Goal: Information Seeking & Learning: Learn about a topic

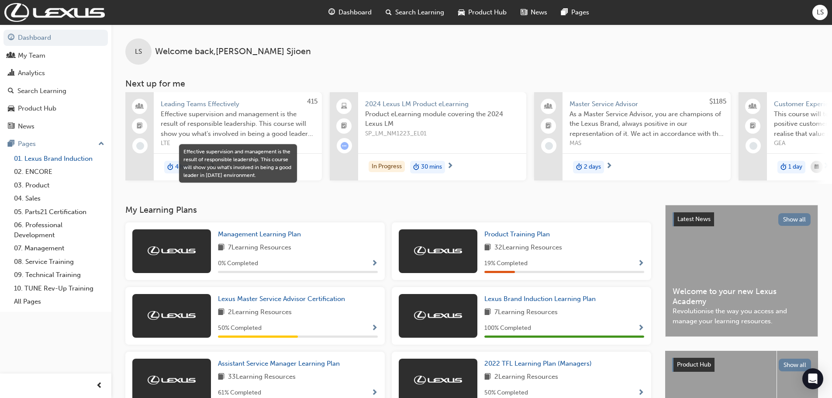
click at [42, 162] on link "01. Lexus Brand Induction" at bounding box center [58, 159] width 97 height 14
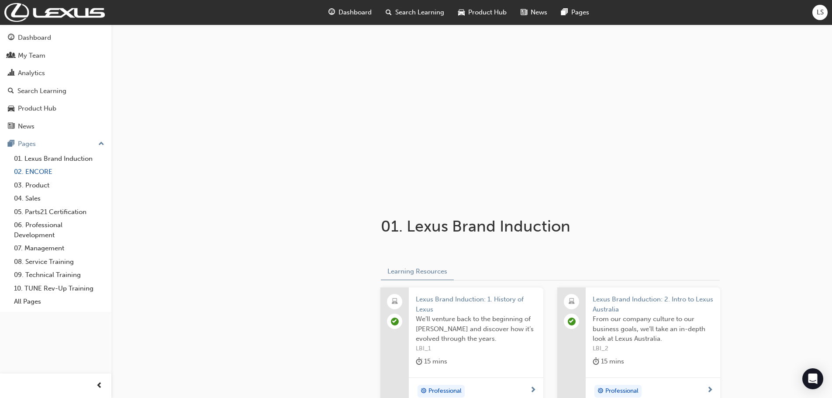
click at [41, 170] on link "02. ENCORE" at bounding box center [58, 172] width 97 height 14
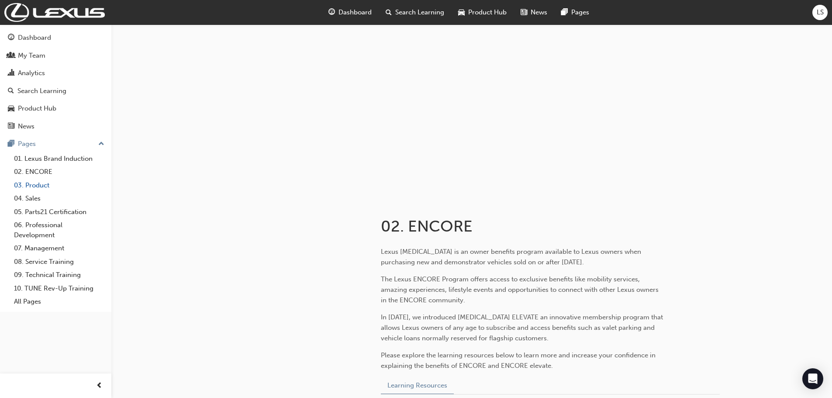
click at [40, 185] on link "03. Product" at bounding box center [58, 186] width 97 height 14
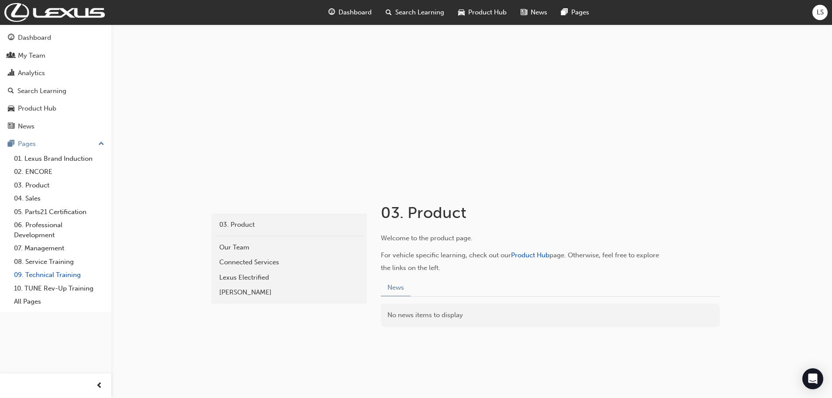
scroll to position [20, 0]
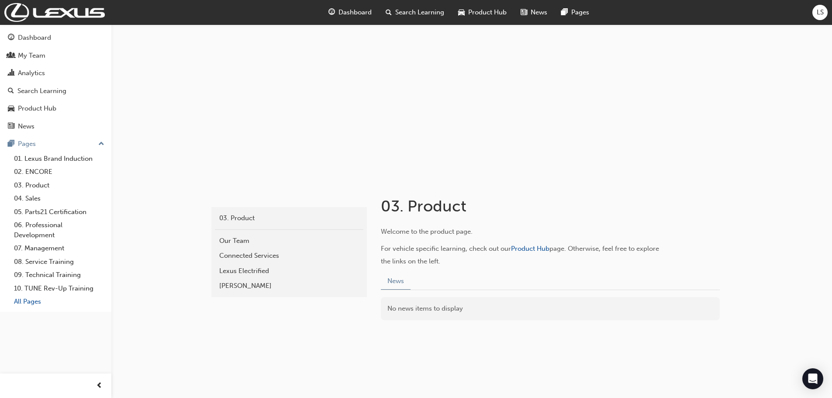
click at [33, 308] on link "All Pages" at bounding box center [58, 302] width 97 height 14
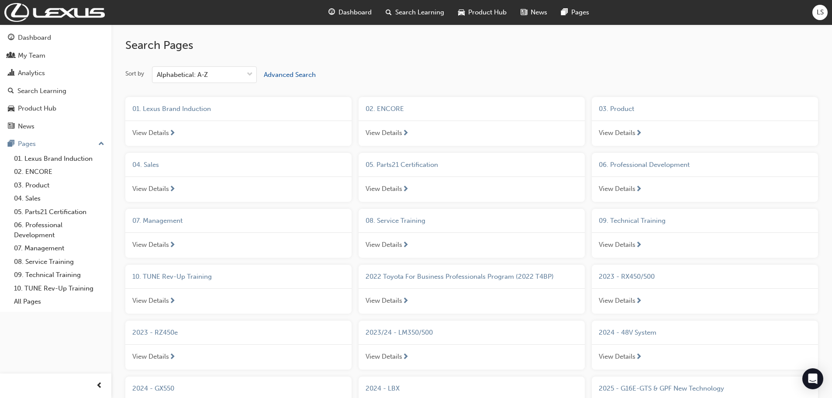
click at [406, 244] on span "next-icon" at bounding box center [405, 246] width 7 height 8
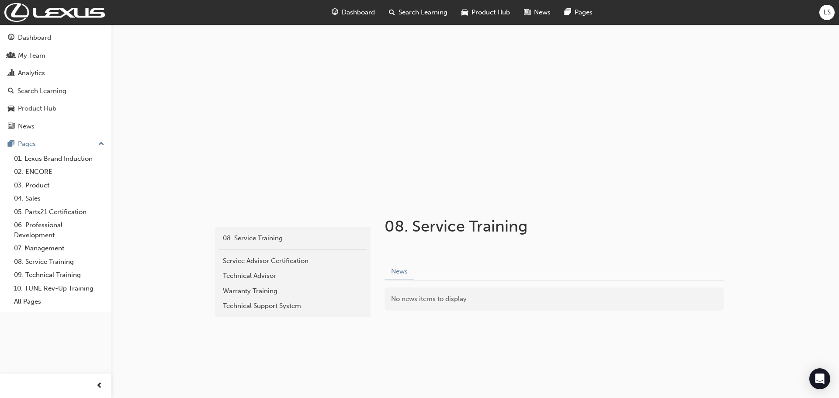
click at [355, 10] on span "Dashboard" at bounding box center [358, 12] width 33 height 10
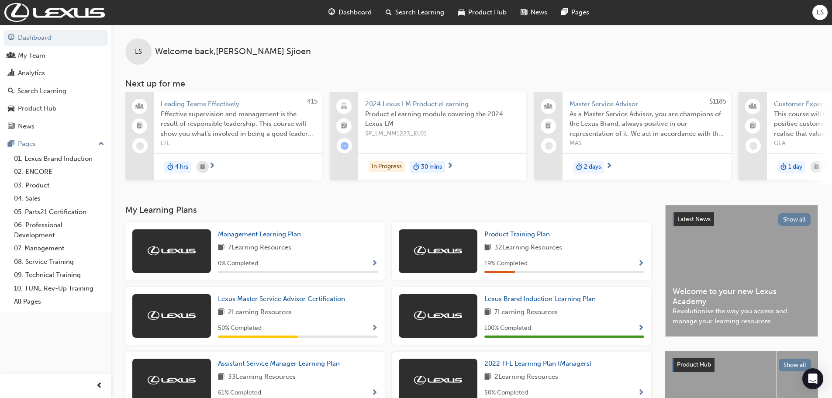
click at [415, 11] on span "Search Learning" at bounding box center [419, 12] width 49 height 10
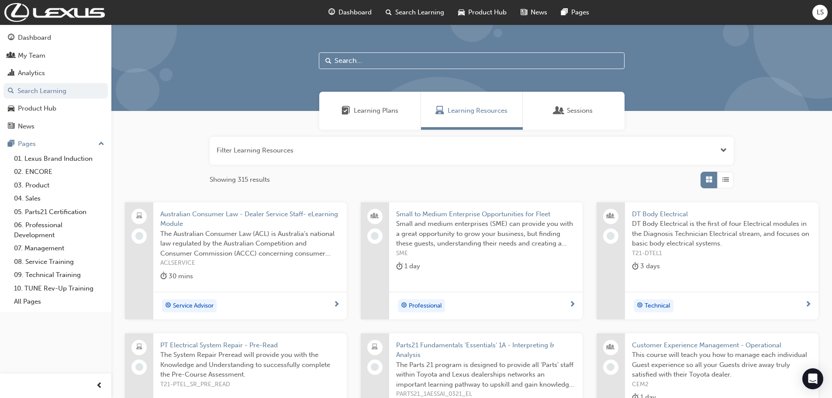
click at [393, 64] on input "text" at bounding box center [472, 60] width 306 height 17
type input "EV"
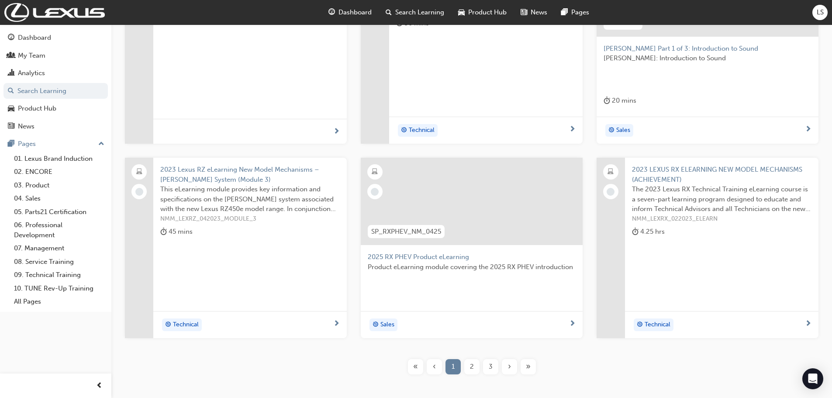
scroll to position [262, 0]
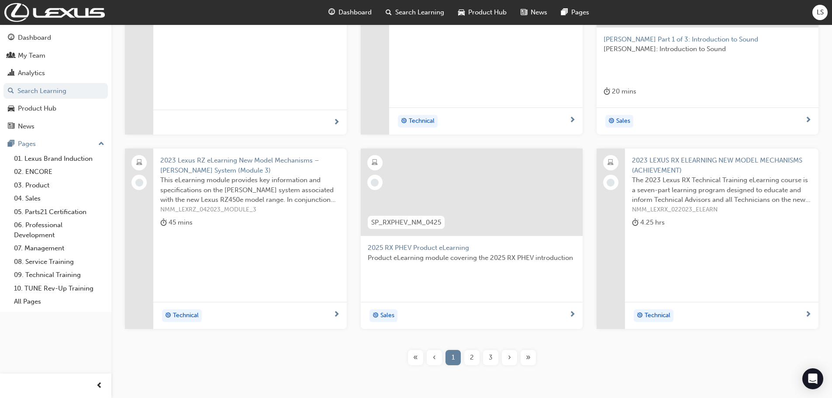
click at [476, 356] on div "2" at bounding box center [472, 357] width 15 height 15
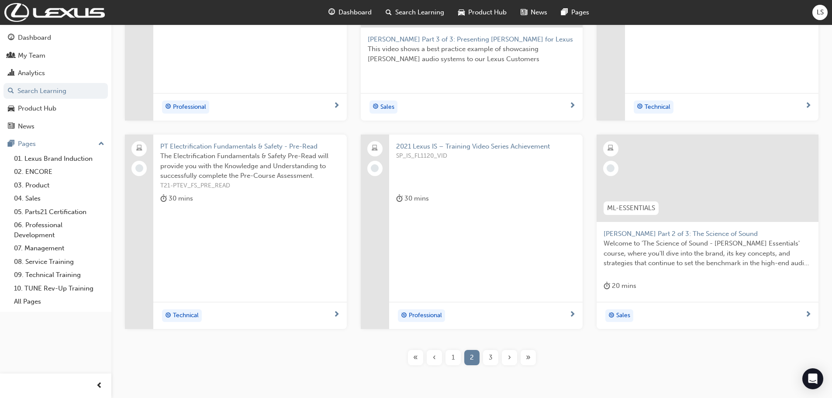
click at [453, 366] on div "Lexus Enform 2019 - DPG Achievement Lexus delivers Connected Mobility services …" at bounding box center [471, 160] width 693 height 440
click at [453, 361] on span "1" at bounding box center [453, 358] width 3 height 10
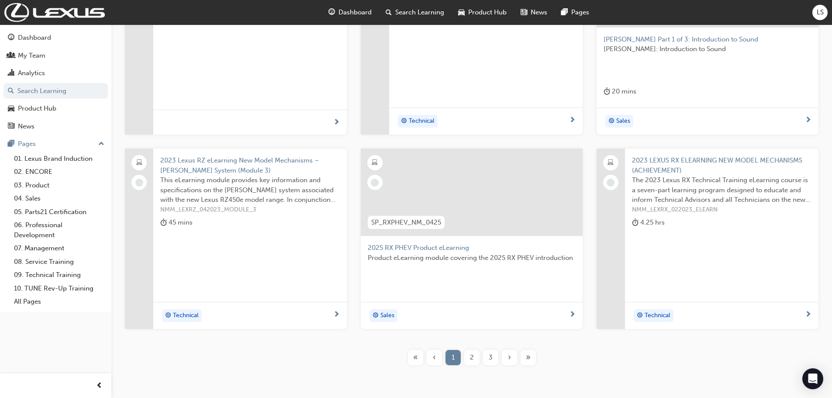
click at [473, 365] on div "Lexus Electrified - EV Basics and Charging this course aims to give you a basic…" at bounding box center [471, 160] width 693 height 440
click at [471, 363] on div "2" at bounding box center [472, 357] width 15 height 15
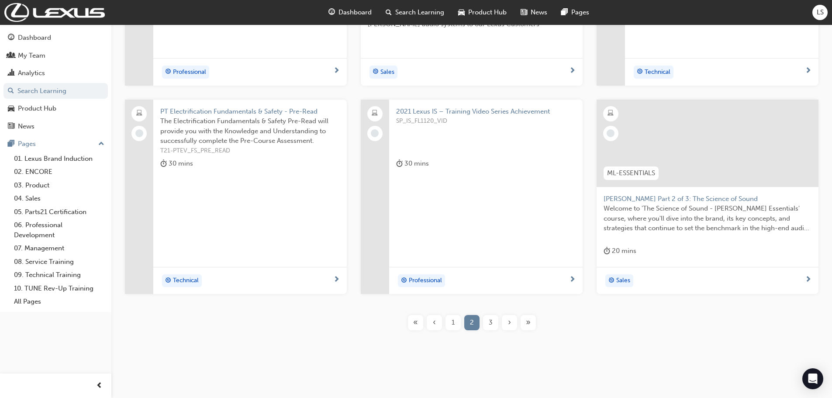
scroll to position [300, 0]
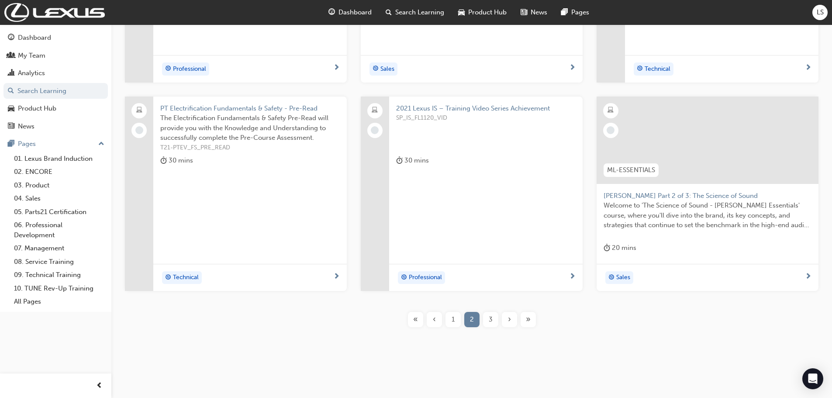
click at [491, 318] on span "3" at bounding box center [491, 320] width 4 height 10
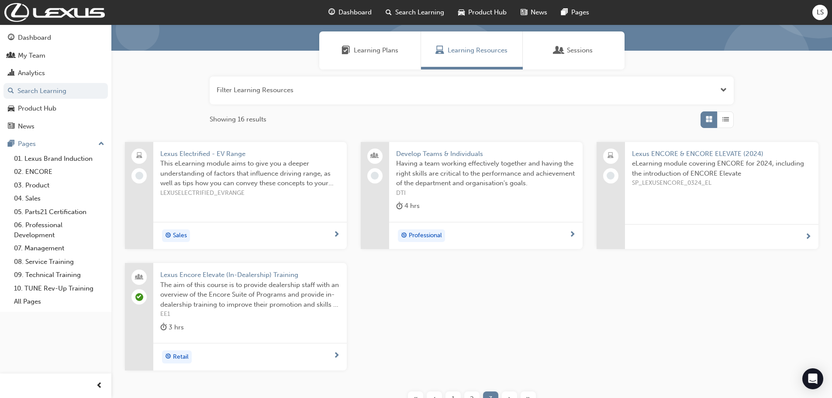
scroll to position [52, 0]
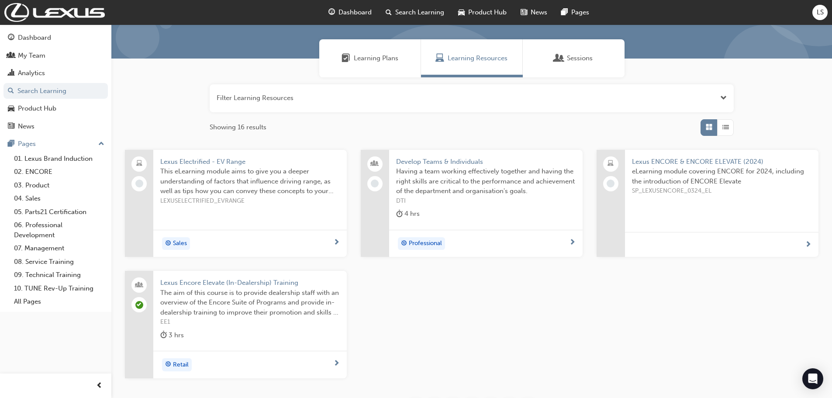
click at [211, 161] on span "Lexus Electrified - EV Range" at bounding box center [250, 162] width 180 height 10
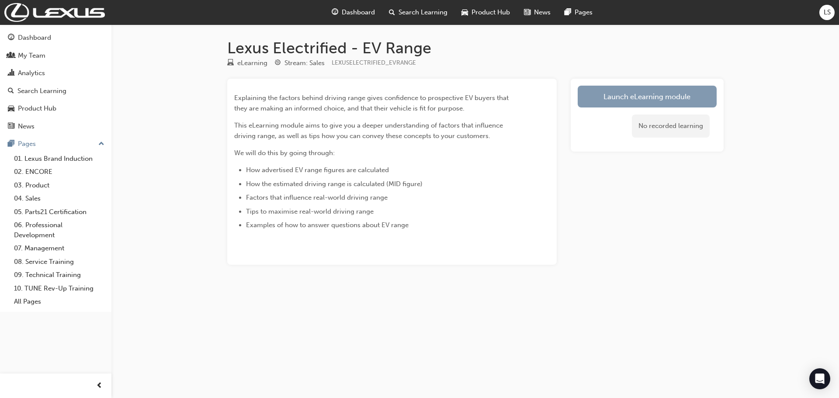
click at [683, 100] on link "Launch eLearning module" at bounding box center [647, 97] width 139 height 22
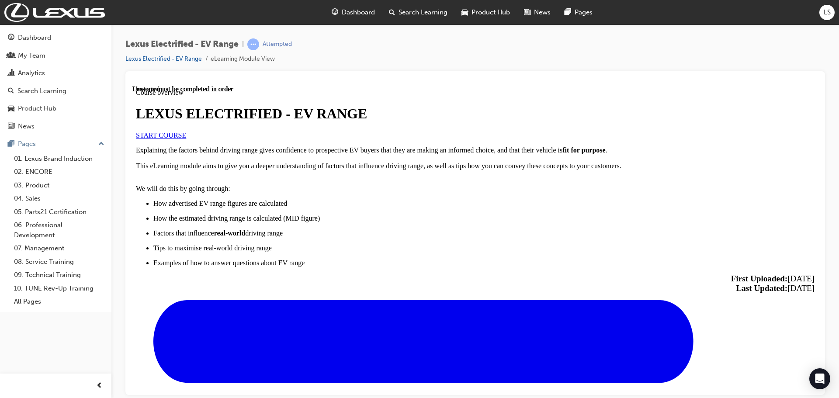
click at [186, 139] on span "START COURSE" at bounding box center [161, 134] width 50 height 7
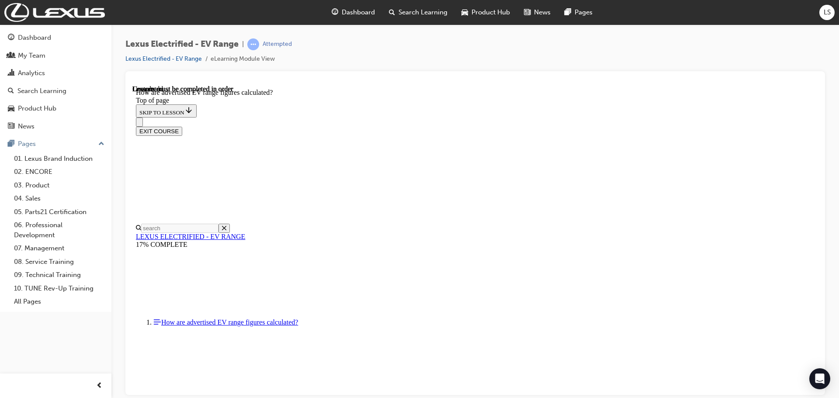
scroll to position [259, 0]
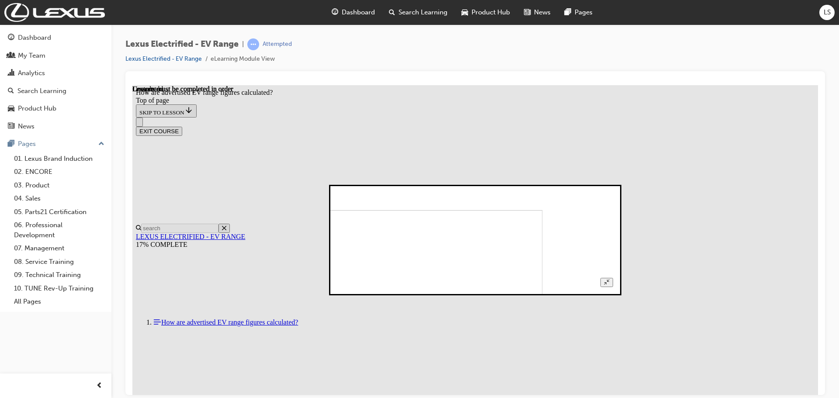
scroll to position [0, 0]
click at [610, 279] on icon "Unzoom image" at bounding box center [607, 282] width 6 height 6
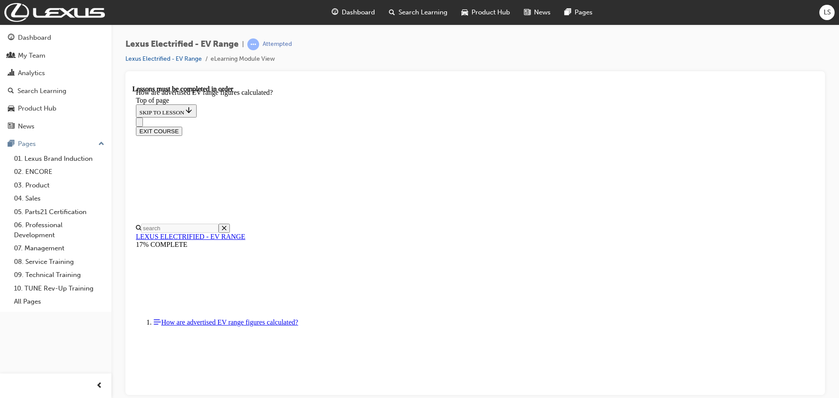
scroll to position [390, 0]
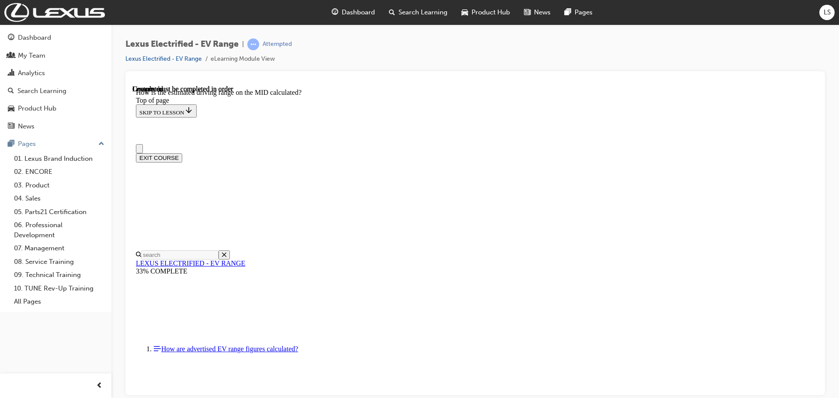
scroll to position [0, 0]
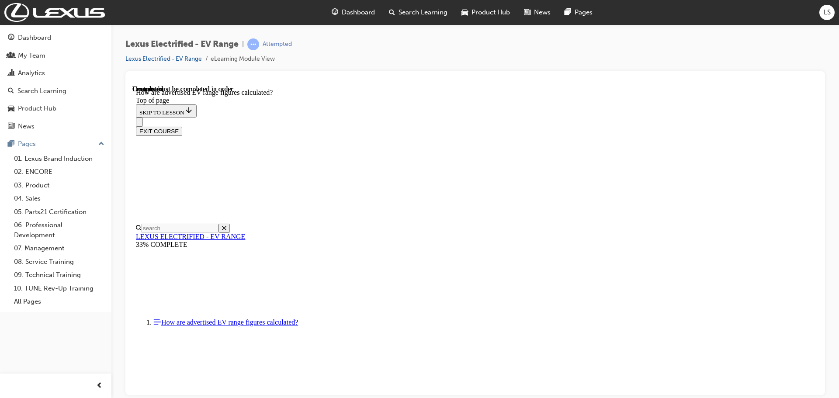
scroll to position [390, 0]
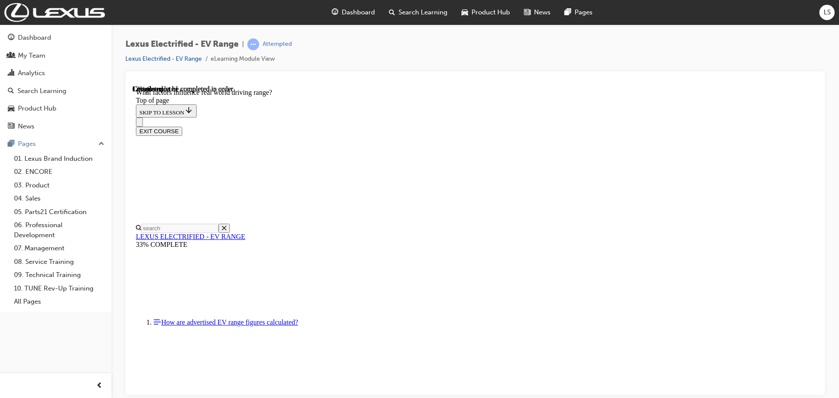
scroll to position [202, 0]
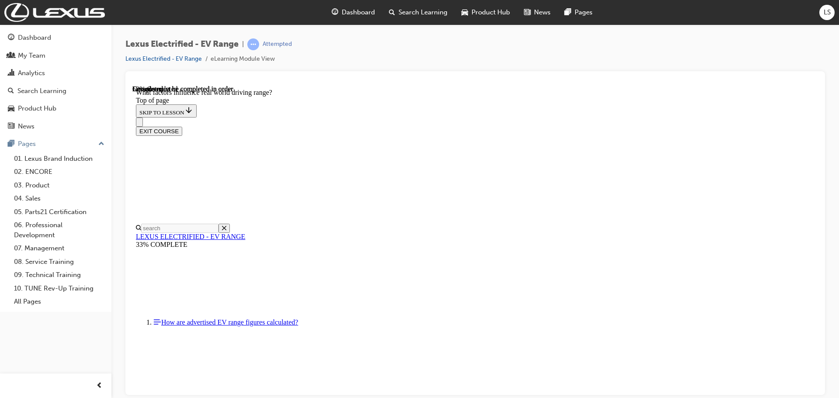
scroll to position [775, 0]
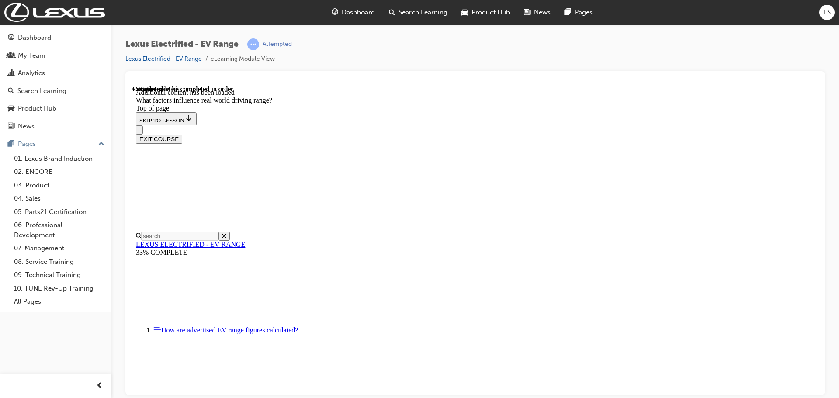
scroll to position [992, 0]
drag, startPoint x: 534, startPoint y: 263, endPoint x: 534, endPoint y: 269, distance: 5.7
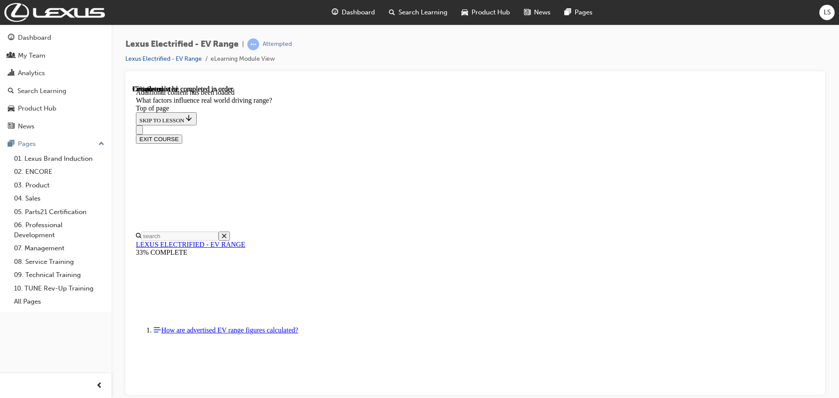
drag, startPoint x: 534, startPoint y: 269, endPoint x: 518, endPoint y: 274, distance: 16.4
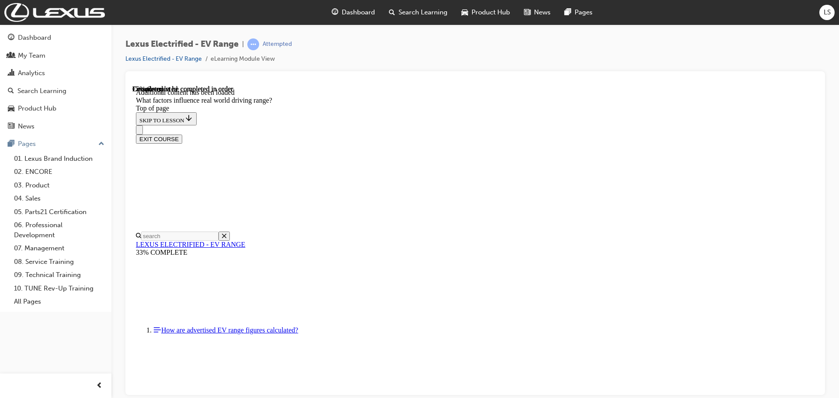
drag, startPoint x: 528, startPoint y: 211, endPoint x: 422, endPoint y: 331, distance: 160.0
drag, startPoint x: 536, startPoint y: 202, endPoint x: 634, endPoint y: 299, distance: 138.1
drag, startPoint x: 497, startPoint y: 243, endPoint x: 445, endPoint y: 306, distance: 82.0
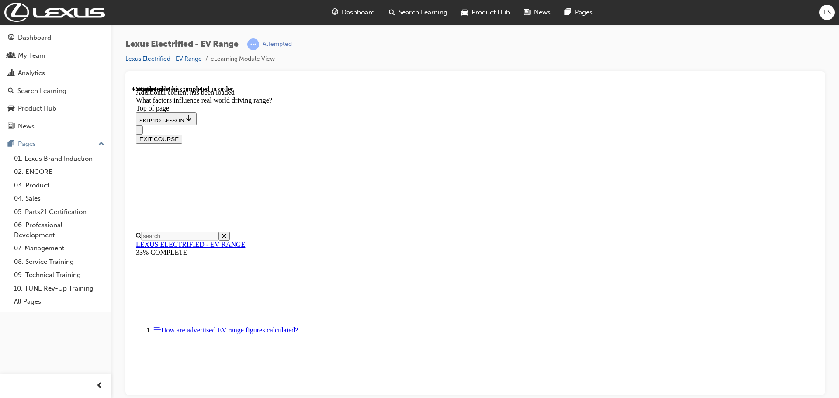
drag, startPoint x: 532, startPoint y: 198, endPoint x: 660, endPoint y: 313, distance: 172.0
drag, startPoint x: 538, startPoint y: 191, endPoint x: 652, endPoint y: 317, distance: 170.2
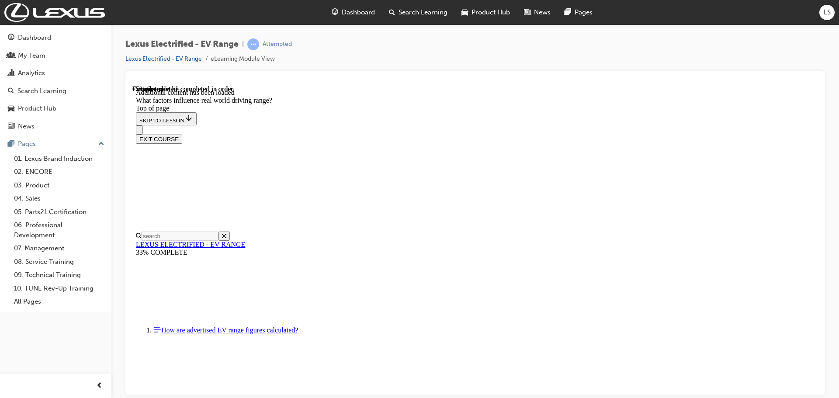
drag, startPoint x: 565, startPoint y: 206, endPoint x: 639, endPoint y: 321, distance: 136.5
drag, startPoint x: 548, startPoint y: 205, endPoint x: 445, endPoint y: 310, distance: 146.5
drag, startPoint x: 543, startPoint y: 200, endPoint x: 634, endPoint y: 300, distance: 134.9
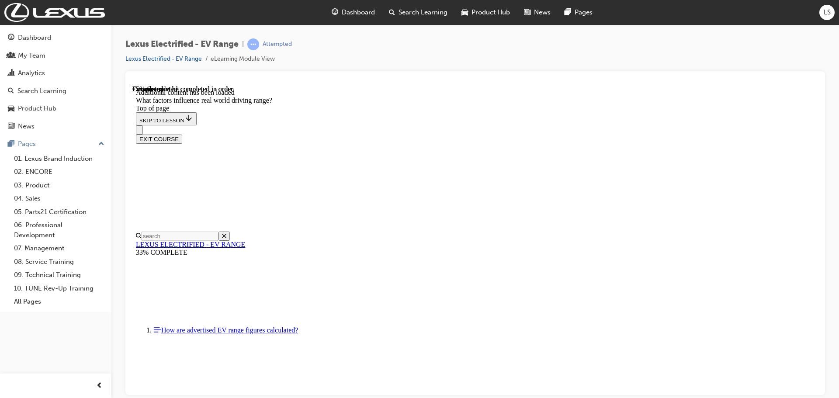
drag, startPoint x: 526, startPoint y: 201, endPoint x: 617, endPoint y: 294, distance: 130.1
drag, startPoint x: 544, startPoint y: 212, endPoint x: 452, endPoint y: 315, distance: 138.3
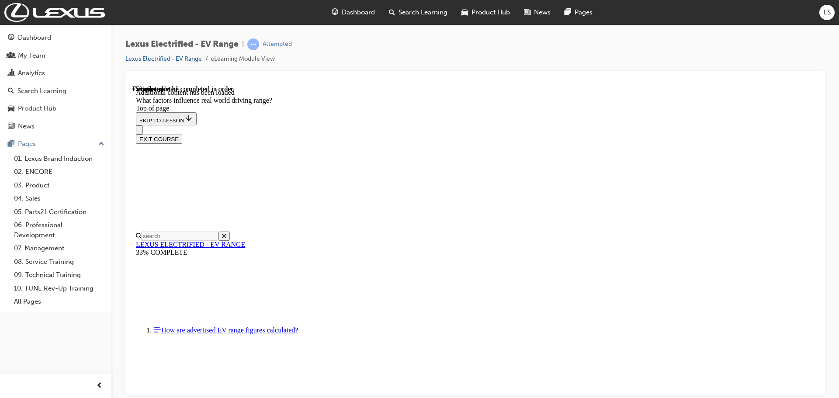
drag, startPoint x: 551, startPoint y: 198, endPoint x: 455, endPoint y: 312, distance: 148.2
drag, startPoint x: 528, startPoint y: 200, endPoint x: 633, endPoint y: 314, distance: 154.9
drag, startPoint x: 518, startPoint y: 188, endPoint x: 608, endPoint y: 304, distance: 146.9
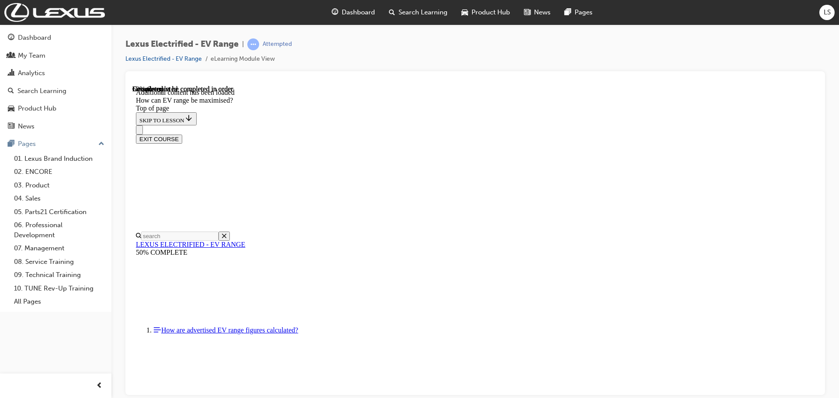
scroll to position [945, 0]
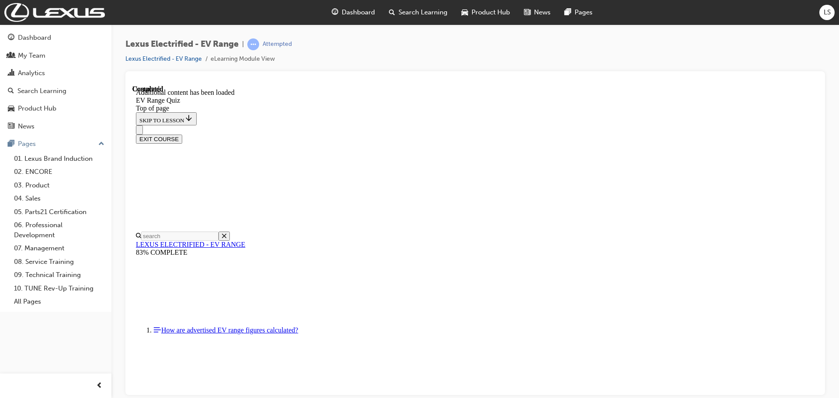
scroll to position [27, 0]
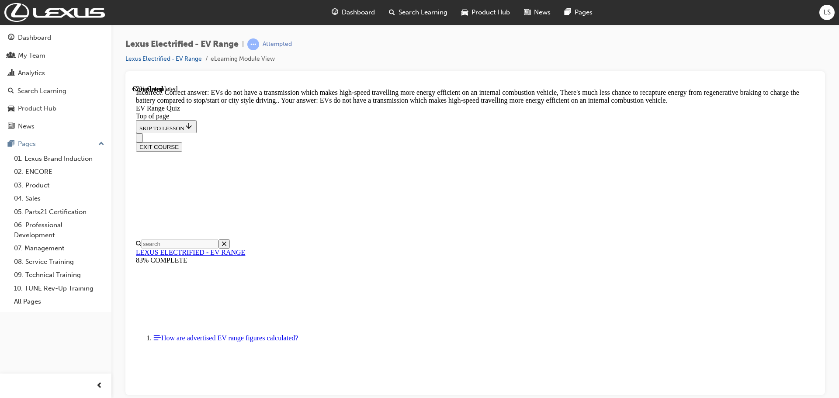
scroll to position [208, 0]
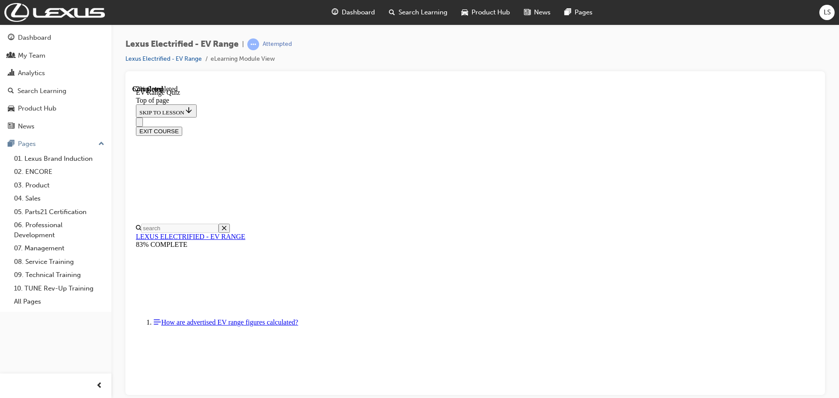
scroll to position [87, 0]
drag, startPoint x: 510, startPoint y: 308, endPoint x: 411, endPoint y: 300, distance: 99.5
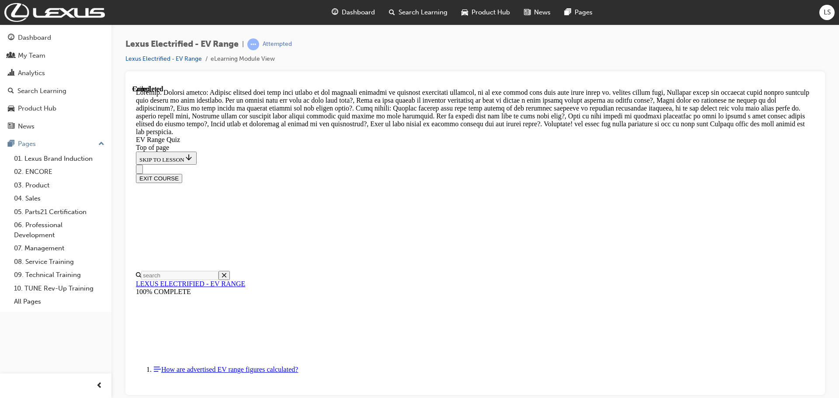
scroll to position [336, 0]
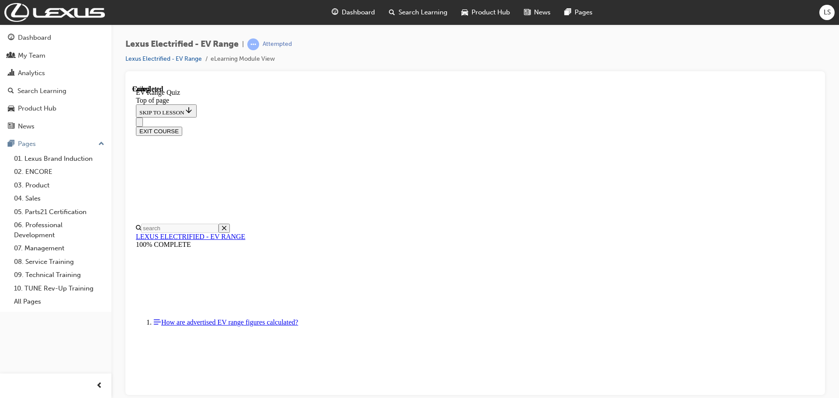
scroll to position [138, 0]
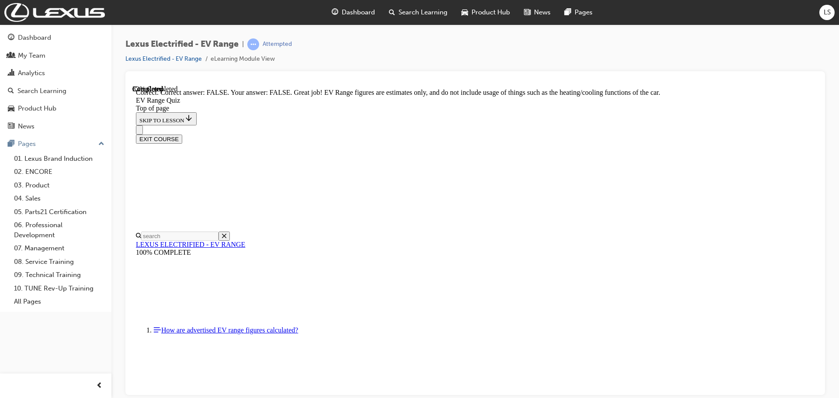
scroll to position [160, 0]
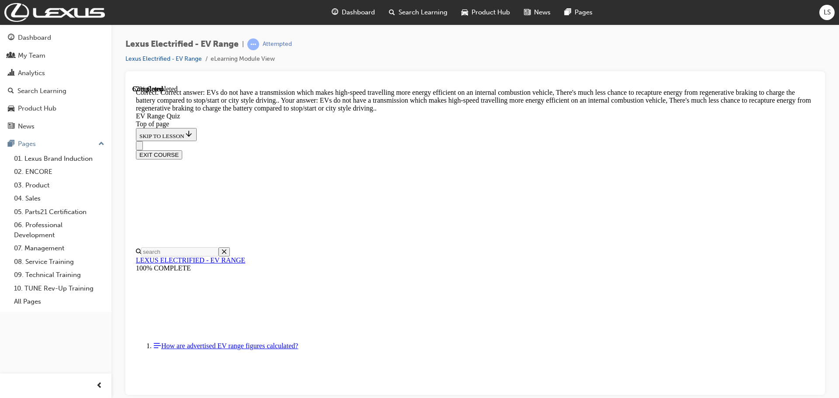
scroll to position [208, 0]
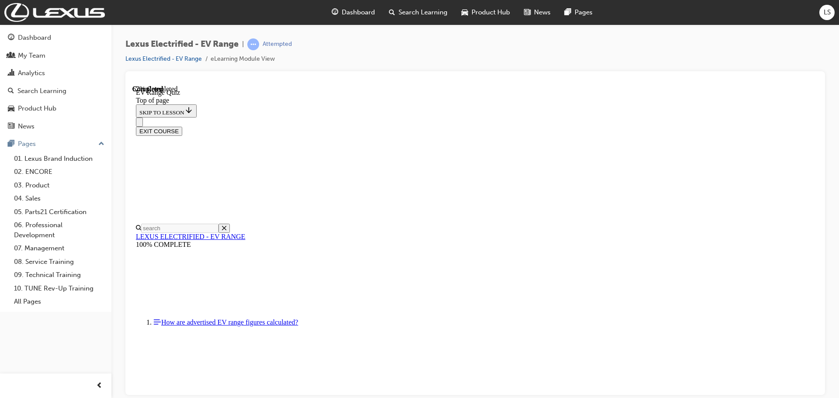
scroll to position [131, 0]
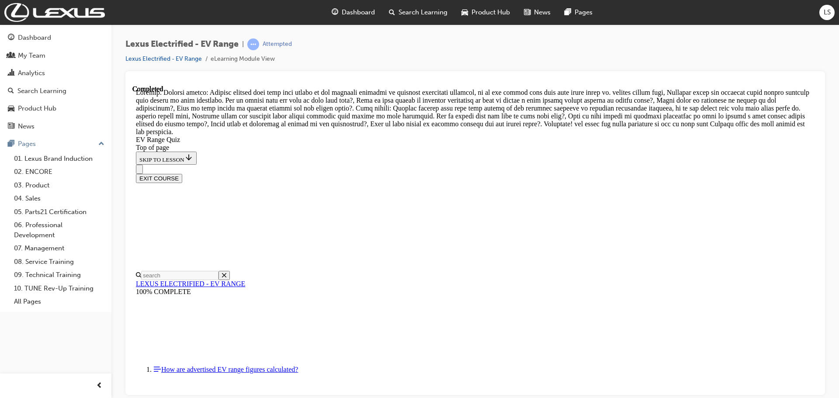
scroll to position [336, 0]
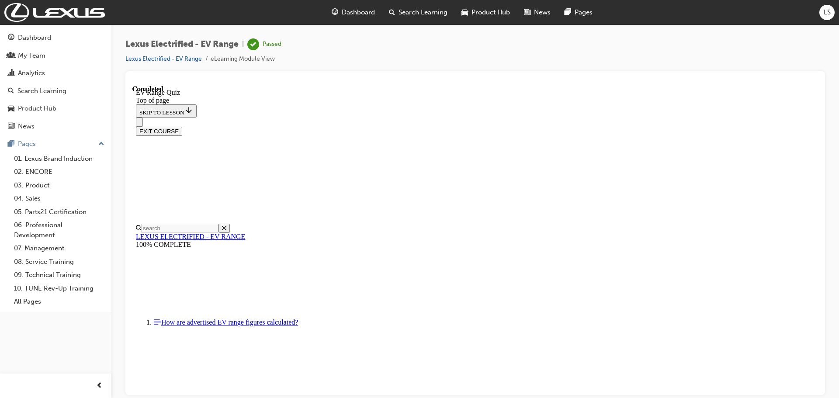
scroll to position [138, 0]
click at [182, 126] on button "EXIT COURSE" at bounding box center [159, 130] width 46 height 9
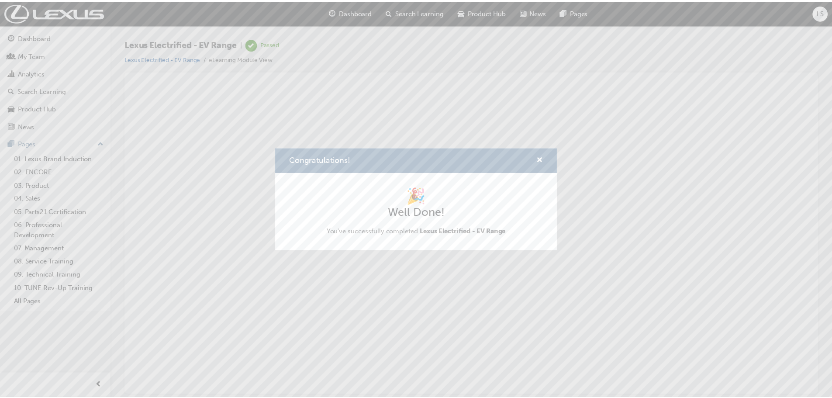
scroll to position [0, 0]
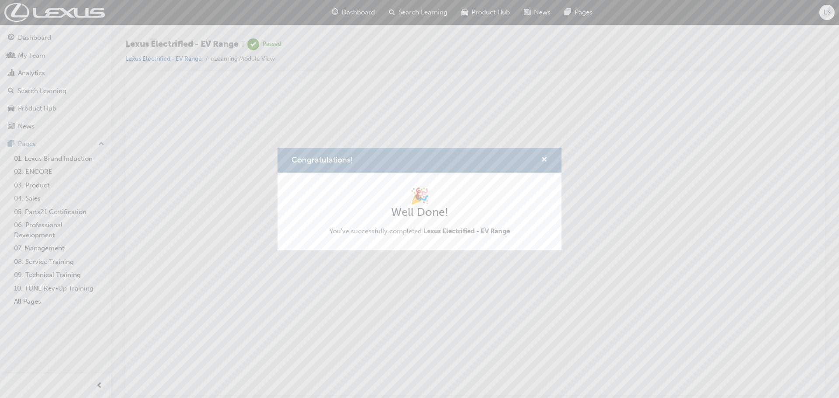
click at [545, 163] on span "cross-icon" at bounding box center [544, 160] width 7 height 8
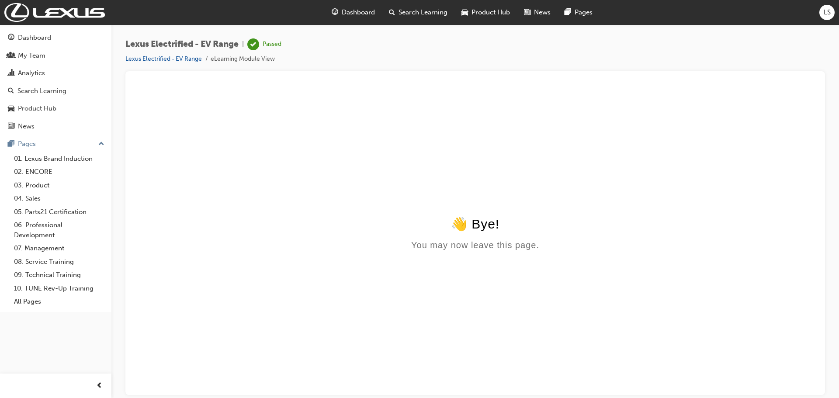
click at [406, 9] on span "Search Learning" at bounding box center [423, 12] width 49 height 10
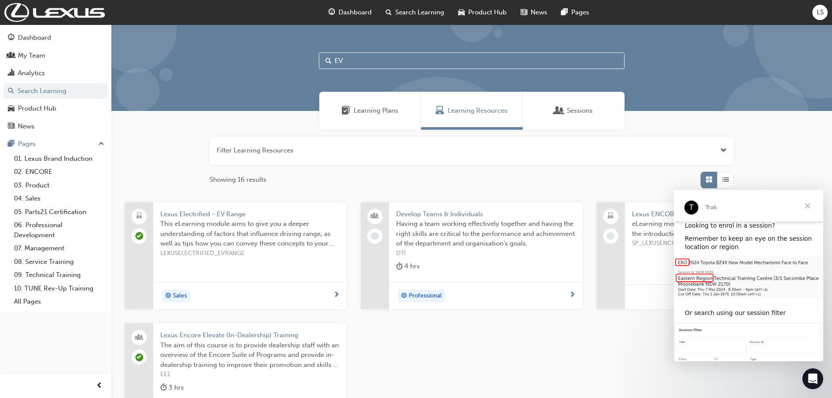
scroll to position [21, 0]
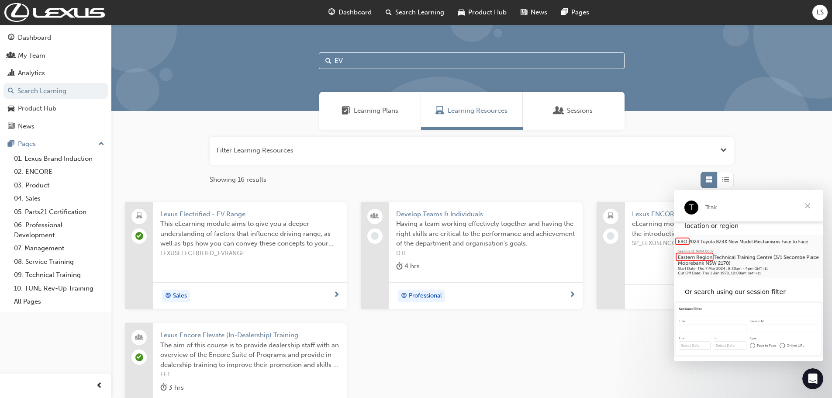
click at [811, 201] on span "Close" at bounding box center [807, 205] width 31 height 31
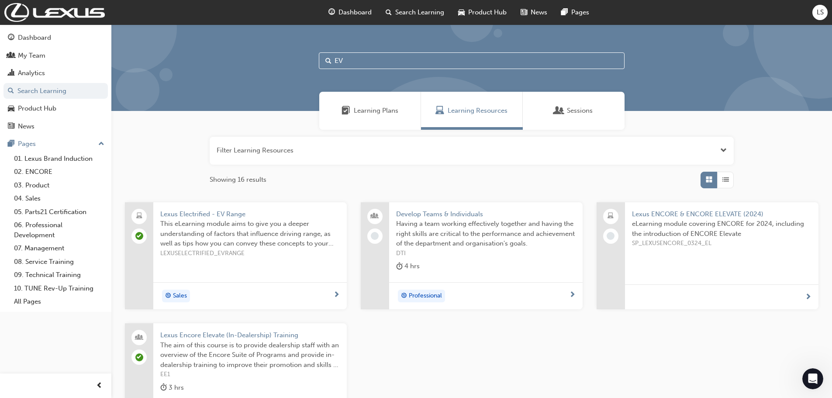
click at [732, 181] on div "button" at bounding box center [726, 180] width 17 height 17
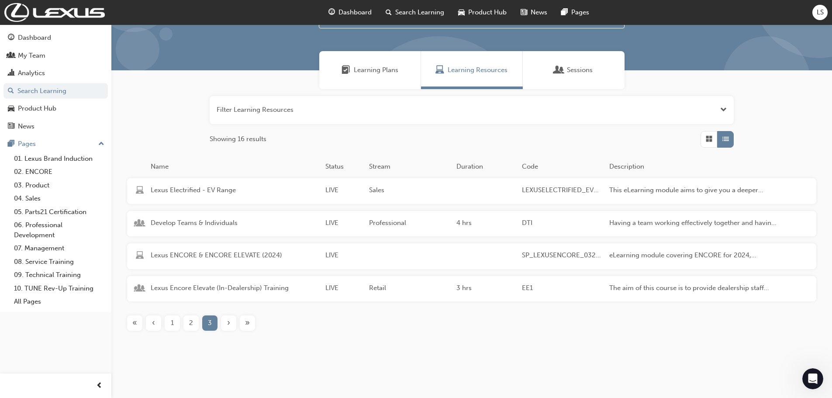
scroll to position [44, 0]
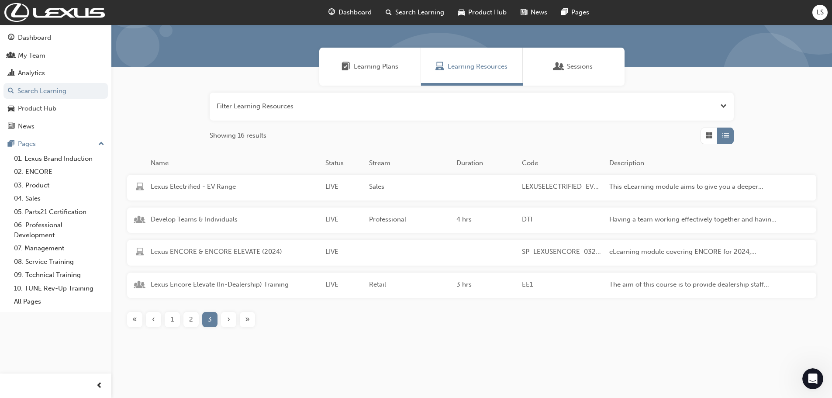
click at [387, 71] on span "Learning Plans" at bounding box center [376, 67] width 45 height 10
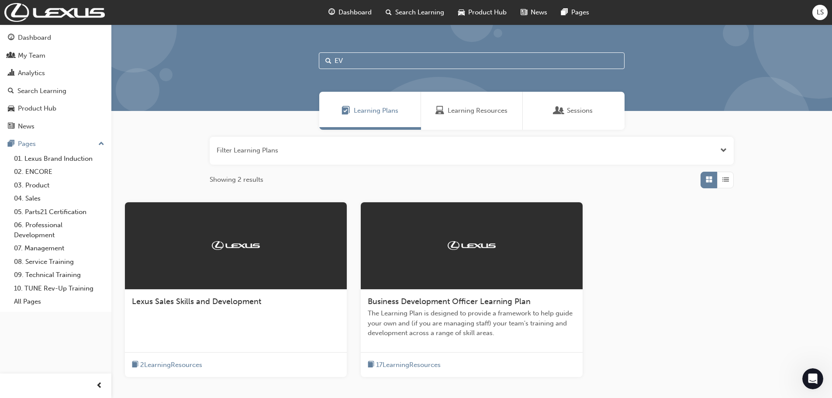
click at [553, 105] on div "Sessions" at bounding box center [574, 111] width 102 height 38
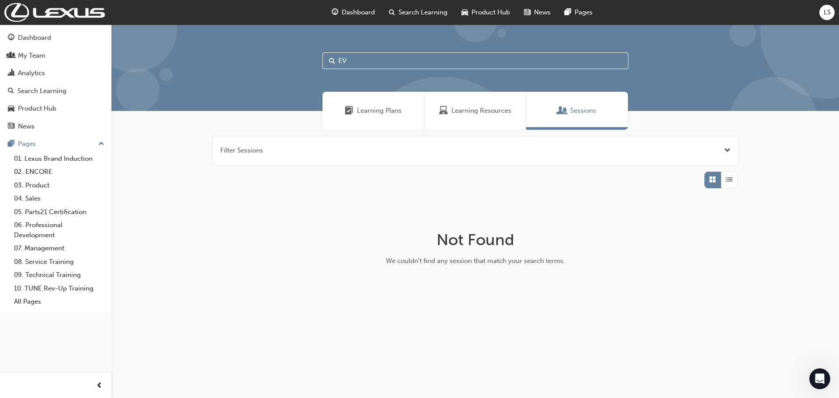
click at [32, 100] on button "Dashboard My Team Analytics Search Learning Product Hub News Pages" at bounding box center [55, 82] width 104 height 108
click at [35, 95] on div "Search Learning" at bounding box center [41, 91] width 49 height 10
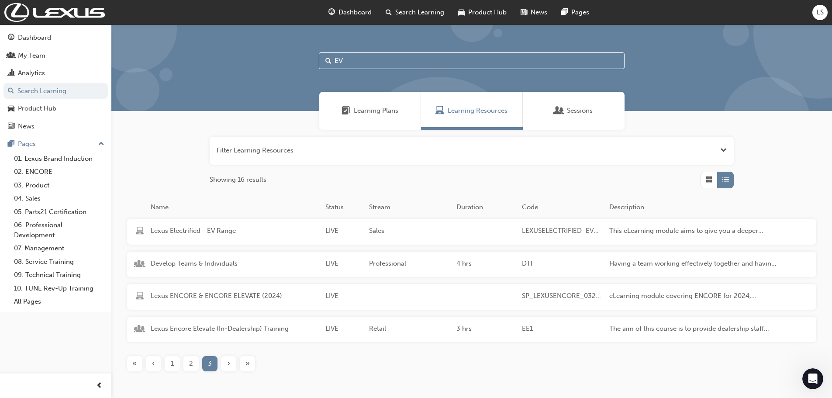
click at [354, 65] on input "EV" at bounding box center [472, 60] width 306 height 17
type input "MULTIMEDIA"
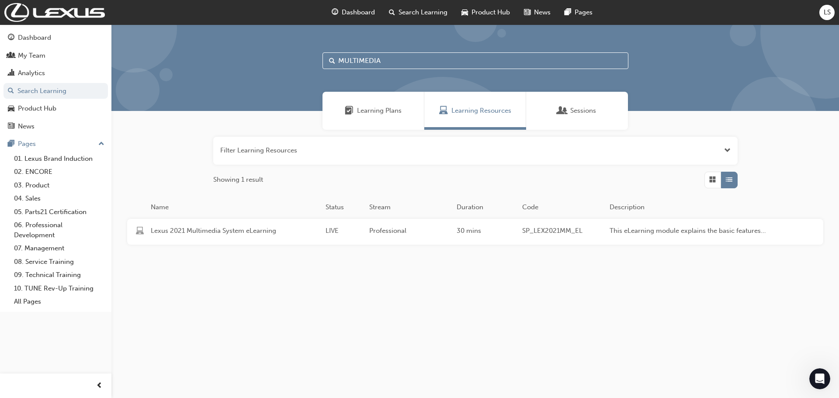
click at [572, 231] on span "SP_LEX2021MM_EL" at bounding box center [562, 231] width 80 height 10
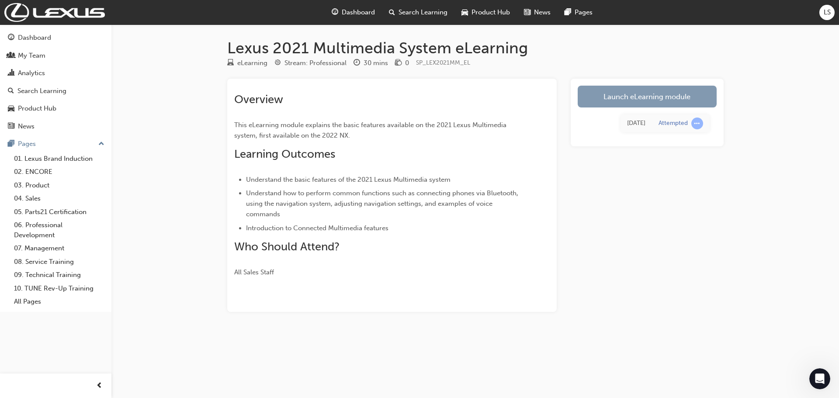
click at [629, 103] on link "Launch eLearning module" at bounding box center [647, 97] width 139 height 22
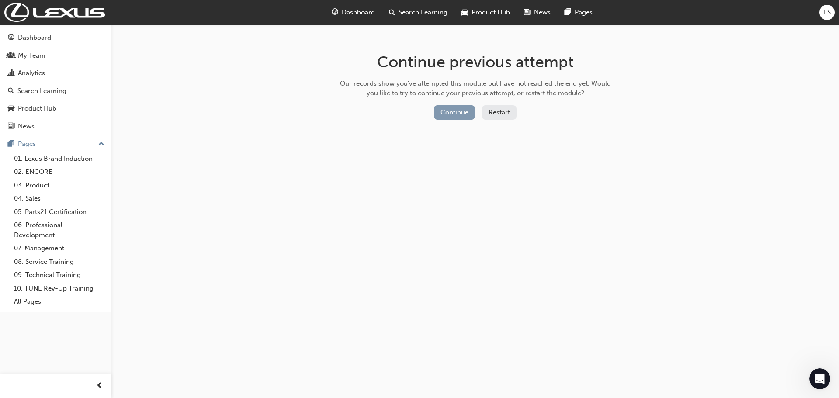
click at [466, 107] on button "Continue" at bounding box center [454, 112] width 41 height 14
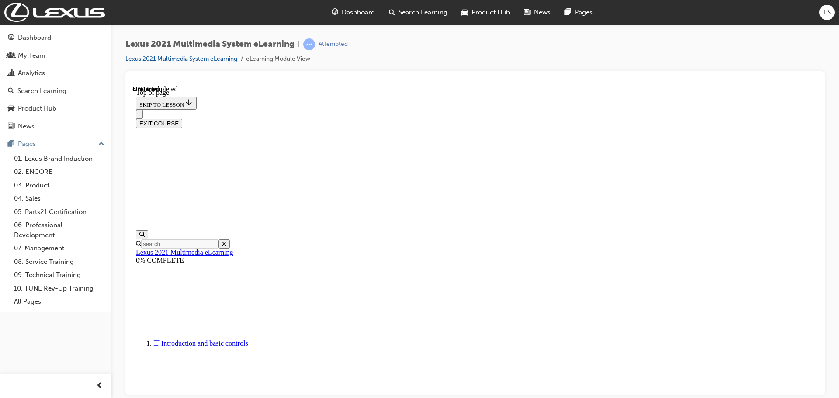
scroll to position [1950, 0]
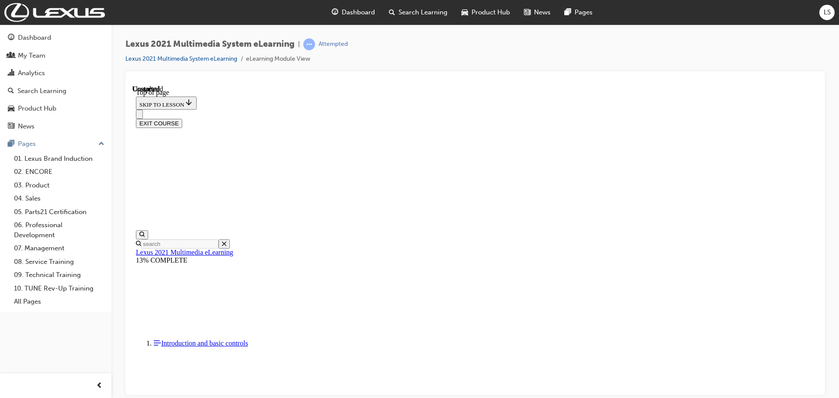
drag, startPoint x: 527, startPoint y: 378, endPoint x: 539, endPoint y: 336, distance: 43.7
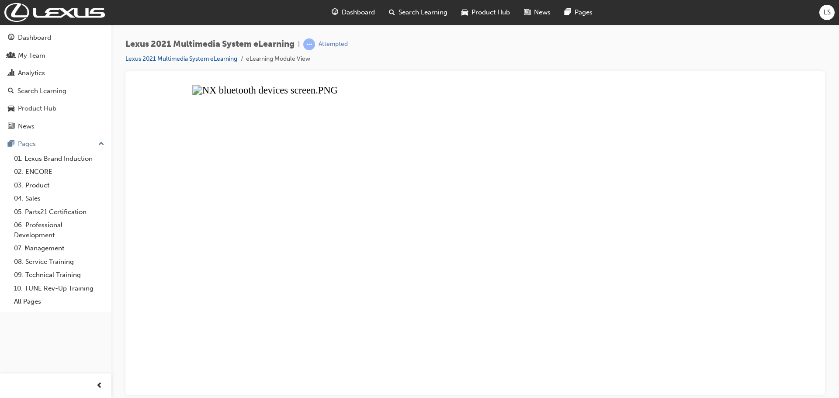
click at [571, 218] on button "Unzoom image" at bounding box center [475, 240] width 686 height 310
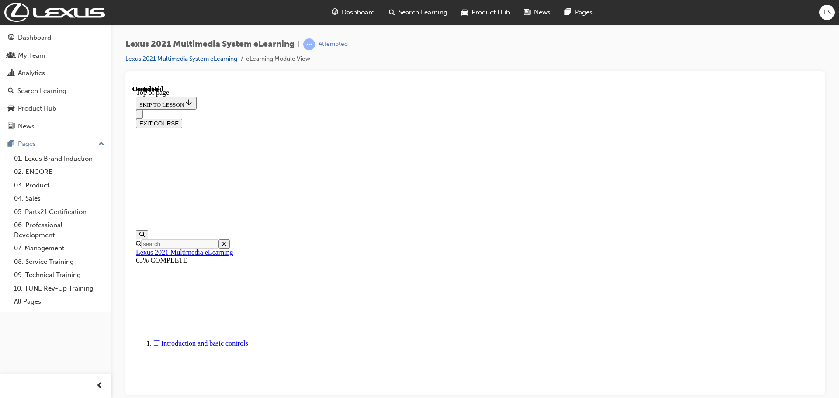
scroll to position [1299, 0]
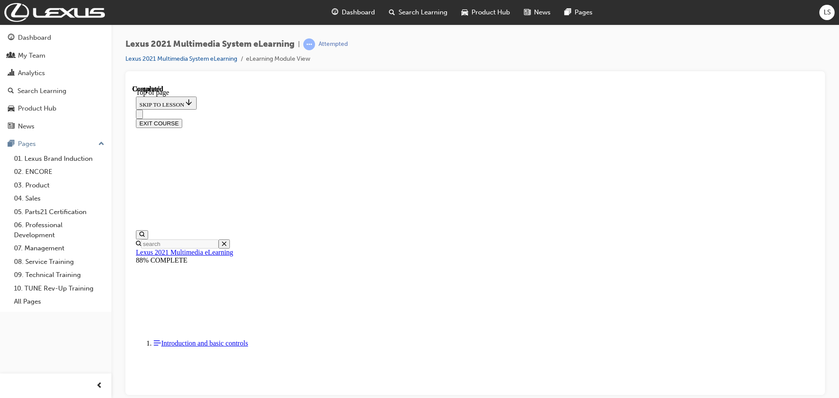
click at [182, 118] on button "EXIT COURSE" at bounding box center [159, 122] width 46 height 9
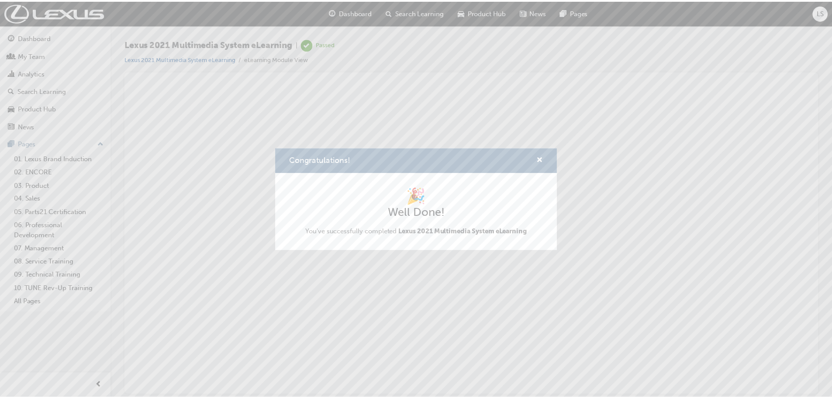
scroll to position [0, 0]
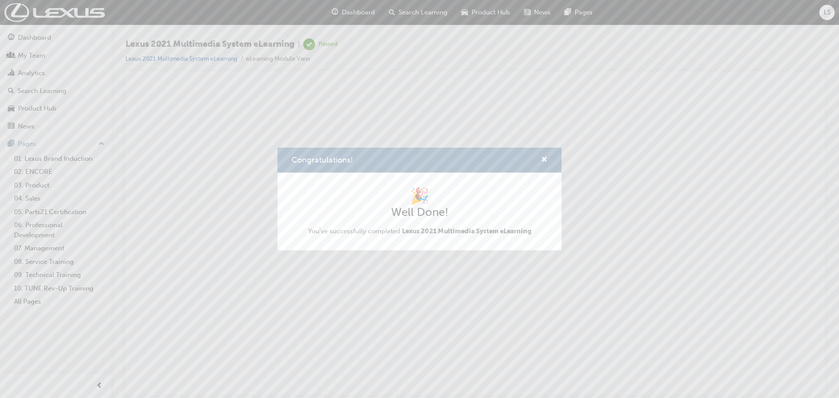
click at [552, 160] on div "Congratulations!" at bounding box center [419, 160] width 284 height 25
click at [547, 159] on div "Congratulations!" at bounding box center [419, 160] width 284 height 25
drag, startPoint x: 546, startPoint y: 160, endPoint x: 413, endPoint y: 77, distance: 157.0
click at [546, 160] on span "cross-icon" at bounding box center [544, 160] width 7 height 8
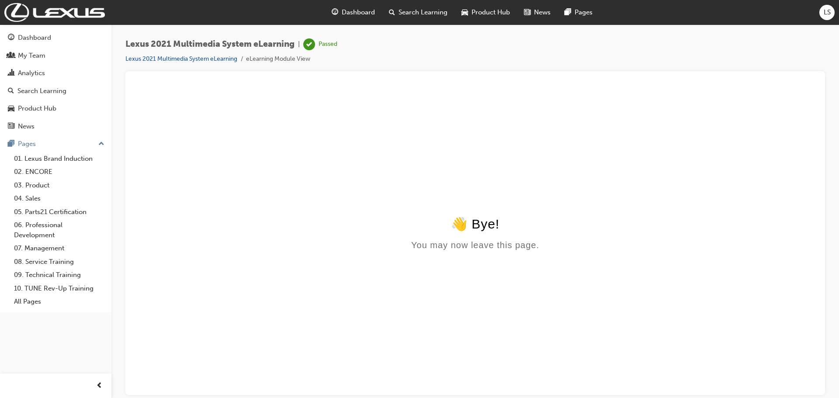
click at [420, 13] on span "Search Learning" at bounding box center [423, 12] width 49 height 10
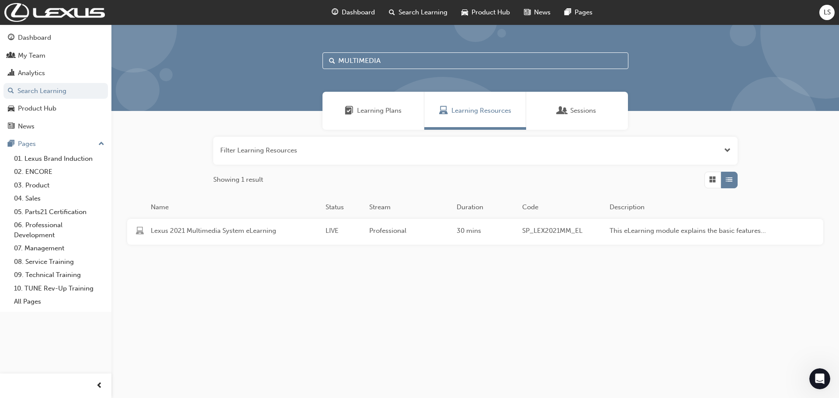
drag, startPoint x: 402, startPoint y: 62, endPoint x: 265, endPoint y: 54, distance: 137.0
click at [265, 54] on div "MULTIMEDIA" at bounding box center [475, 67] width 728 height 87
type input "SAFETY"
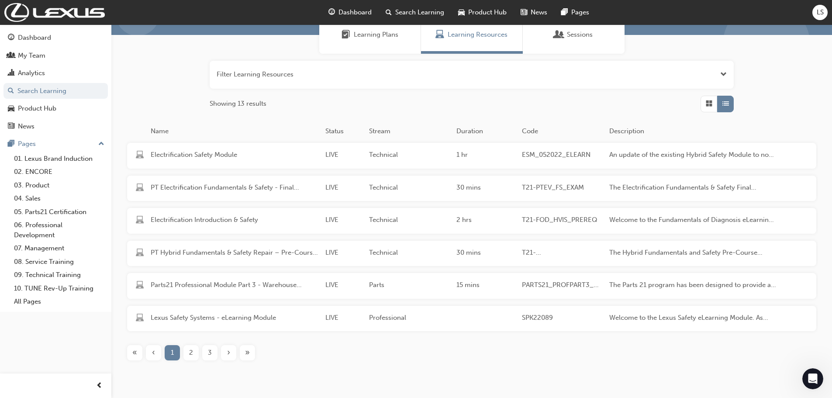
scroll to position [87, 0]
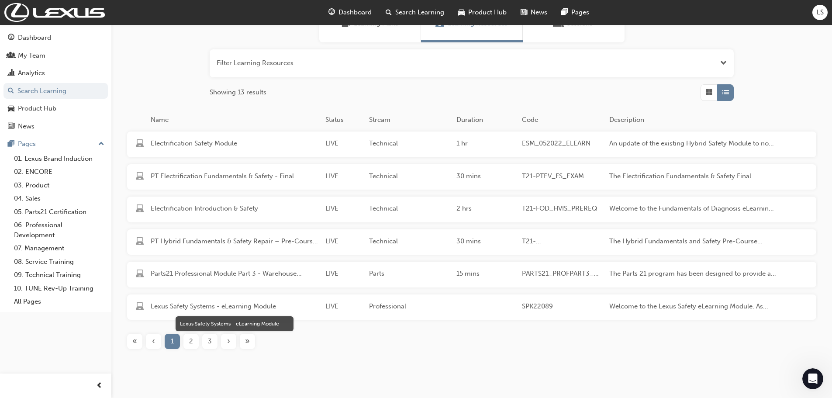
click at [199, 305] on span "Lexus Safety Systems - eLearning Module" at bounding box center [235, 307] width 168 height 10
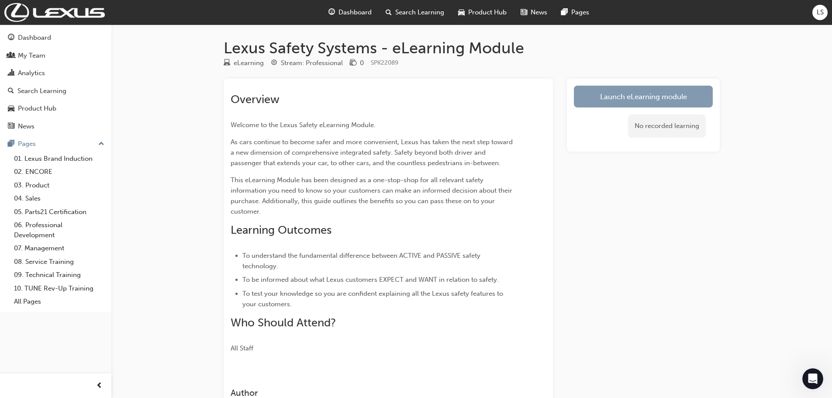
click at [603, 102] on link "Launch eLearning module" at bounding box center [643, 97] width 139 height 22
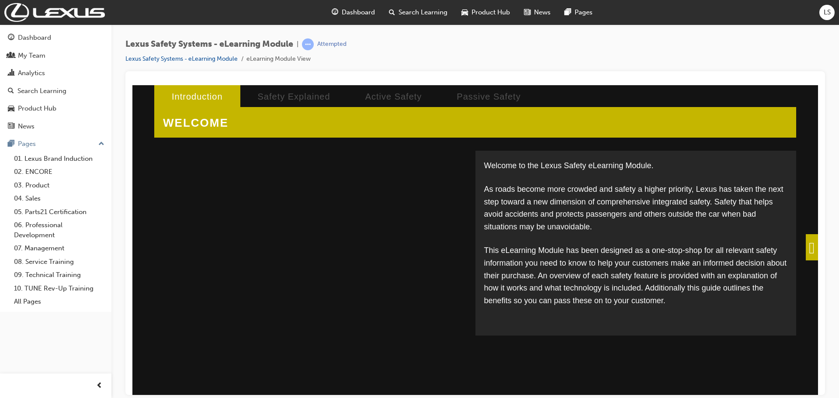
click at [811, 254] on span at bounding box center [812, 247] width 12 height 26
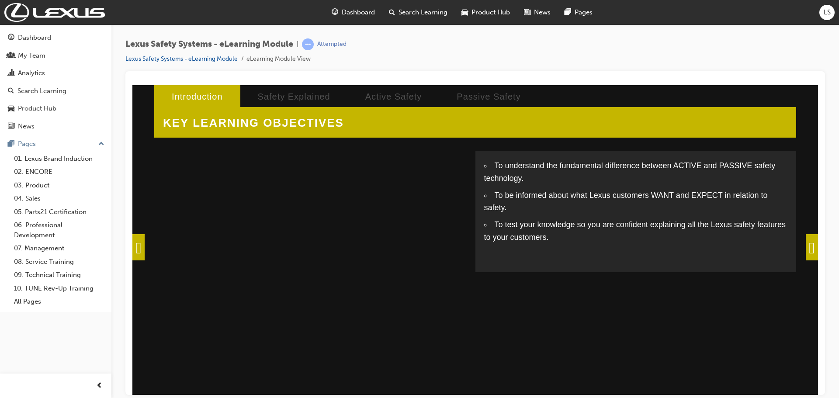
click at [811, 254] on span at bounding box center [812, 247] width 12 height 26
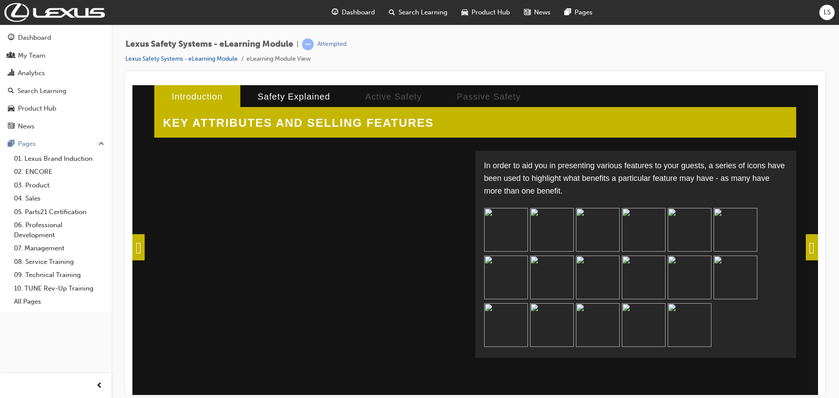
click at [500, 224] on img at bounding box center [506, 230] width 44 height 44
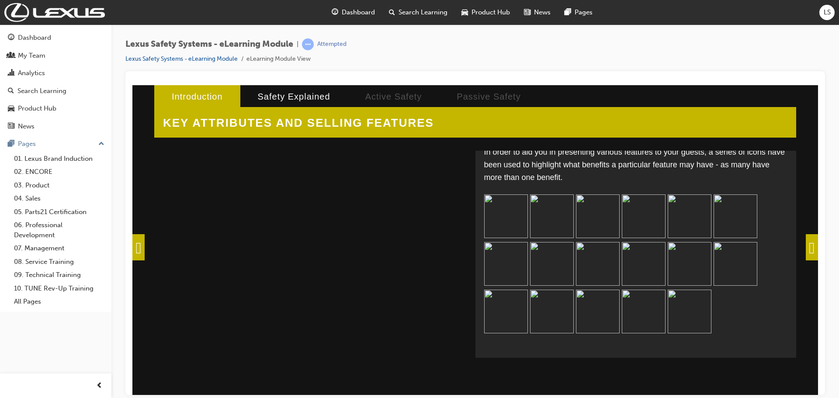
scroll to position [21, 0]
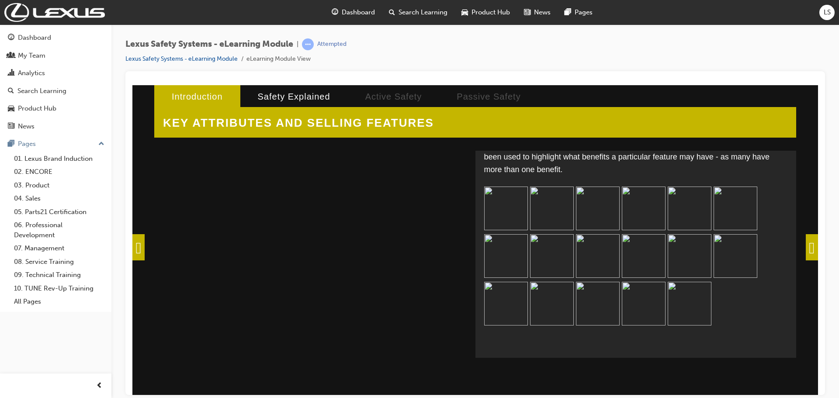
click at [806, 253] on span at bounding box center [812, 247] width 12 height 26
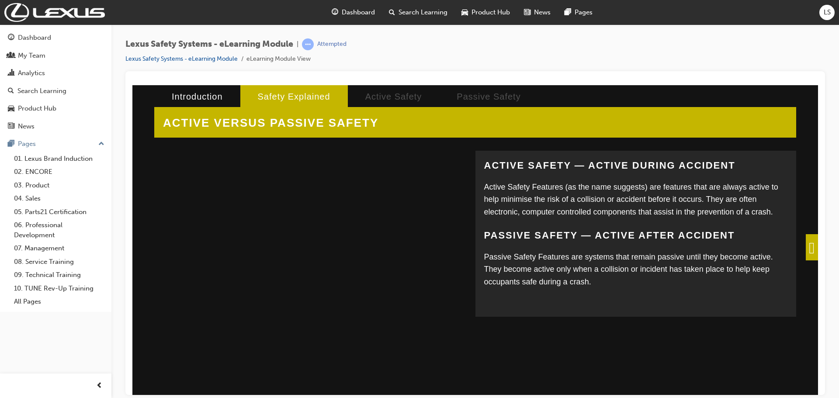
click at [810, 249] on span at bounding box center [812, 247] width 12 height 26
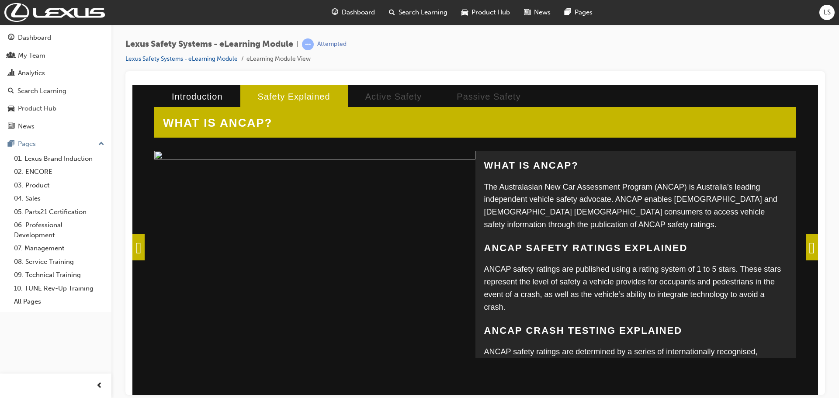
click at [810, 249] on span at bounding box center [812, 247] width 12 height 26
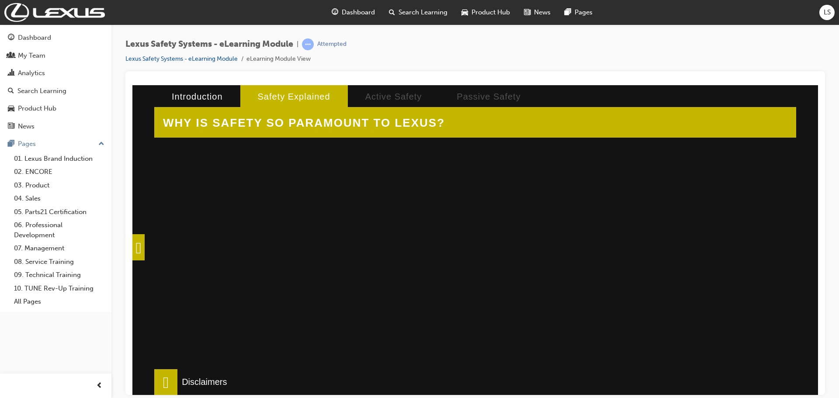
scroll to position [0, 0]
click at [402, 234] on div at bounding box center [306, 280] width 289 height 218
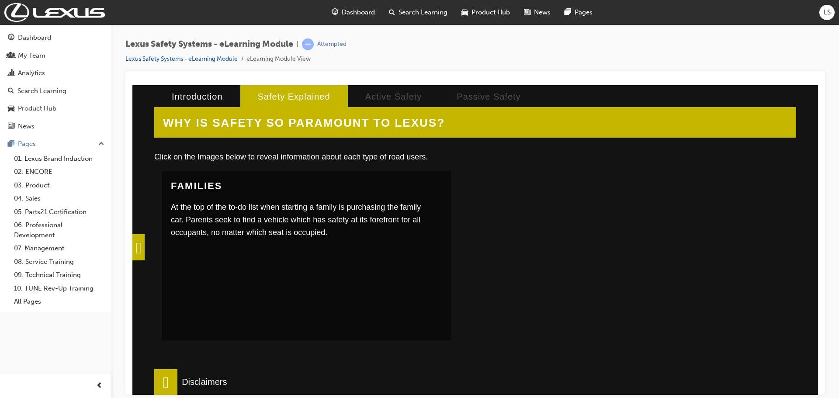
click at [663, 250] on div at bounding box center [611, 280] width 289 height 218
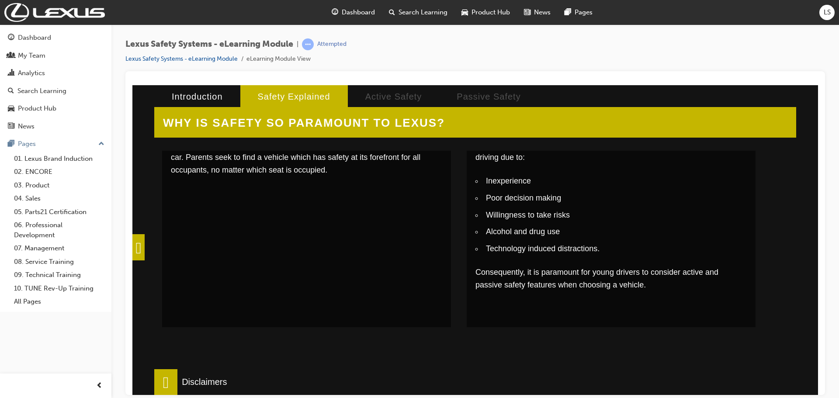
scroll to position [175, 0]
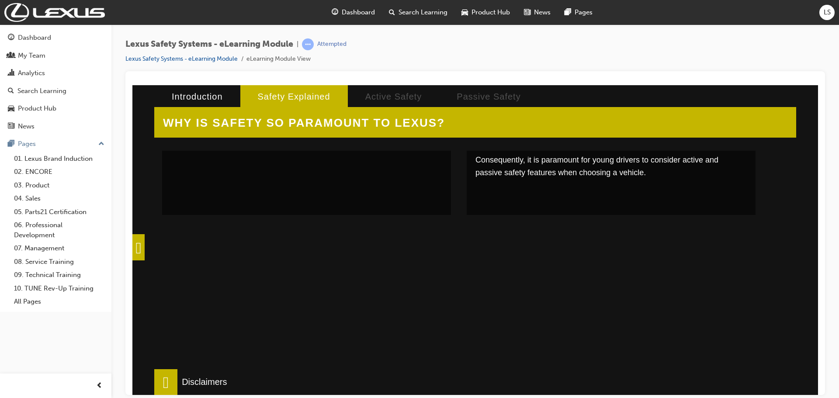
drag, startPoint x: 562, startPoint y: 315, endPoint x: 534, endPoint y: 314, distance: 27.5
click at [561, 315] on div at bounding box center [611, 339] width 289 height 218
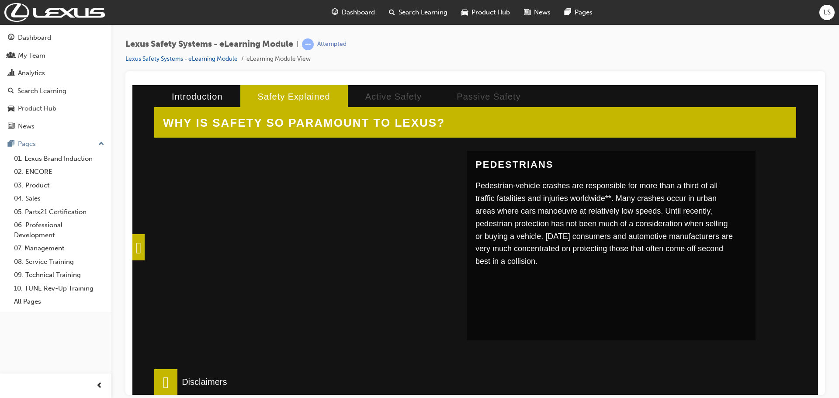
scroll to position [262, 0]
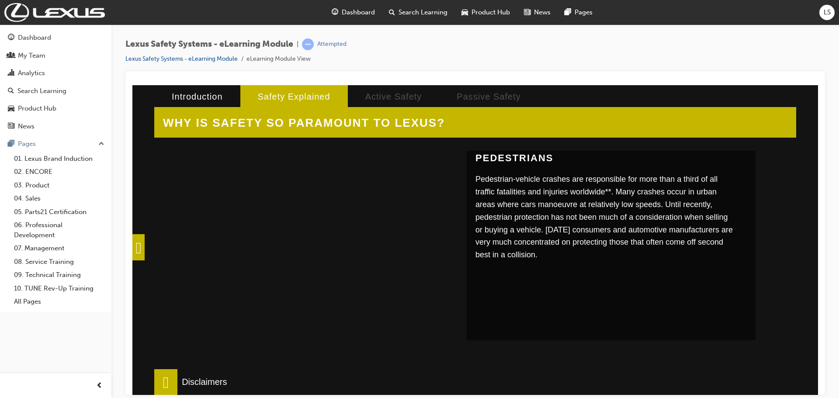
drag, startPoint x: 305, startPoint y: 265, endPoint x: 180, endPoint y: 299, distance: 129.5
click at [305, 265] on div at bounding box center [306, 252] width 289 height 218
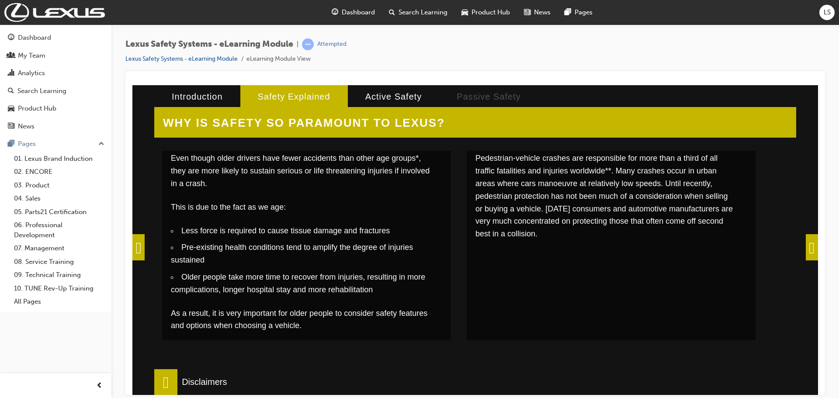
scroll to position [295, 0]
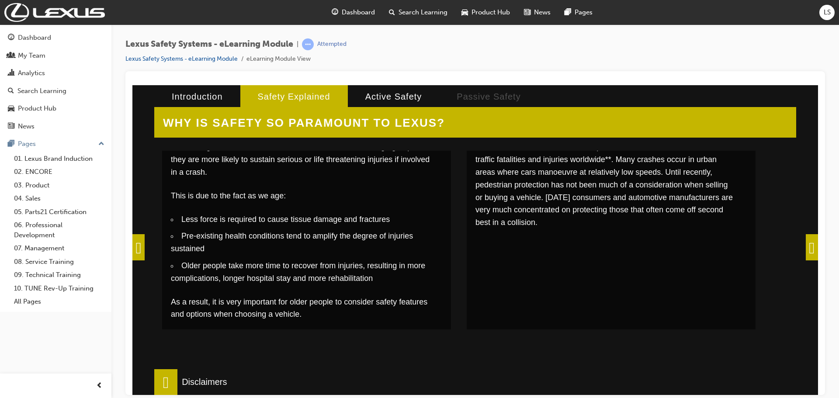
drag, startPoint x: 810, startPoint y: 243, endPoint x: 679, endPoint y: 228, distance: 131.6
click at [809, 244] on span at bounding box center [812, 247] width 12 height 26
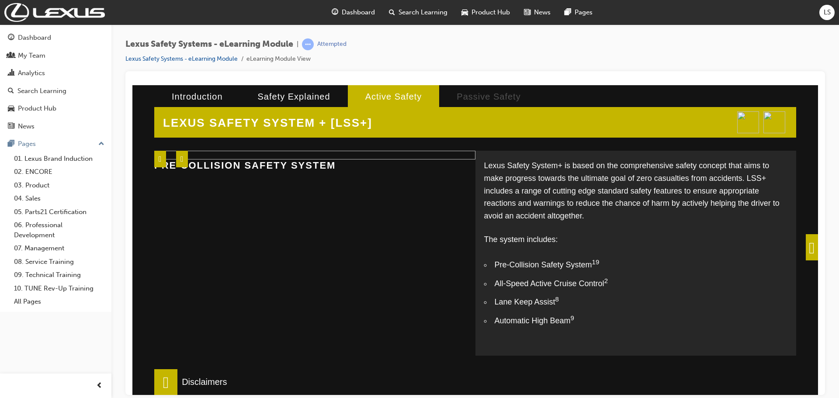
scroll to position [36, 0]
click at [806, 248] on span at bounding box center [812, 247] width 12 height 26
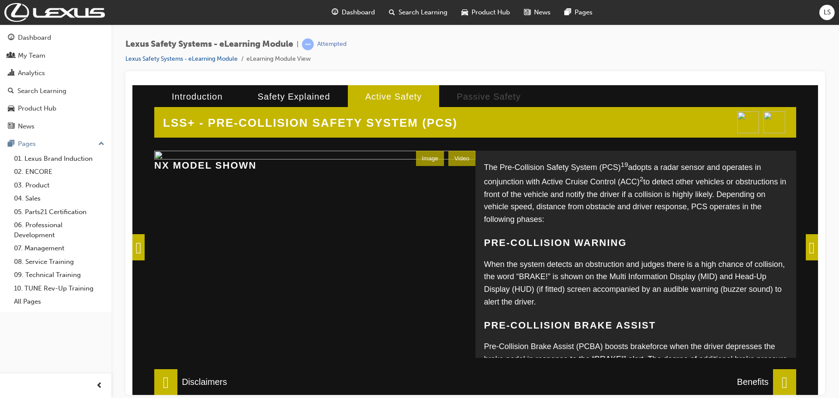
scroll to position [0, 0]
click at [416, 153] on div "Image" at bounding box center [430, 157] width 28 height 15
click at [448, 156] on div "Video" at bounding box center [461, 157] width 27 height 15
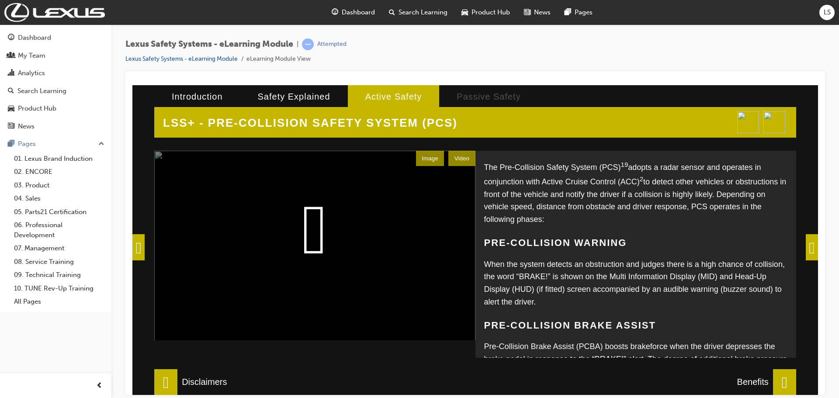
click at [317, 230] on video at bounding box center [314, 259] width 321 height 218
click at [784, 378] on span at bounding box center [784, 382] width 23 height 26
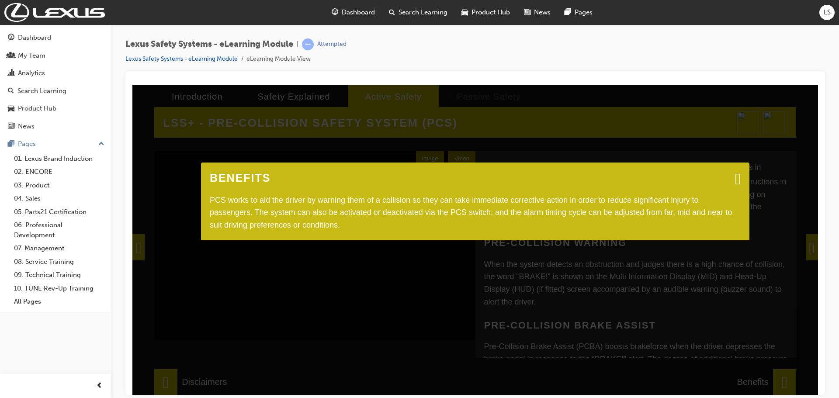
click at [735, 174] on span at bounding box center [738, 178] width 6 height 9
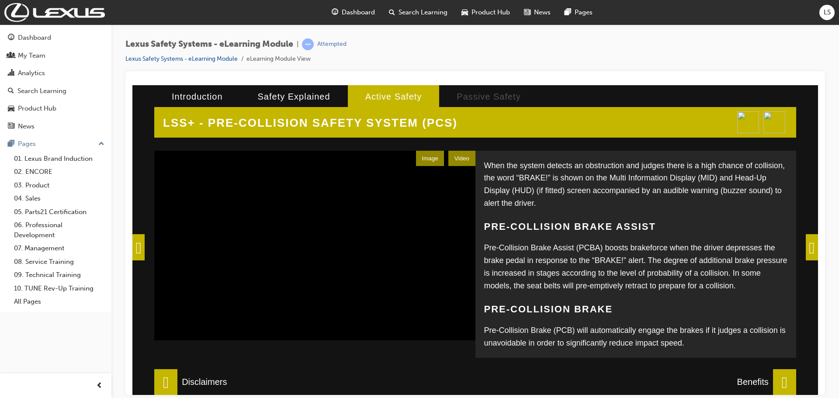
scroll to position [119, 0]
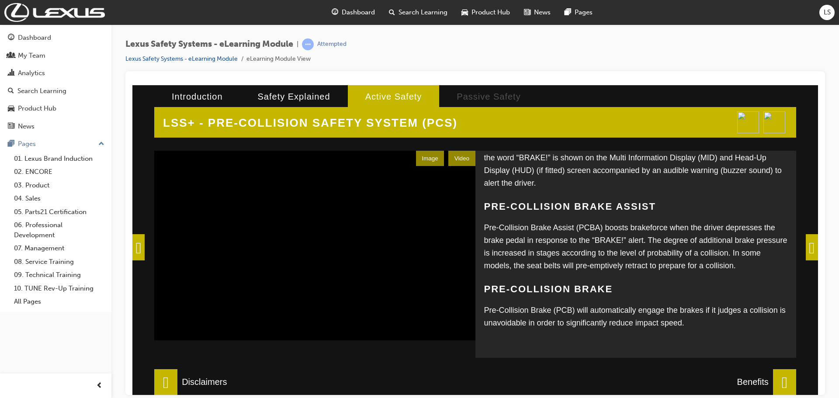
click at [808, 248] on span at bounding box center [812, 247] width 12 height 26
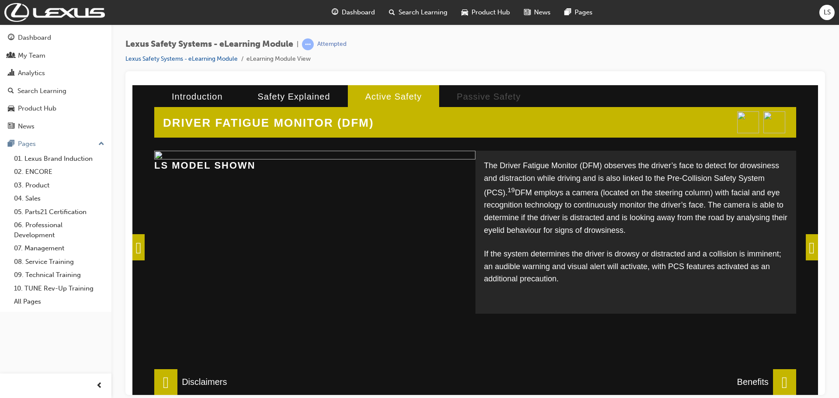
scroll to position [243, 0]
click at [329, 159] on img at bounding box center [314, 154] width 321 height 9
click at [773, 374] on span at bounding box center [784, 382] width 23 height 26
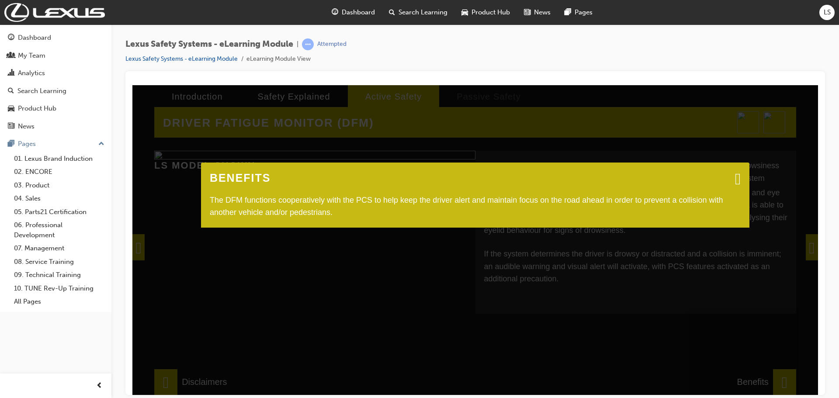
drag, startPoint x: 587, startPoint y: 203, endPoint x: 591, endPoint y: 200, distance: 4.7
click at [588, 202] on div "The DFM functions cooperatively with the PCS to help keep the driver alert and …" at bounding box center [475, 206] width 531 height 25
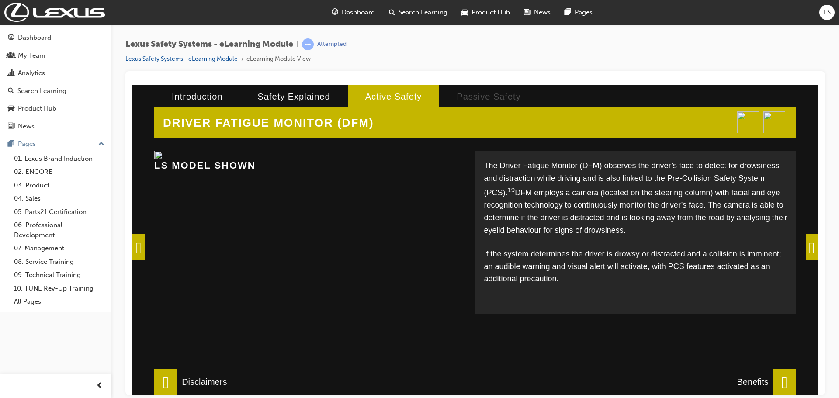
click at [806, 244] on span at bounding box center [812, 247] width 12 height 26
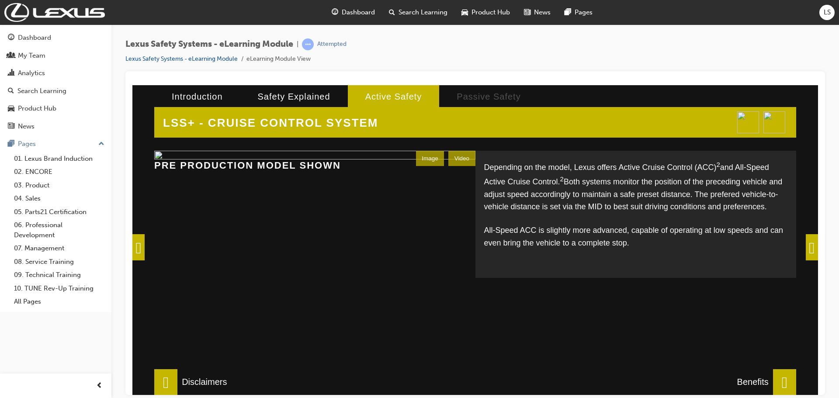
scroll to position [9, 0]
click at [453, 158] on img at bounding box center [314, 154] width 321 height 9
click at [454, 153] on div "Video" at bounding box center [461, 157] width 27 height 15
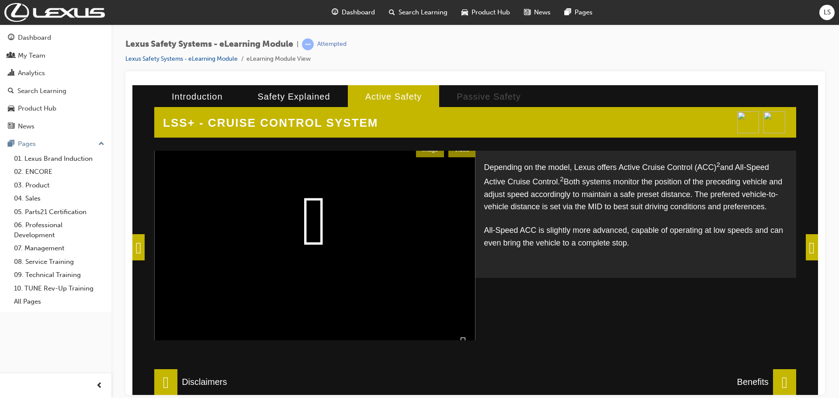
click at [314, 235] on video at bounding box center [314, 251] width 321 height 218
click at [784, 383] on span at bounding box center [784, 382] width 23 height 26
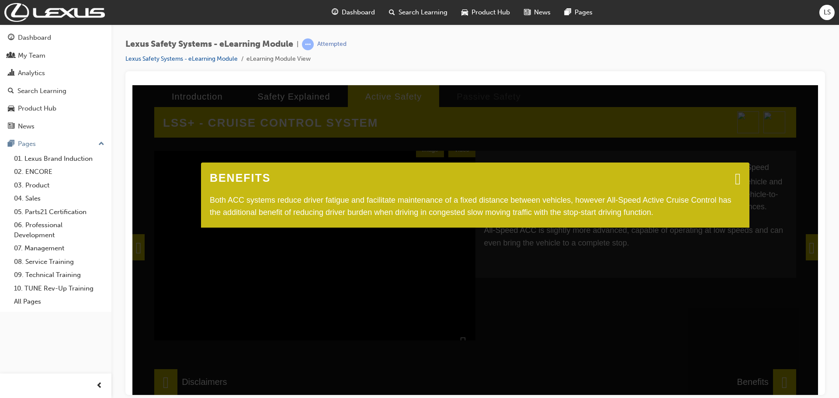
click at [737, 174] on span at bounding box center [738, 178] width 6 height 9
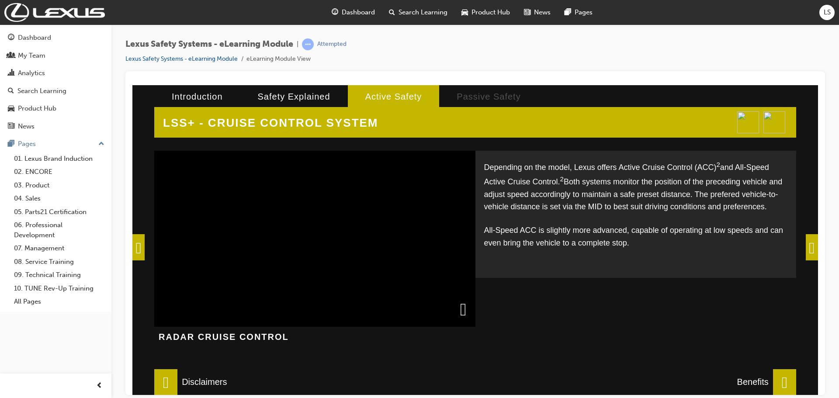
scroll to position [63, 0]
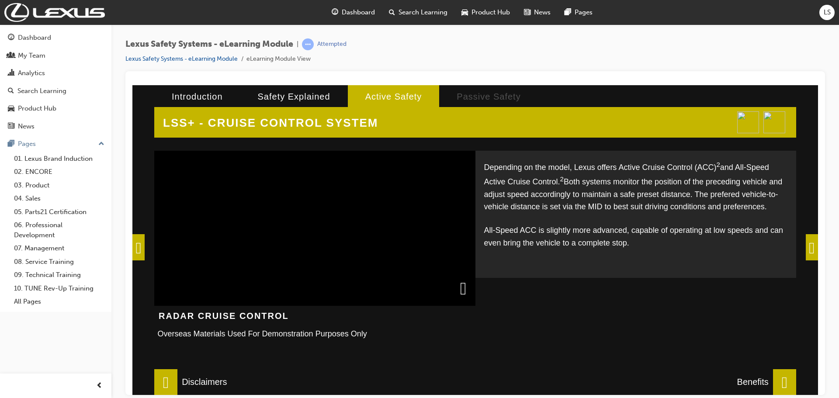
click at [773, 384] on span at bounding box center [784, 382] width 23 height 26
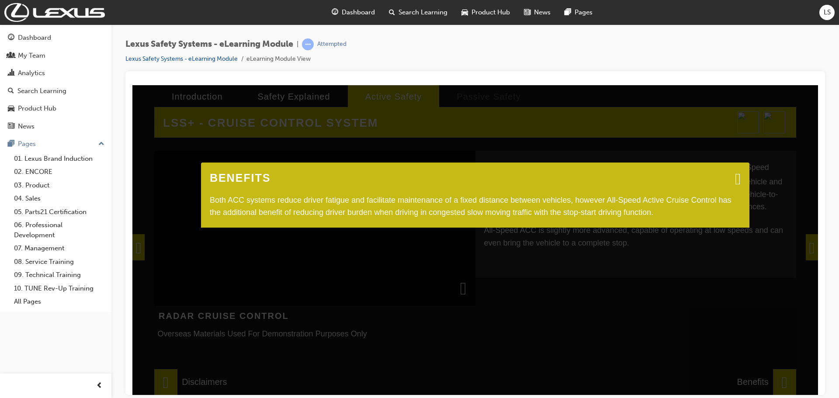
drag, startPoint x: 742, startPoint y: 182, endPoint x: 737, endPoint y: 184, distance: 5.5
click at [741, 183] on div "BENEFITS Both ACC systems reduce driver fatigue and facilitate maintenance of a…" at bounding box center [475, 194] width 548 height 65
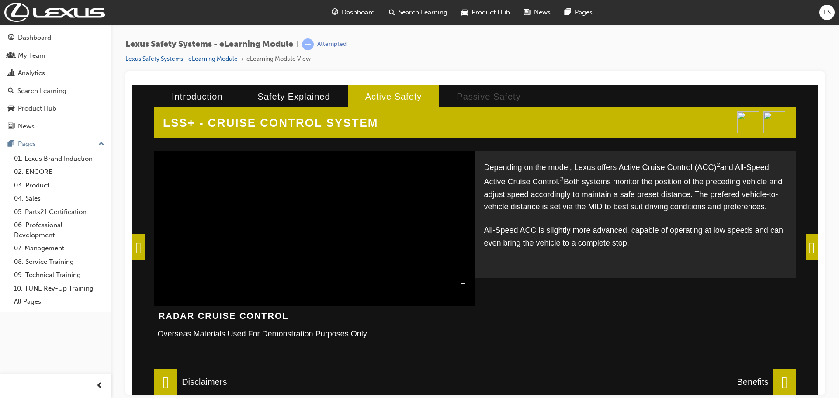
click at [806, 237] on span at bounding box center [812, 247] width 12 height 26
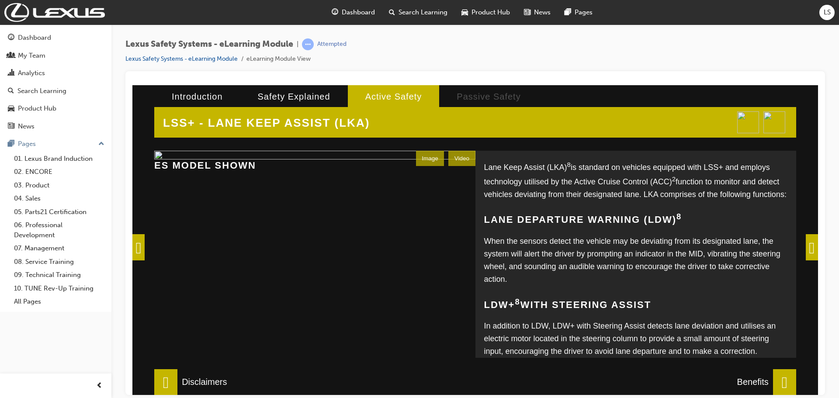
scroll to position [0, 0]
click at [458, 163] on div "Video" at bounding box center [461, 157] width 27 height 15
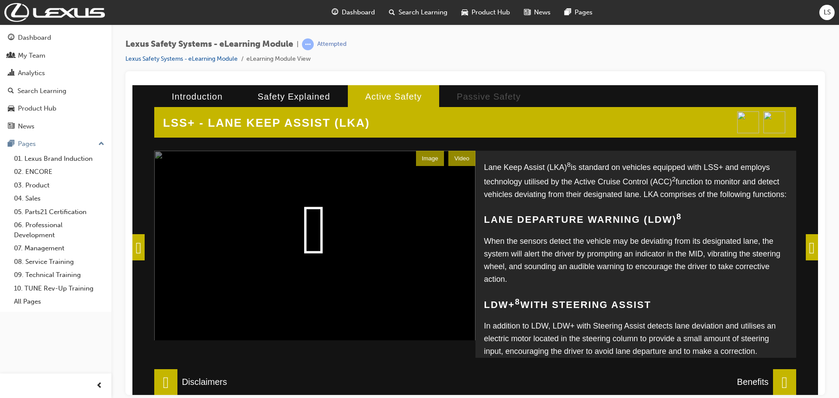
click at [313, 254] on video at bounding box center [314, 259] width 321 height 218
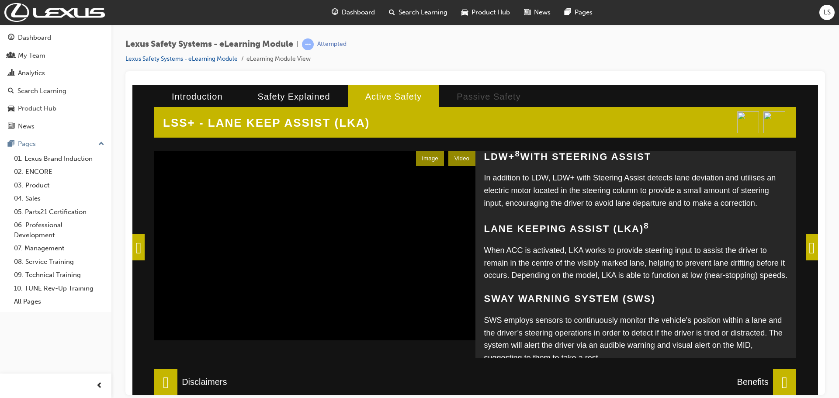
scroll to position [208, 0]
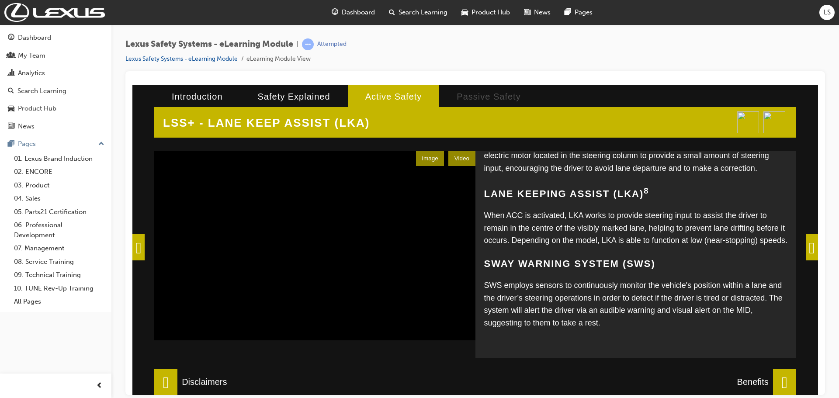
click at [778, 379] on span at bounding box center [784, 382] width 23 height 26
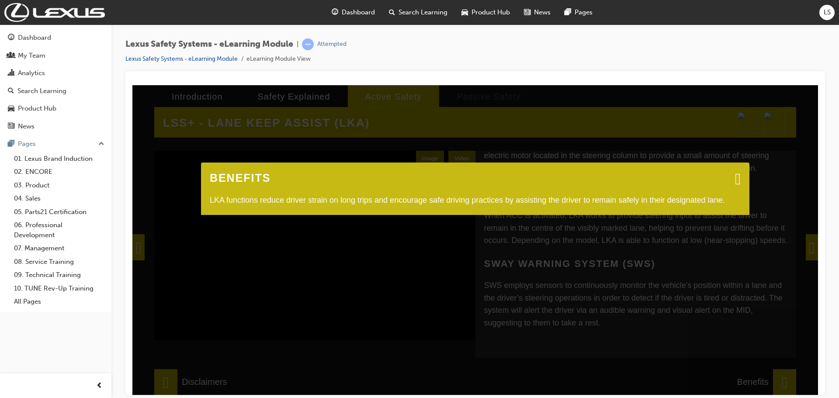
click at [735, 183] on span at bounding box center [738, 178] width 6 height 9
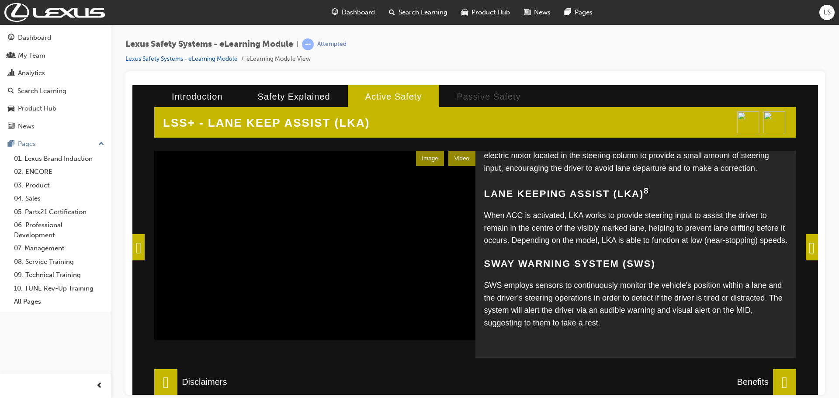
click at [811, 249] on span at bounding box center [812, 247] width 12 height 26
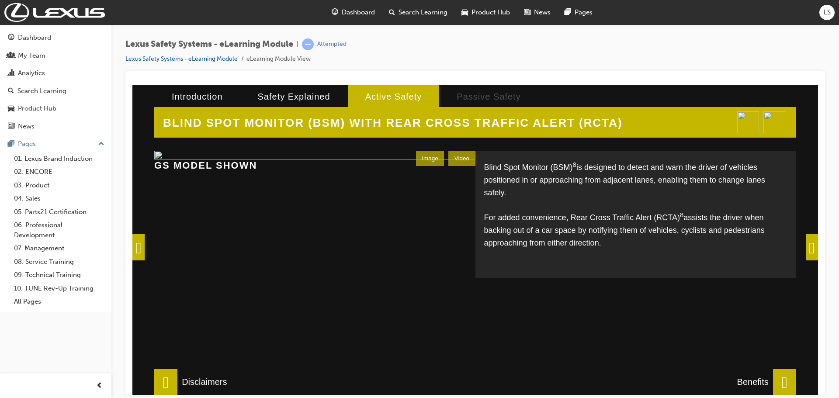
scroll to position [0, 0]
click at [461, 163] on div "Video" at bounding box center [461, 157] width 27 height 15
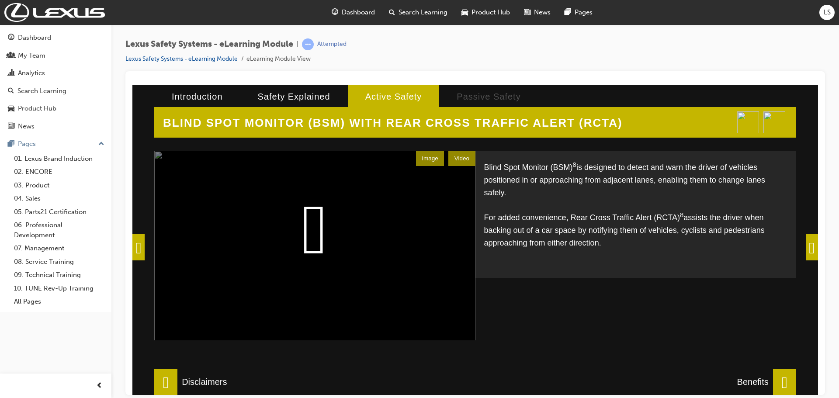
click at [296, 243] on video at bounding box center [314, 259] width 321 height 218
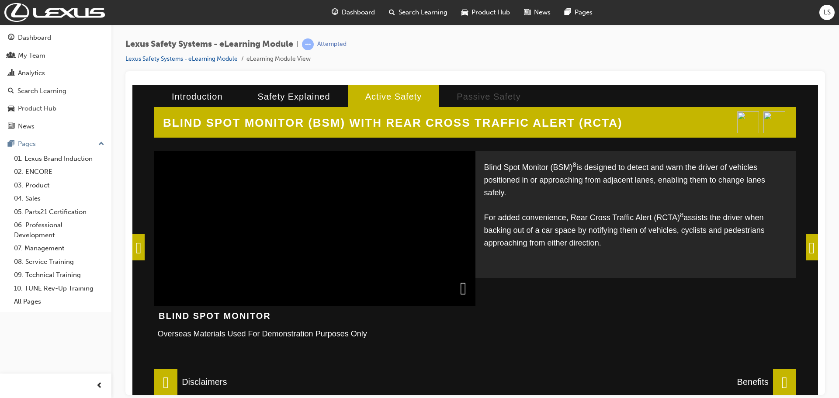
click at [806, 248] on span at bounding box center [812, 247] width 12 height 26
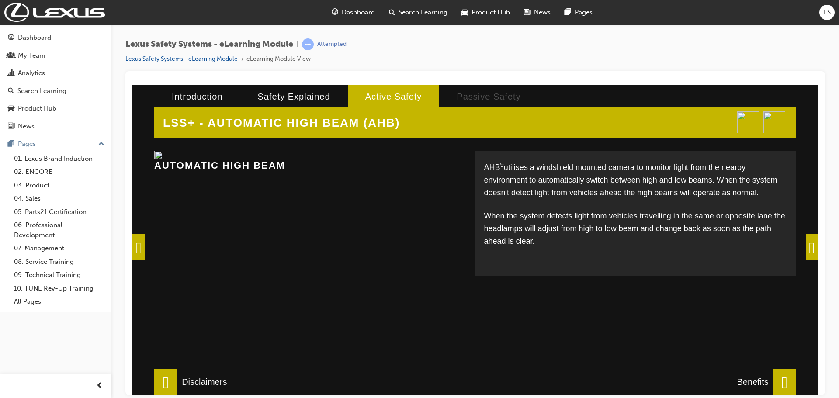
scroll to position [0, 0]
click at [792, 244] on div "AHB 9 utilises a windshield mounted camera to monitor light from the nearby env…" at bounding box center [635, 212] width 321 height 125
click at [773, 374] on span at bounding box center [784, 382] width 23 height 26
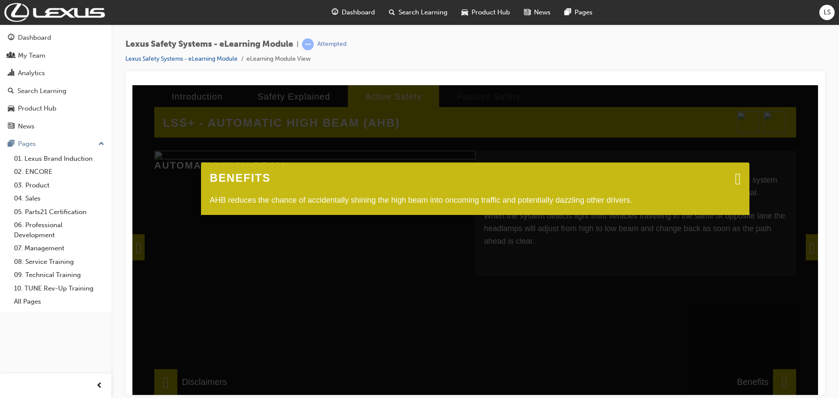
click at [735, 179] on span at bounding box center [738, 178] width 6 height 9
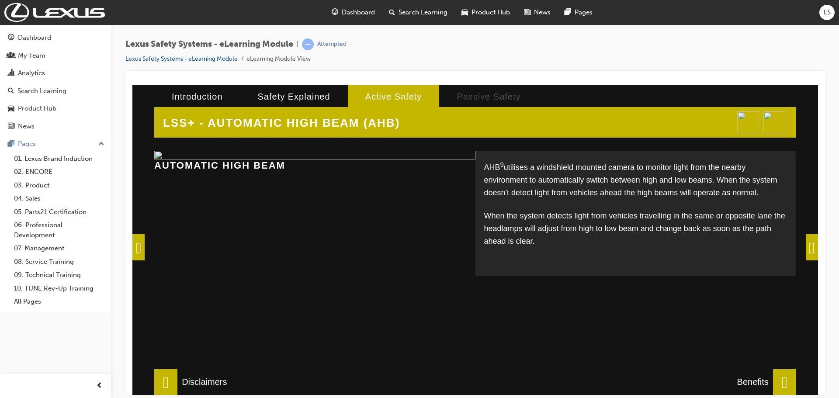
click at [806, 250] on span at bounding box center [812, 247] width 12 height 26
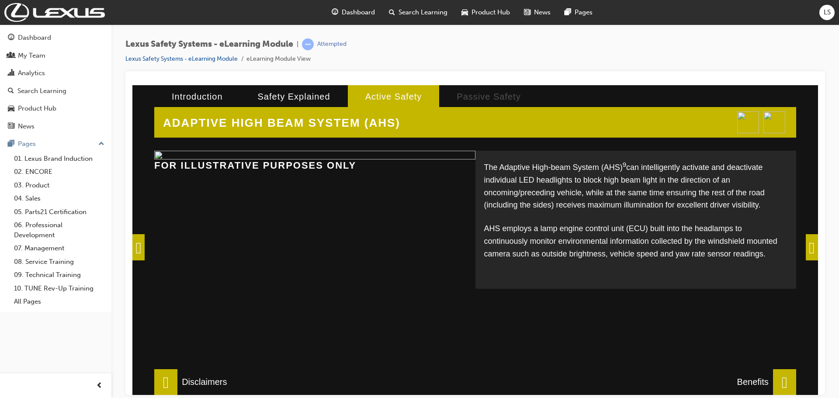
scroll to position [36, 0]
click at [815, 246] on span at bounding box center [812, 247] width 12 height 26
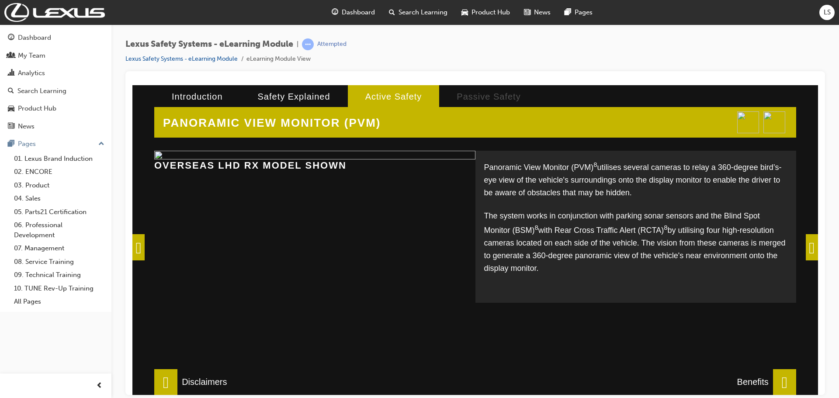
drag, startPoint x: 807, startPoint y: 247, endPoint x: 769, endPoint y: 248, distance: 38.0
click at [808, 247] on span at bounding box center [812, 247] width 12 height 26
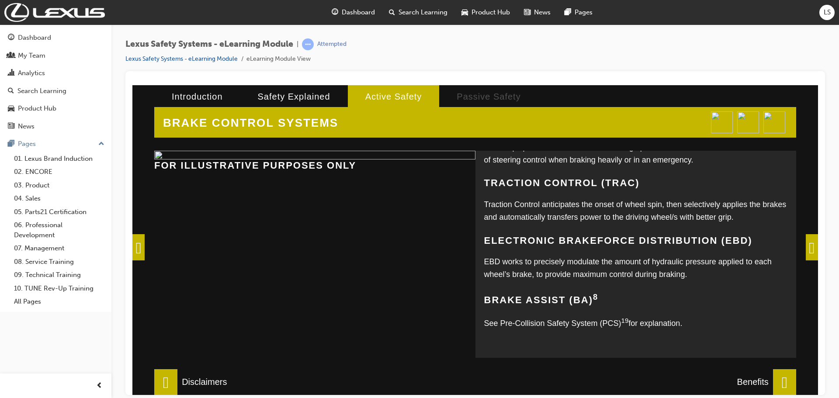
scroll to position [8, 0]
click at [773, 381] on span at bounding box center [784, 382] width 23 height 26
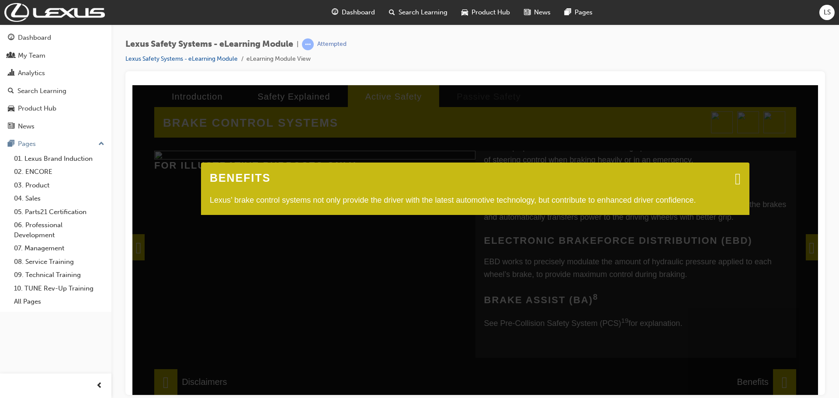
drag, startPoint x: 729, startPoint y: 180, endPoint x: 768, endPoint y: 90, distance: 98.2
click at [735, 180] on span at bounding box center [738, 178] width 6 height 9
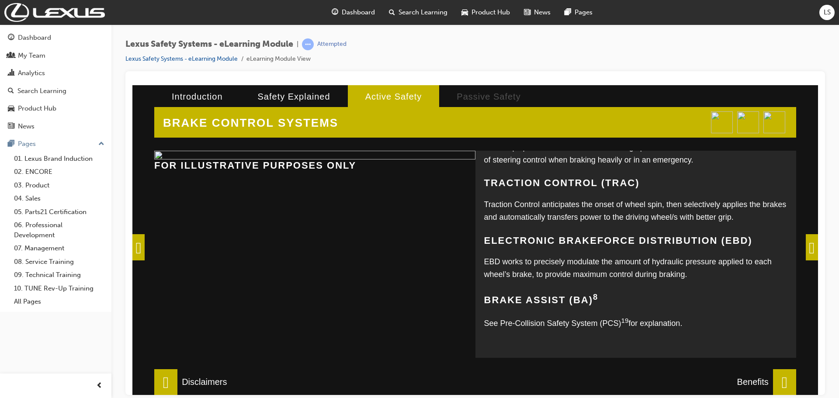
click at [783, 374] on span at bounding box center [784, 382] width 23 height 26
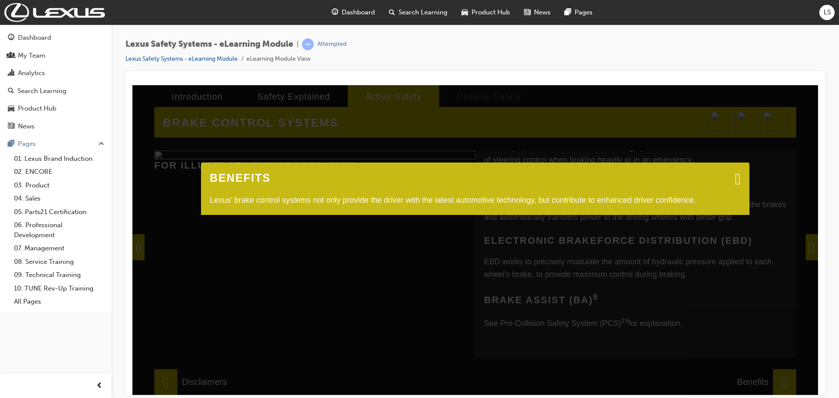
click at [735, 182] on span at bounding box center [738, 178] width 6 height 9
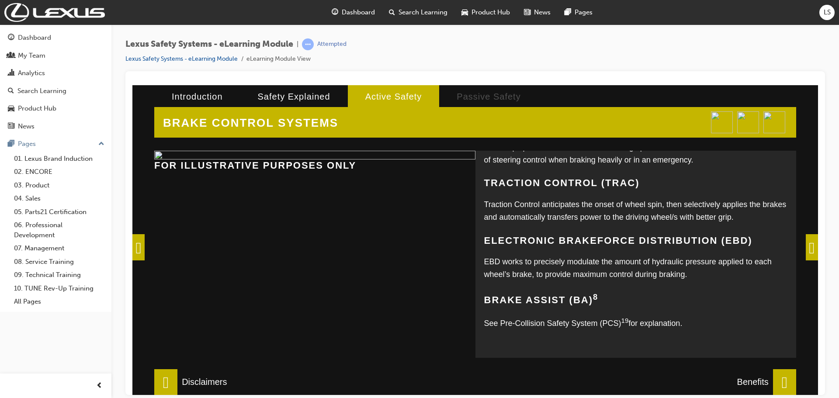
click at [813, 253] on span at bounding box center [812, 247] width 12 height 26
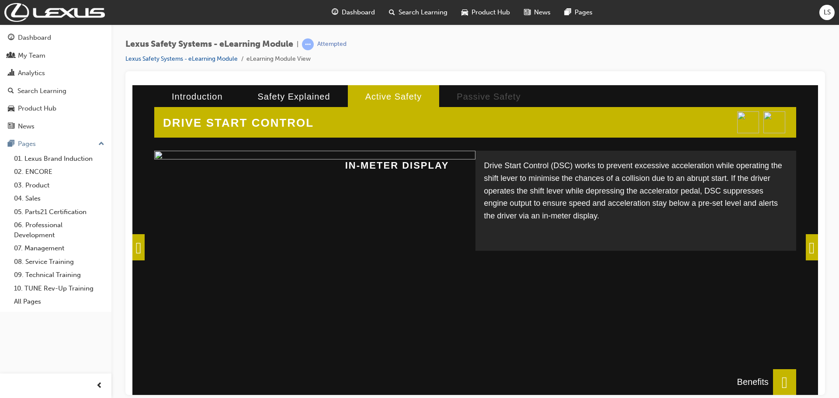
click at [806, 251] on span at bounding box center [812, 247] width 12 height 26
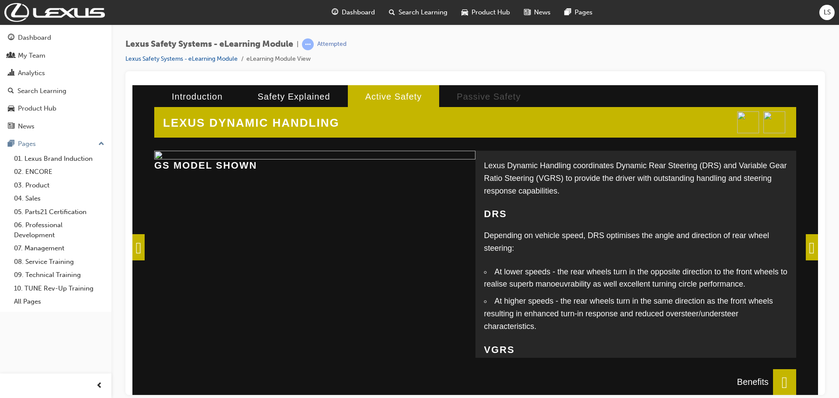
click at [806, 251] on span at bounding box center [812, 247] width 12 height 26
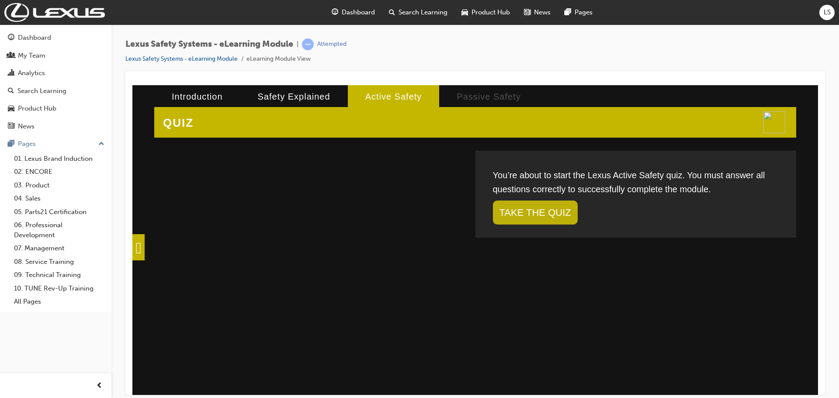
click at [540, 213] on link "TAKE THE QUIZ" at bounding box center [535, 212] width 85 height 24
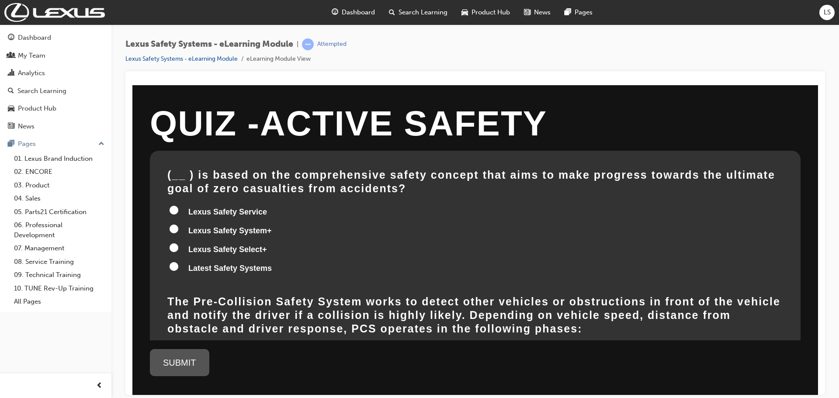
click at [221, 232] on span "Lexus Safety System+" at bounding box center [229, 230] width 83 height 9
click at [178, 232] on input "Lexus Safety System+" at bounding box center [174, 228] width 9 height 9
click at [222, 226] on span "Lexus Safety System+" at bounding box center [229, 230] width 83 height 9
click at [178, 226] on input "Lexus Safety System+" at bounding box center [174, 228] width 9 height 9
radio input "true"
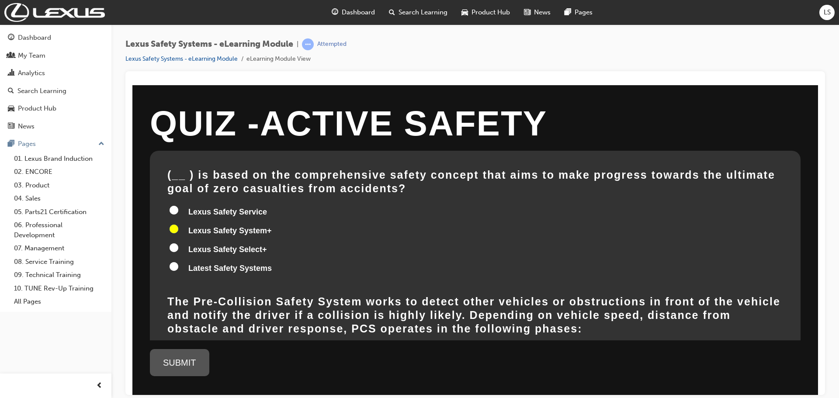
click at [166, 360] on div "SUBMIT" at bounding box center [179, 362] width 59 height 27
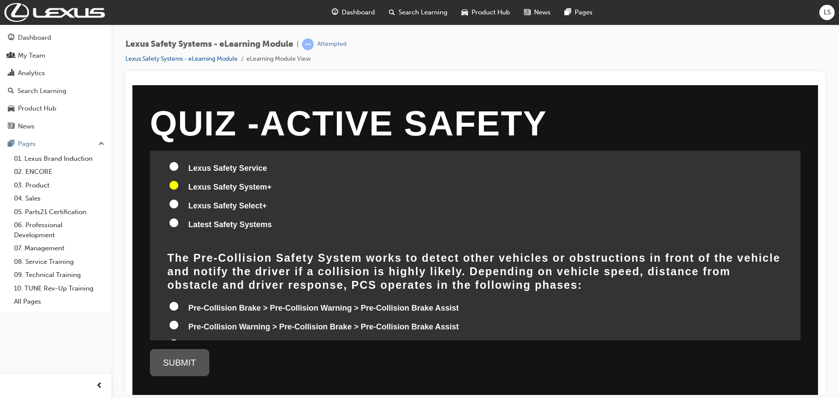
scroll to position [87, 0]
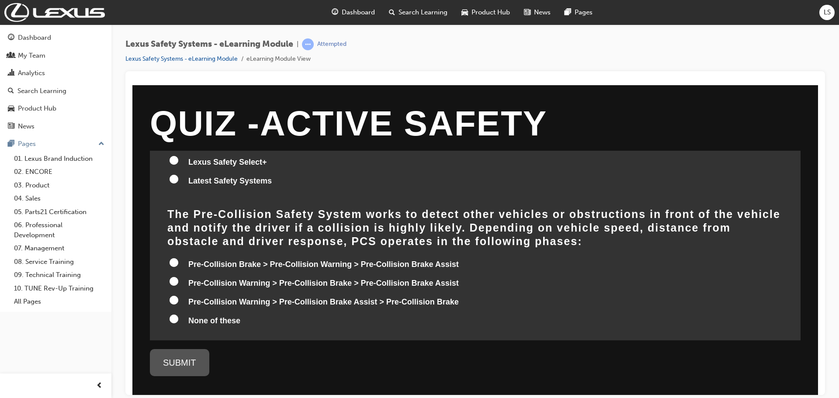
click at [204, 281] on span "Pre-Collision Warning > Pre-Collision Brake > Pre-Collision Brake Assist" at bounding box center [323, 282] width 270 height 9
click at [178, 281] on input "Pre-Collision Warning > Pre-Collision Brake > Pre-Collision Brake Assist" at bounding box center [174, 281] width 9 height 9
radio input "true"
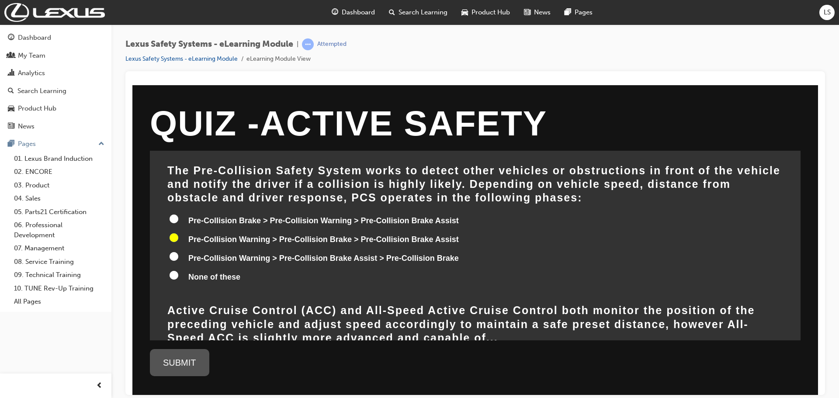
click at [300, 261] on span "Pre-Collision Warning > Pre-Collision Brake Assist > Pre-Collision Brake" at bounding box center [323, 257] width 270 height 9
click at [178, 260] on input "Pre-Collision Warning > Pre-Collision Brake Assist > Pre-Collision Brake" at bounding box center [174, 256] width 9 height 9
radio input "true"
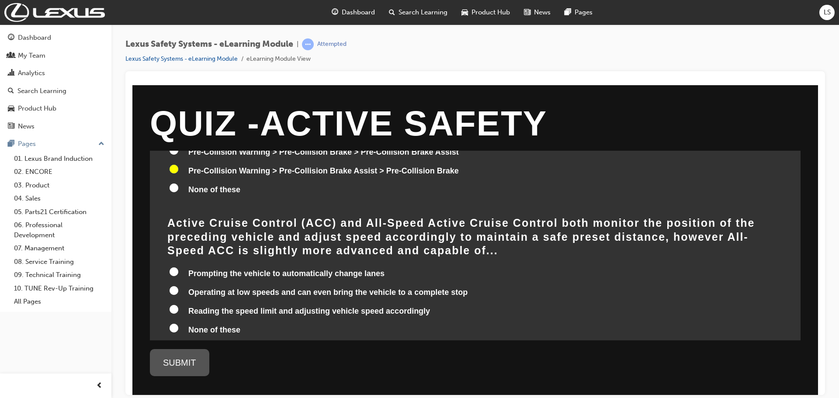
click at [231, 325] on span "None of these" at bounding box center [214, 329] width 52 height 9
click at [178, 323] on input "None of these" at bounding box center [174, 327] width 9 height 9
radio input "true"
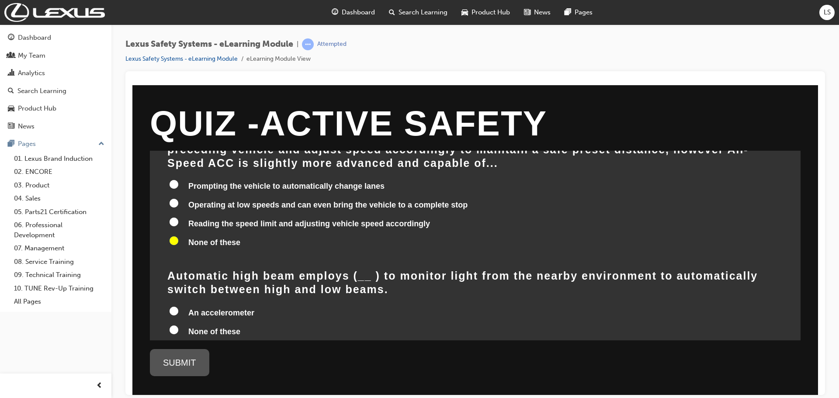
scroll to position [350, 0]
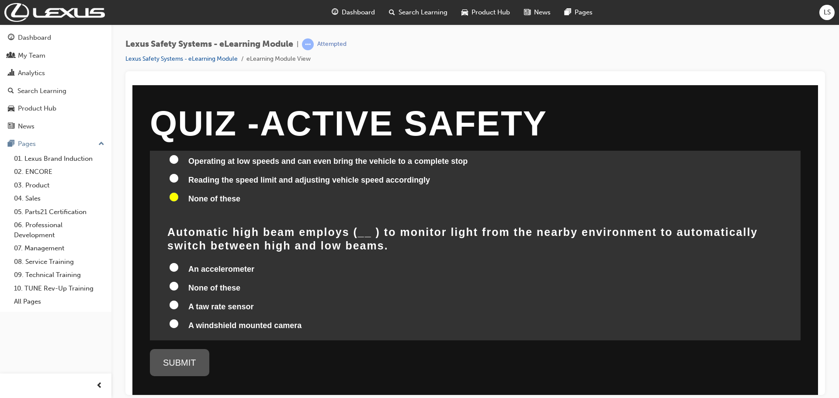
click at [218, 283] on span "None of these" at bounding box center [214, 287] width 52 height 9
click at [178, 281] on input "None of these" at bounding box center [174, 285] width 9 height 9
radio input "true"
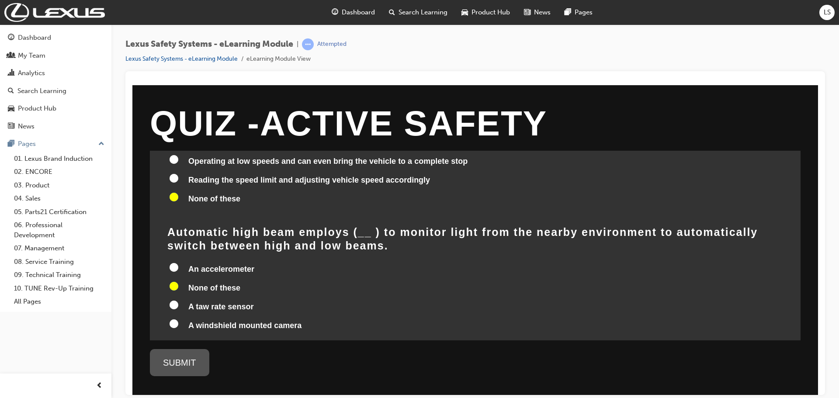
radio input "true"
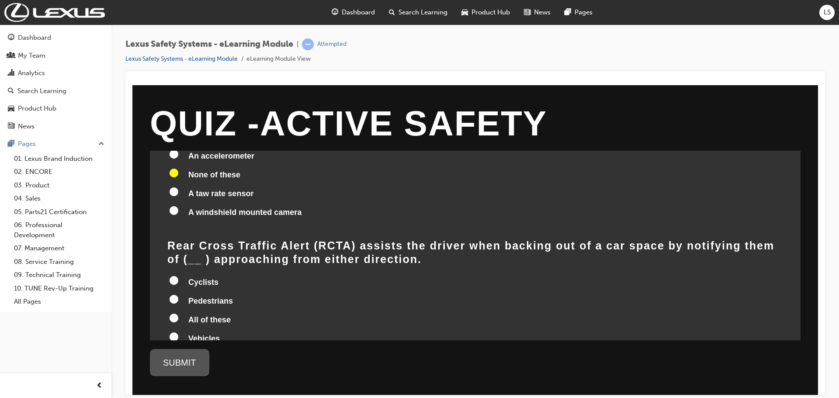
scroll to position [481, 0]
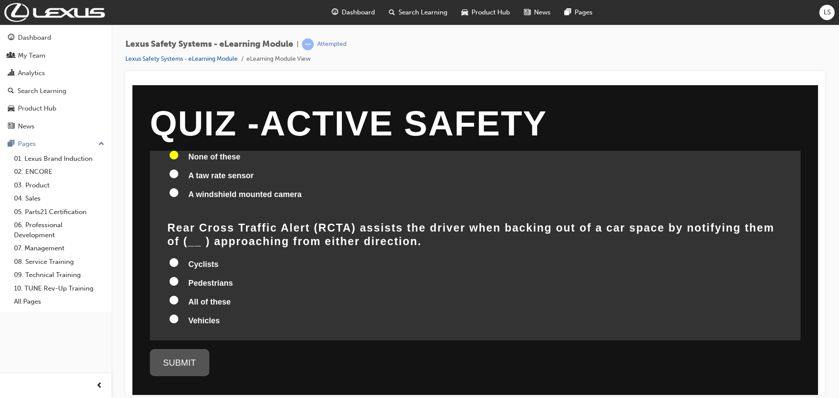
click at [200, 297] on span "All of these" at bounding box center [209, 301] width 42 height 9
click at [178, 295] on input "All of these" at bounding box center [174, 299] width 9 height 9
radio input "true"
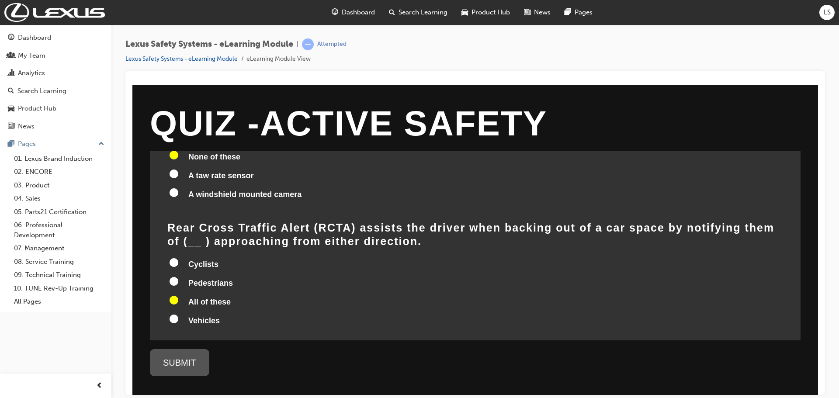
radio input "true"
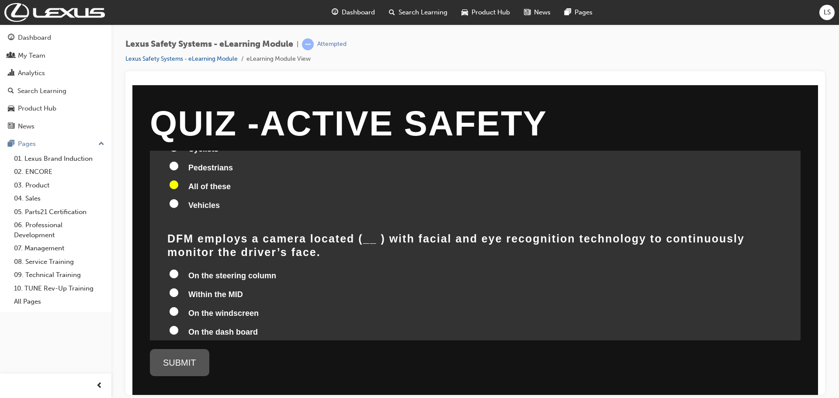
scroll to position [612, 0]
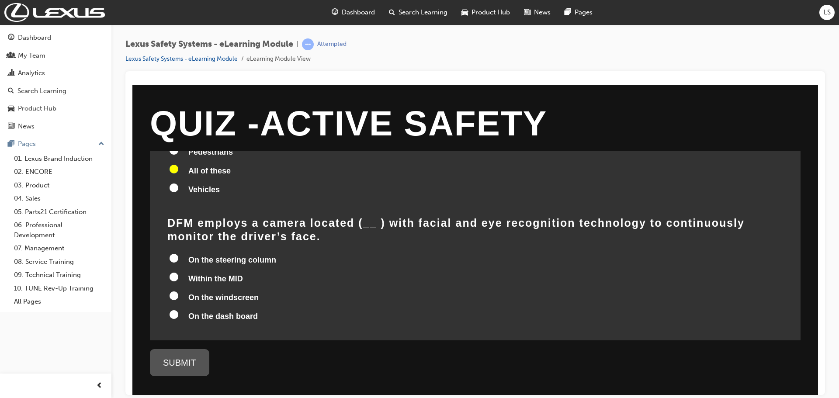
click at [232, 255] on span "On the steering column" at bounding box center [232, 259] width 88 height 9
click at [178, 253] on input "On the steering column" at bounding box center [174, 257] width 9 height 9
radio input "true"
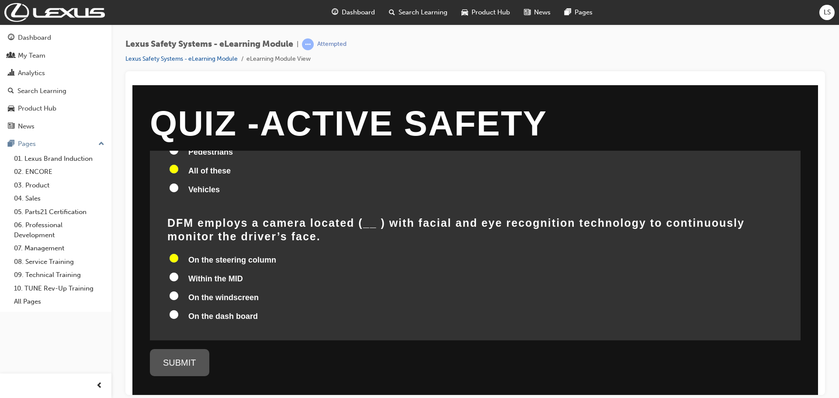
radio input "true"
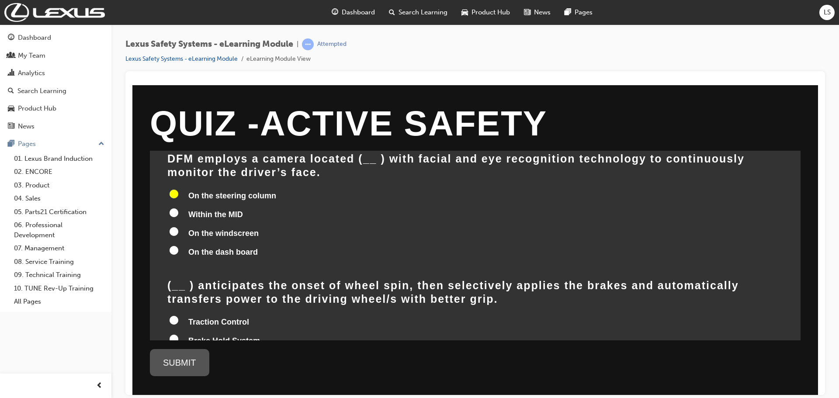
scroll to position [743, 0]
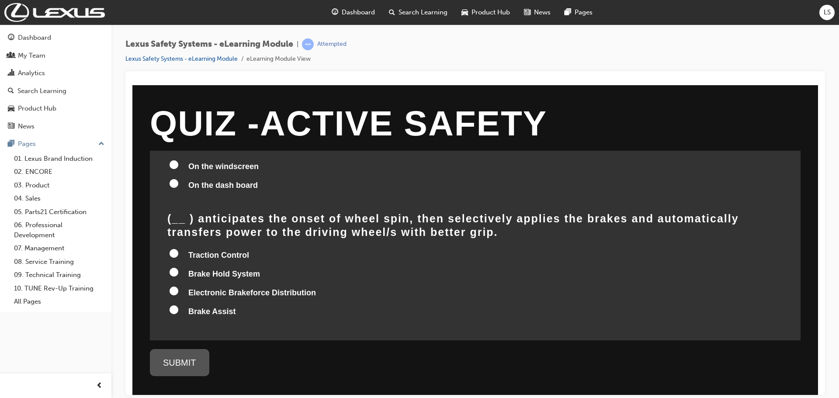
click at [206, 250] on span "Traction Control" at bounding box center [218, 254] width 61 height 9
click at [178, 249] on input "Traction Control" at bounding box center [174, 253] width 9 height 9
radio input "true"
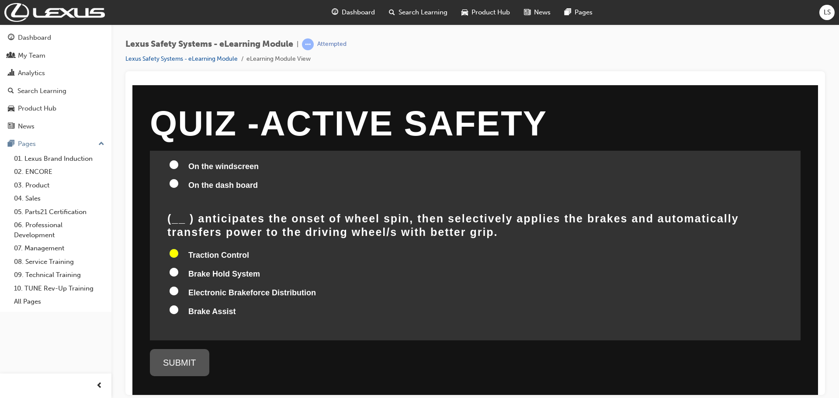
radio input "true"
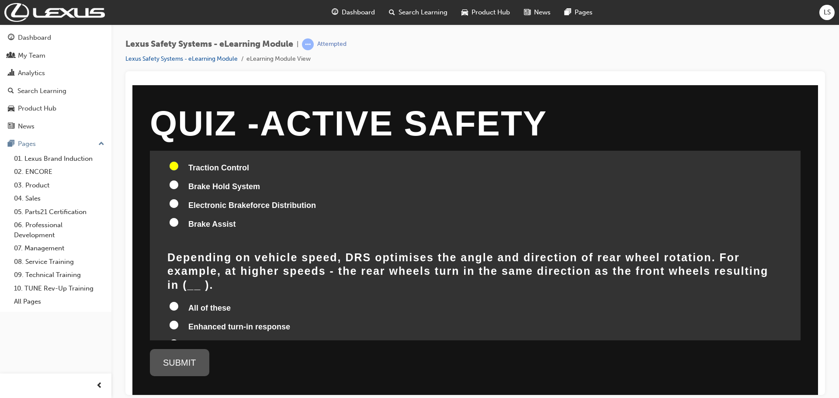
scroll to position [874, 0]
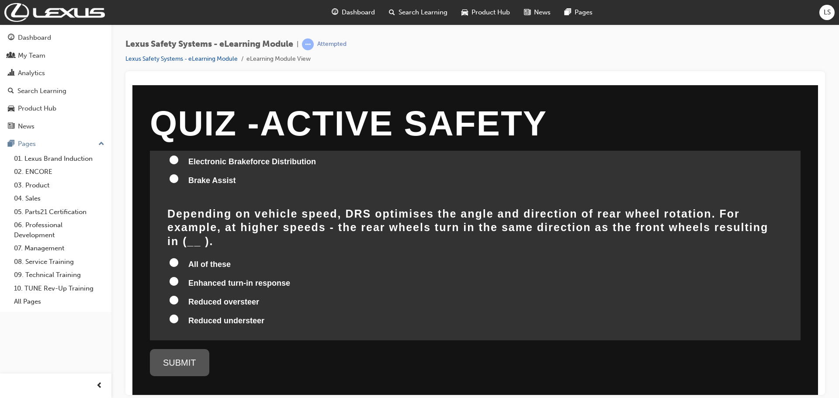
click at [225, 257] on label "All of these" at bounding box center [475, 265] width 616 height 17
click at [178, 258] on input "All of these" at bounding box center [174, 262] width 9 height 9
radio input "true"
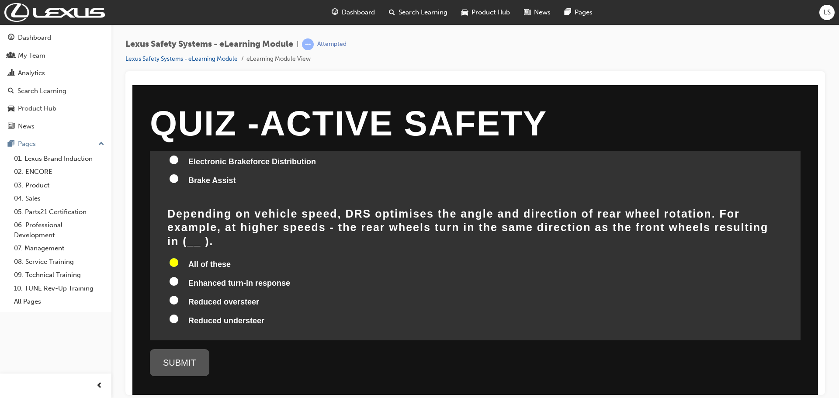
radio input "true"
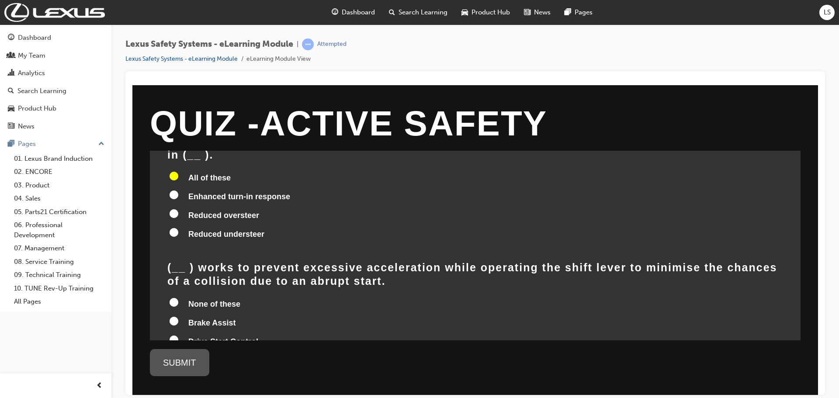
scroll to position [961, 0]
click at [194, 355] on span "Brake Hold System" at bounding box center [224, 359] width 72 height 9
click at [178, 353] on input "Brake Hold System" at bounding box center [174, 357] width 9 height 9
radio input "true"
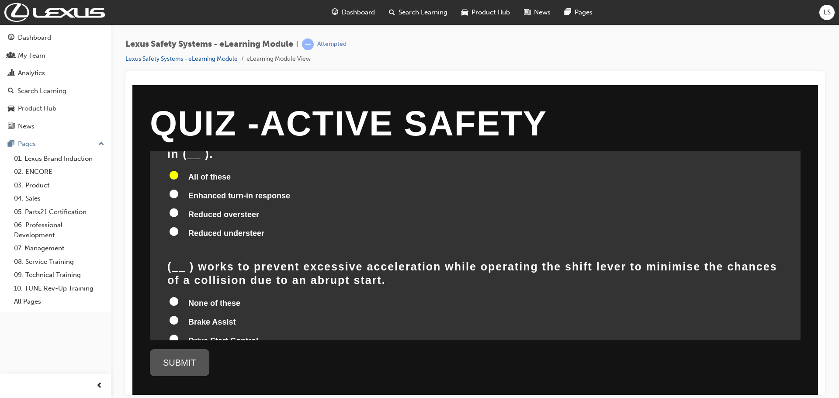
radio input "true"
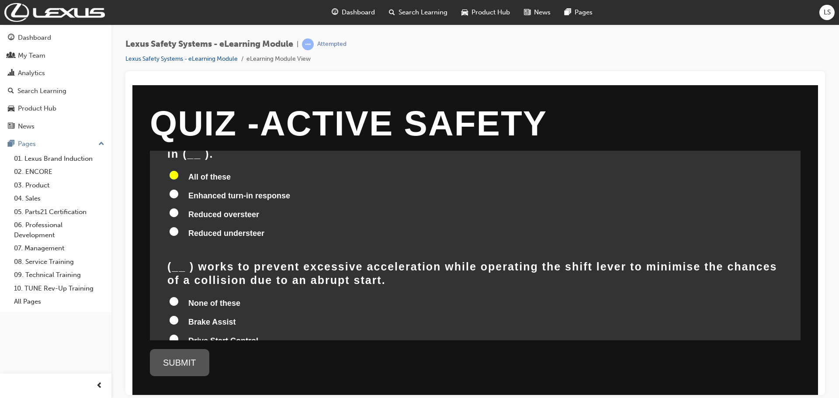
radio input "true"
click at [231, 336] on span "Drive Start Control" at bounding box center [223, 340] width 70 height 9
click at [178, 334] on input "Drive Start Control" at bounding box center [174, 338] width 9 height 9
radio input "true"
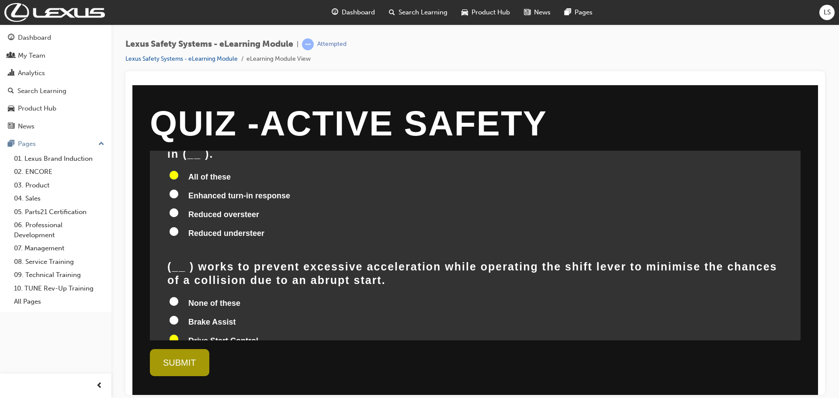
radio input "true"
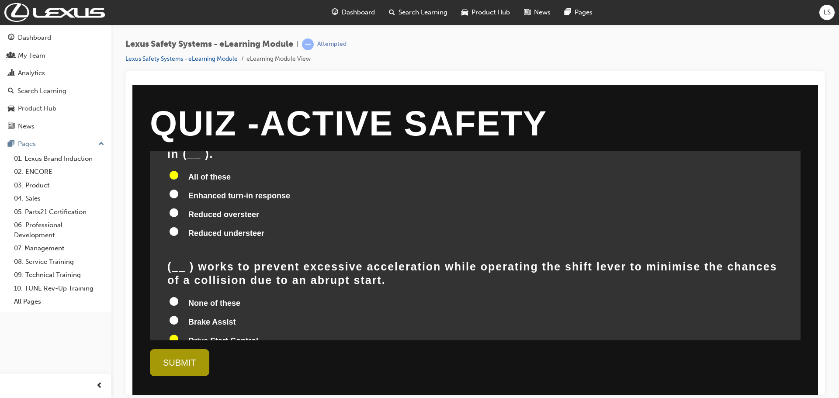
radio input "true"
click at [199, 358] on div "SUBMIT" at bounding box center [179, 362] width 59 height 27
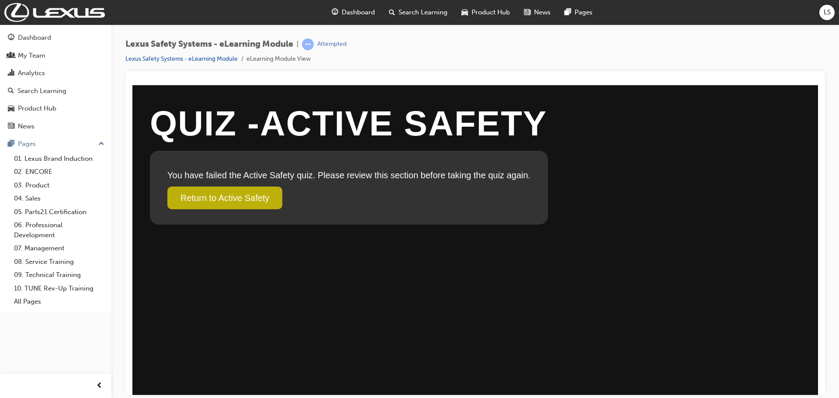
click at [239, 193] on link "Return to Active Safety" at bounding box center [224, 197] width 115 height 23
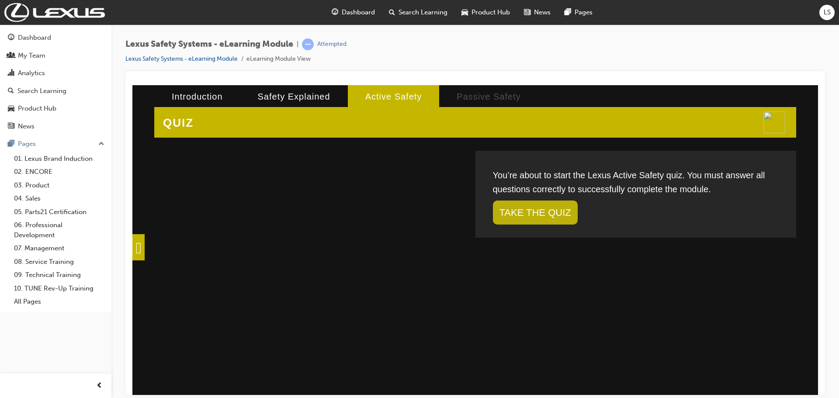
click at [561, 217] on link "TAKE THE QUIZ" at bounding box center [535, 212] width 85 height 24
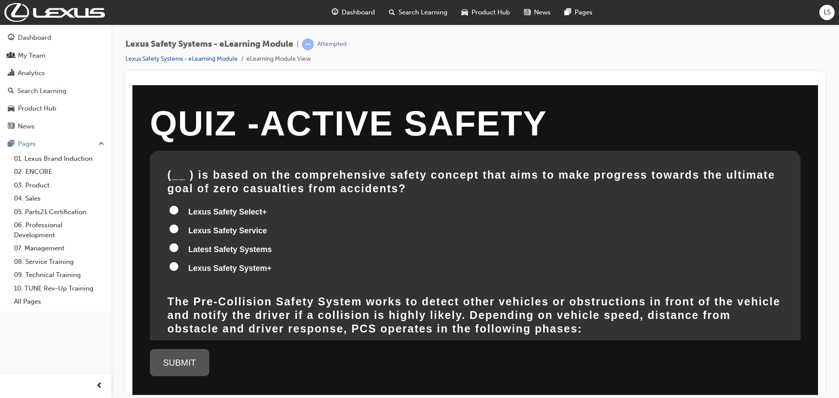
click at [207, 273] on label "Lexus Safety System+" at bounding box center [475, 268] width 616 height 17
click at [178, 270] on input "Lexus Safety System+" at bounding box center [174, 266] width 9 height 9
radio input "true"
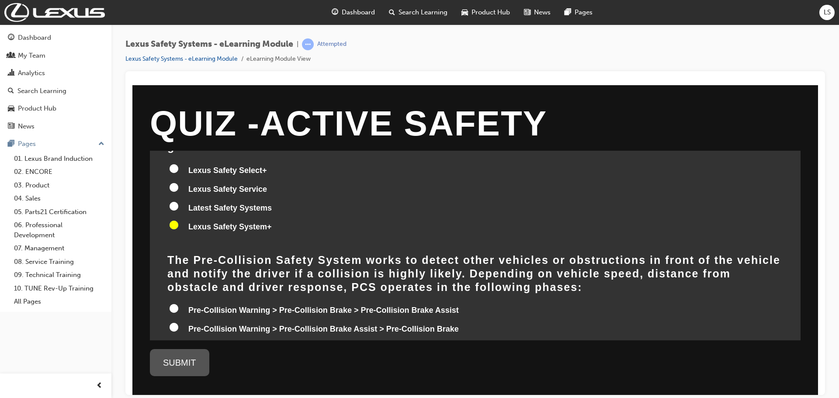
scroll to position [87, 0]
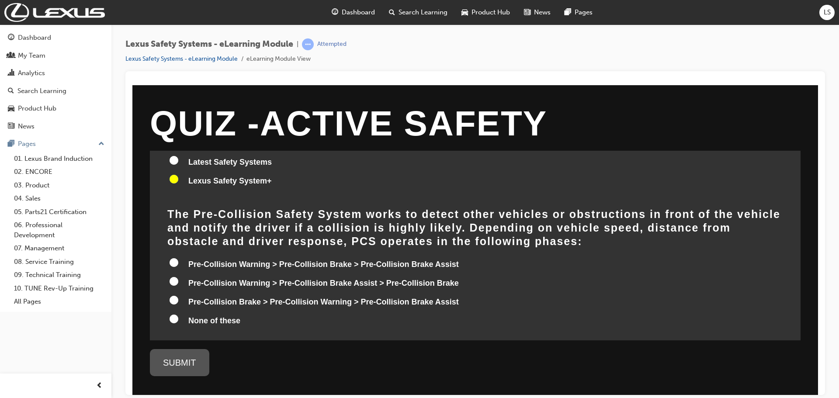
click at [313, 268] on span "Pre-Collision Warning > Pre-Collision Brake > Pre-Collision Brake Assist" at bounding box center [323, 264] width 270 height 9
click at [178, 267] on input "Pre-Collision Warning > Pre-Collision Brake > Pre-Collision Brake Assist" at bounding box center [174, 262] width 9 height 9
radio input "true"
click at [312, 287] on label "Pre-Collision Warning > Pre-Collision Brake Assist > Pre-Collision Brake" at bounding box center [475, 283] width 616 height 17
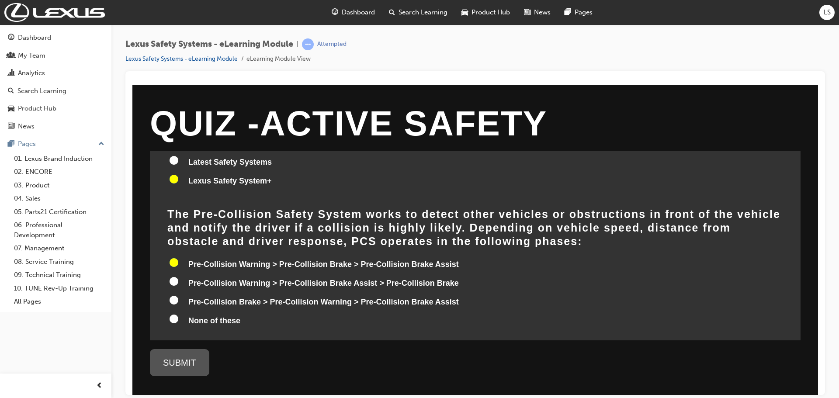
click at [178, 285] on input "Pre-Collision Warning > Pre-Collision Brake Assist > Pre-Collision Brake" at bounding box center [174, 281] width 9 height 9
radio input "true"
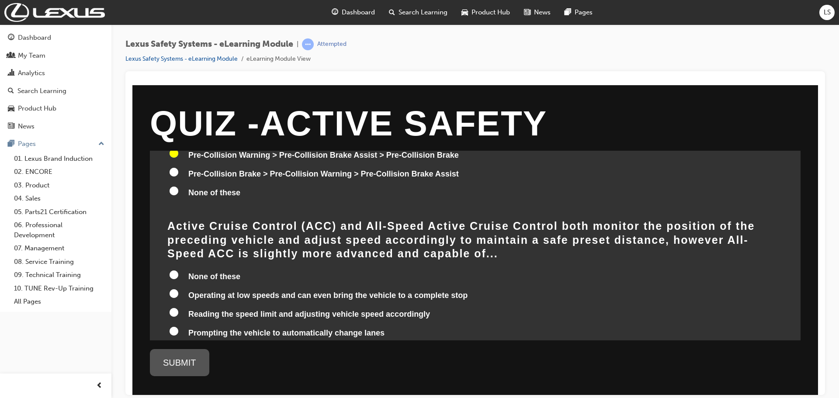
scroll to position [218, 0]
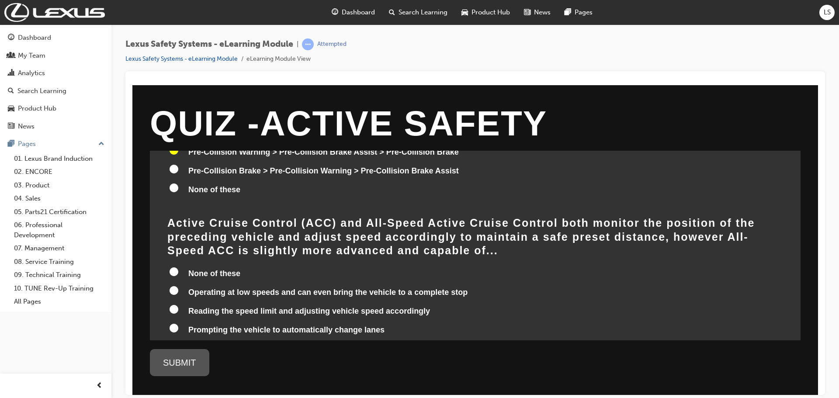
click at [193, 306] on span "Reading the speed limit and adjusting vehicle speed accordingly" at bounding box center [309, 310] width 242 height 9
click at [178, 305] on input "Reading the speed limit and adjusting vehicle speed accordingly" at bounding box center [174, 309] width 9 height 9
radio input "true"
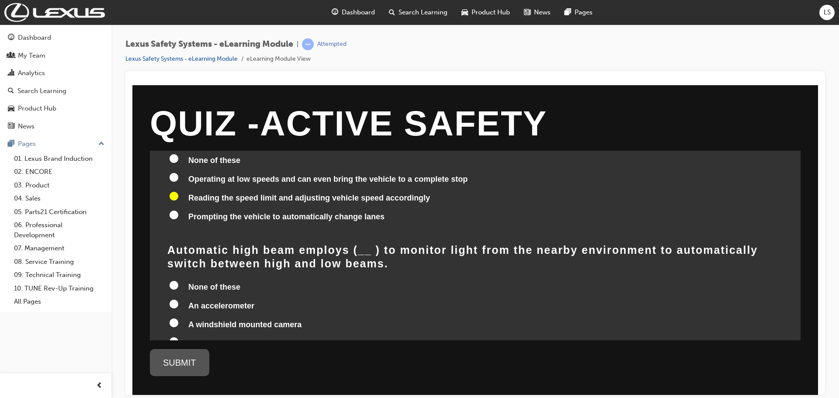
scroll to position [350, 0]
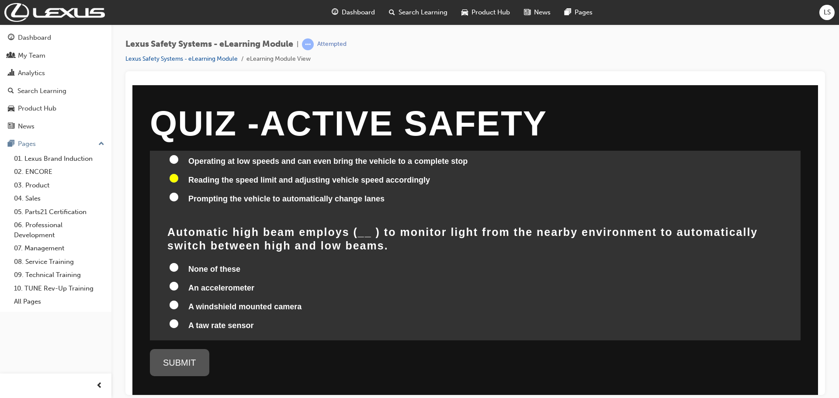
click at [234, 264] on span "None of these" at bounding box center [214, 268] width 52 height 9
click at [178, 263] on input "None of these" at bounding box center [174, 267] width 9 height 9
radio input "true"
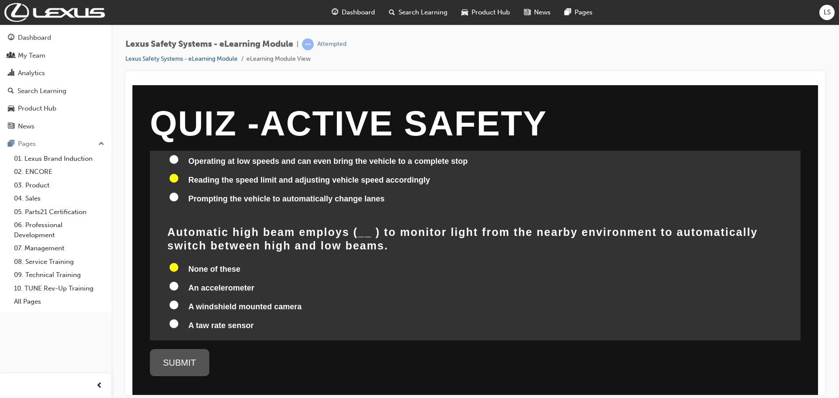
radio input "true"
click at [258, 302] on span "A windshield mounted camera" at bounding box center [244, 306] width 113 height 9
click at [178, 300] on input "A windshield mounted camera" at bounding box center [174, 304] width 9 height 9
radio input "true"
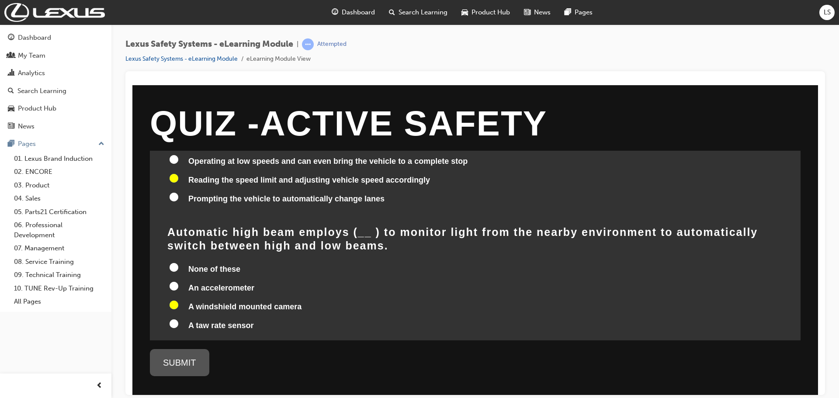
radio input "true"
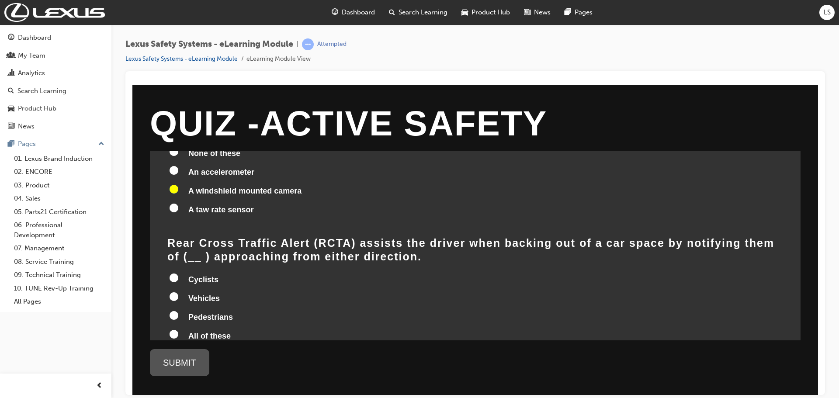
scroll to position [481, 0]
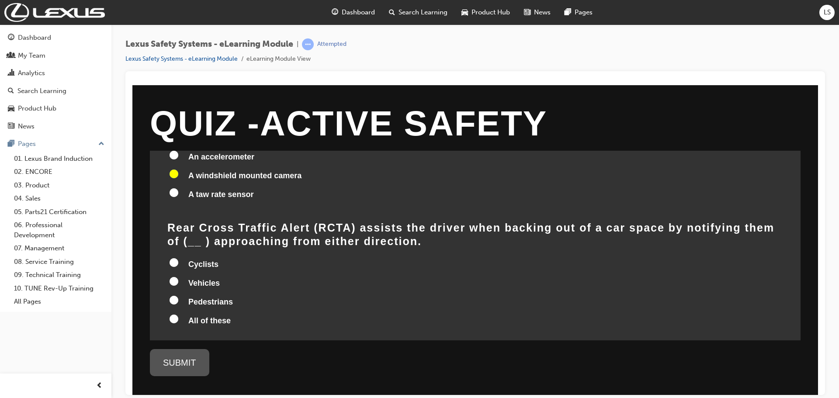
click at [190, 316] on span "All of these" at bounding box center [209, 320] width 42 height 9
click at [178, 314] on input "All of these" at bounding box center [174, 318] width 9 height 9
radio input "true"
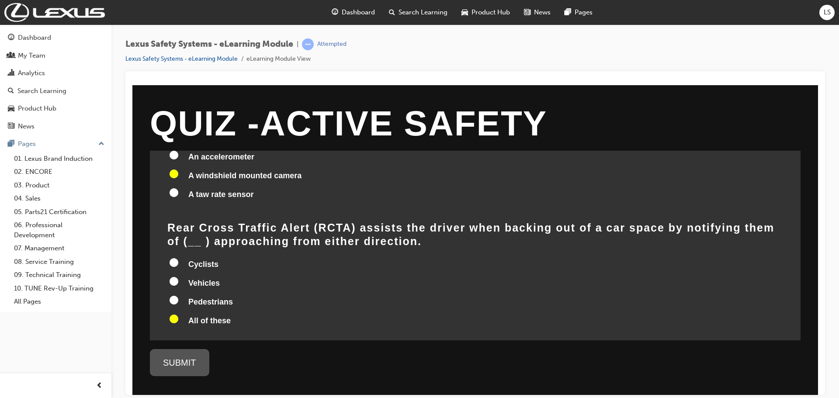
radio input "true"
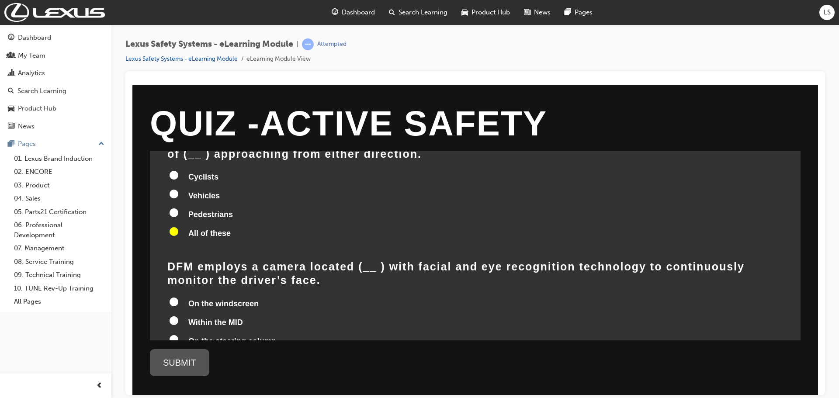
scroll to position [612, 0]
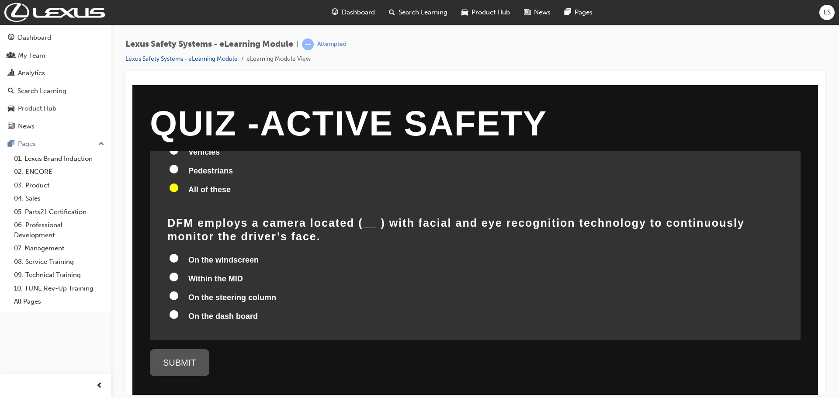
click at [202, 293] on span "On the steering column" at bounding box center [232, 297] width 88 height 9
click at [178, 291] on input "On the steering column" at bounding box center [174, 295] width 9 height 9
radio input "true"
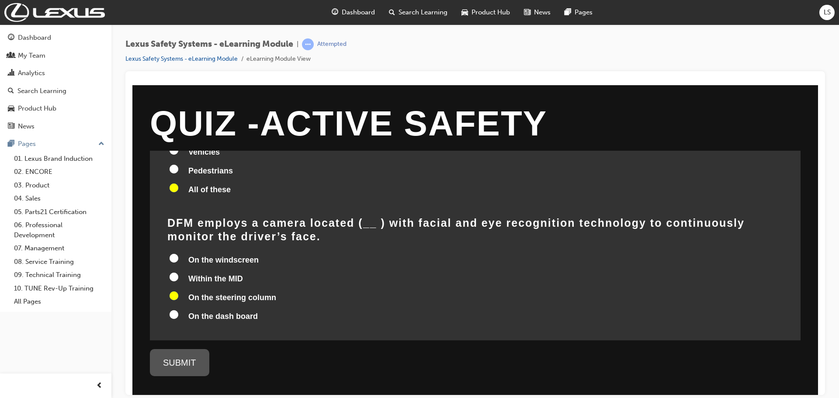
radio input "true"
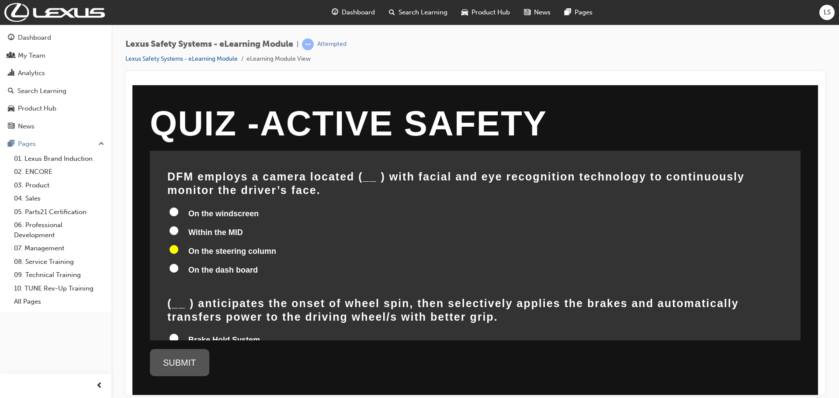
scroll to position [699, 0]
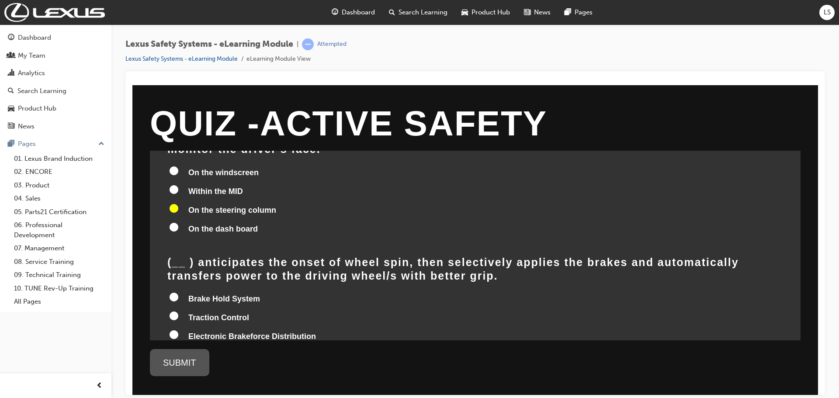
click at [209, 313] on span "Traction Control" at bounding box center [218, 317] width 61 height 9
click at [178, 311] on input "Traction Control" at bounding box center [174, 315] width 9 height 9
radio input "true"
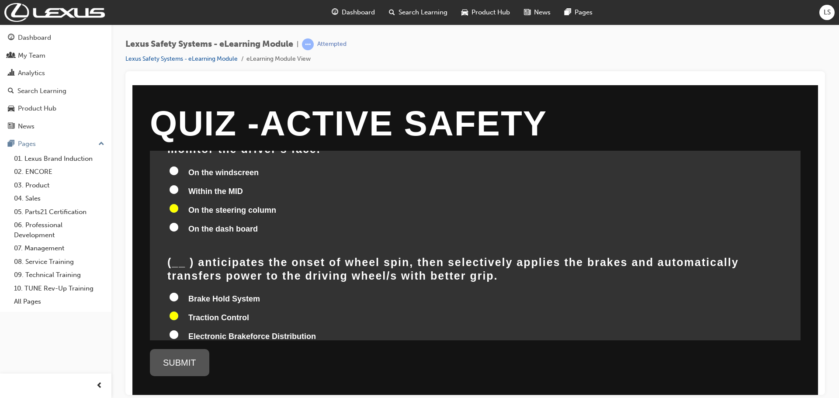
radio input "true"
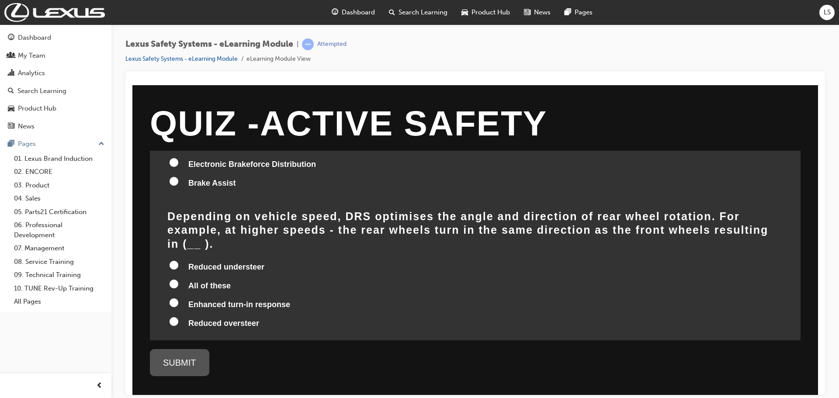
scroll to position [874, 0]
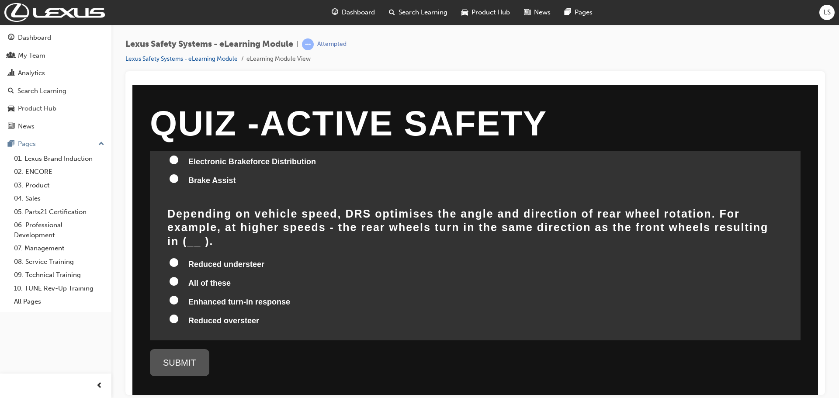
drag, startPoint x: 200, startPoint y: 238, endPoint x: 275, endPoint y: 250, distance: 76.5
click at [200, 278] on span "All of these" at bounding box center [209, 282] width 42 height 9
click at [178, 277] on input "All of these" at bounding box center [174, 281] width 9 height 9
radio input "true"
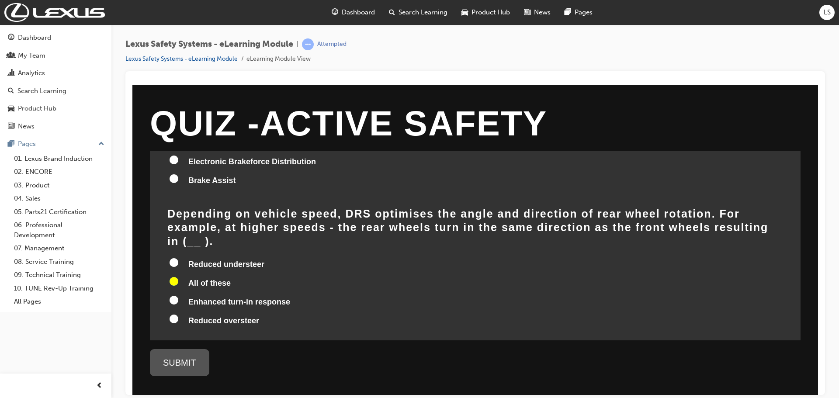
radio input "true"
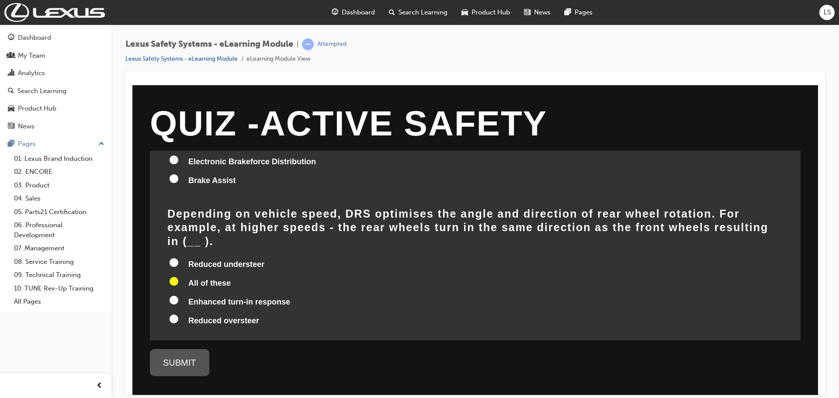
radio input "true"
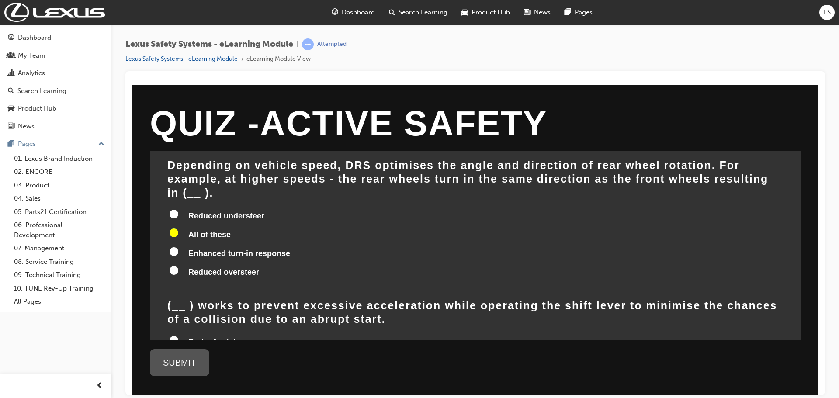
scroll to position [984, 0]
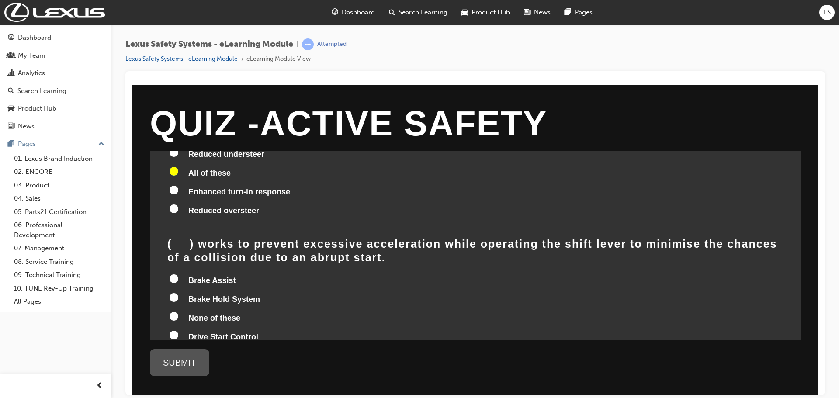
click at [184, 329] on label "Drive Start Control" at bounding box center [475, 337] width 616 height 17
click at [178, 330] on input "Drive Start Control" at bounding box center [174, 334] width 9 height 9
radio input "true"
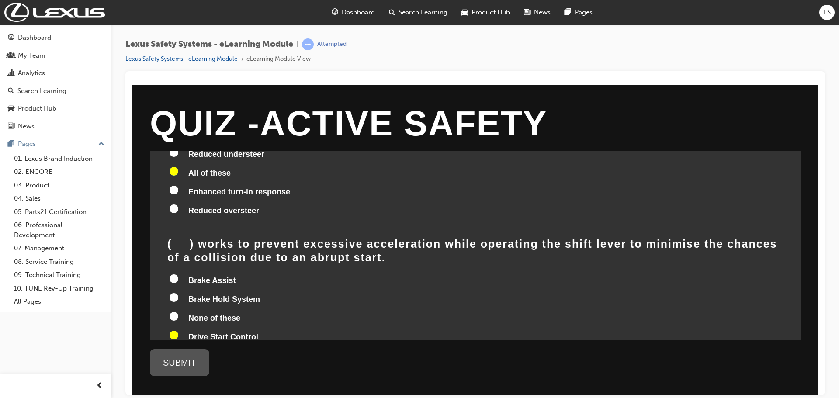
radio input "true"
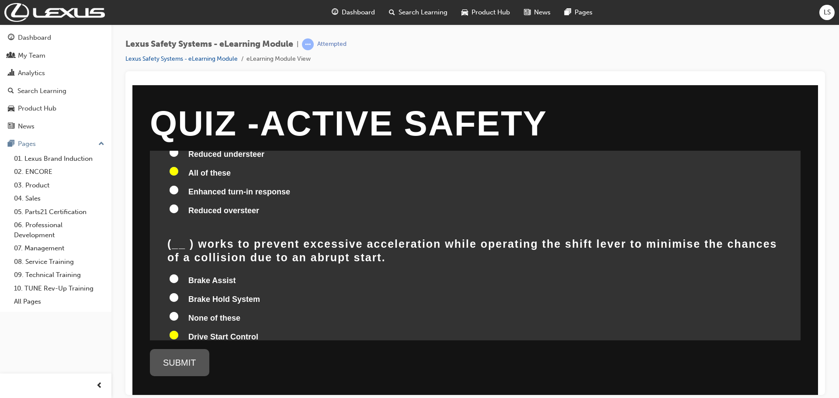
radio input "true"
click at [163, 370] on div "SUBMIT" at bounding box center [179, 362] width 59 height 27
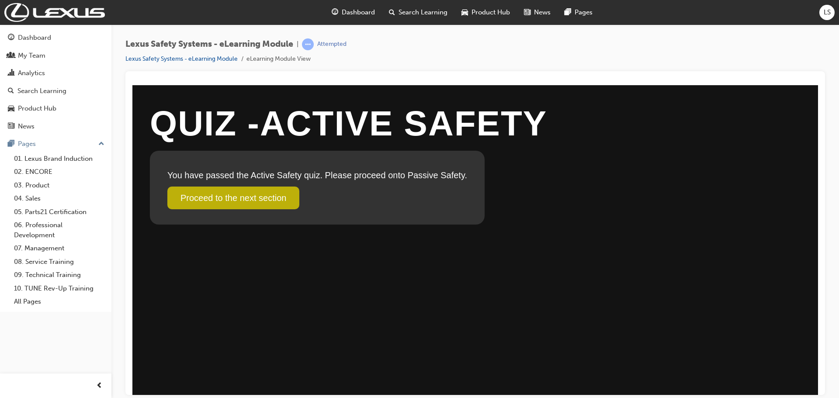
click at [237, 199] on link "Proceed to the next section" at bounding box center [233, 197] width 132 height 23
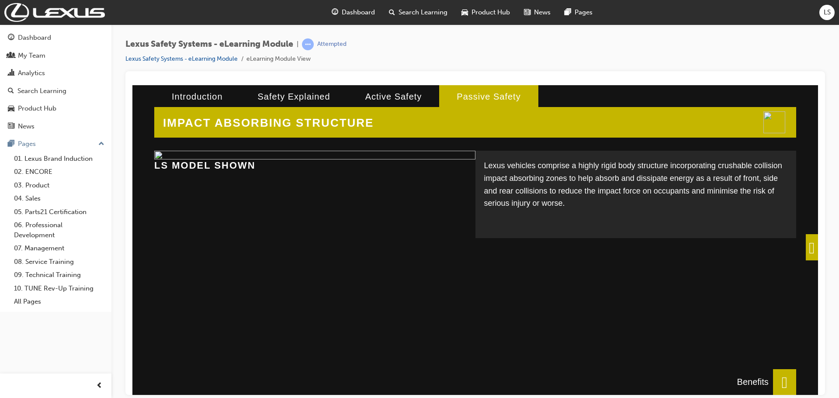
drag, startPoint x: 798, startPoint y: 245, endPoint x: 796, endPoint y: 249, distance: 4.7
click at [806, 247] on span at bounding box center [812, 247] width 12 height 26
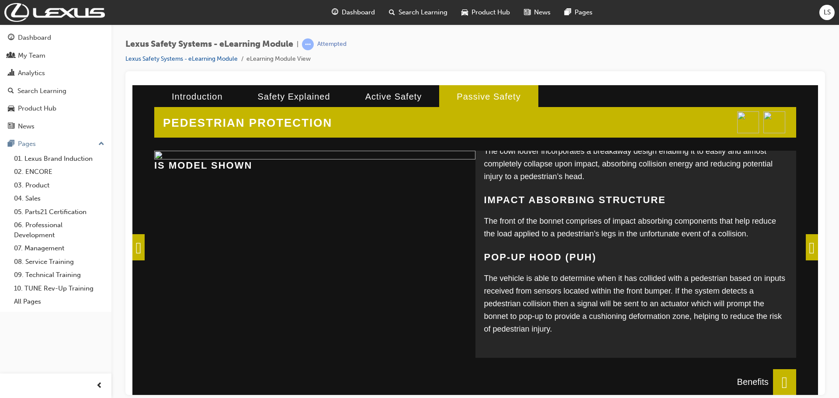
scroll to position [147, 0]
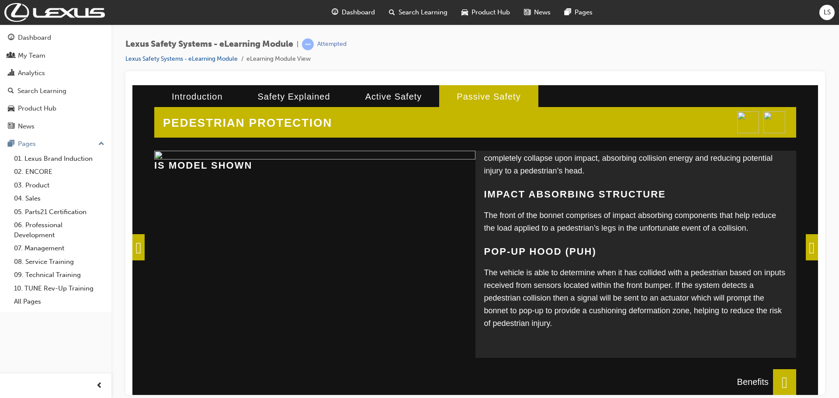
click at [807, 249] on span at bounding box center [812, 247] width 12 height 26
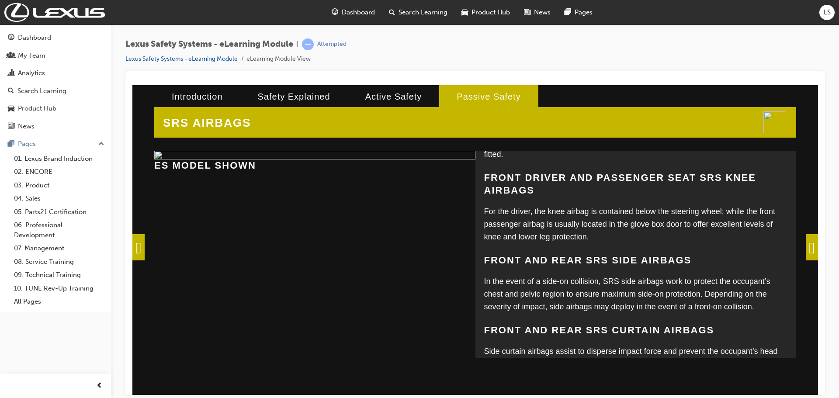
scroll to position [232, 0]
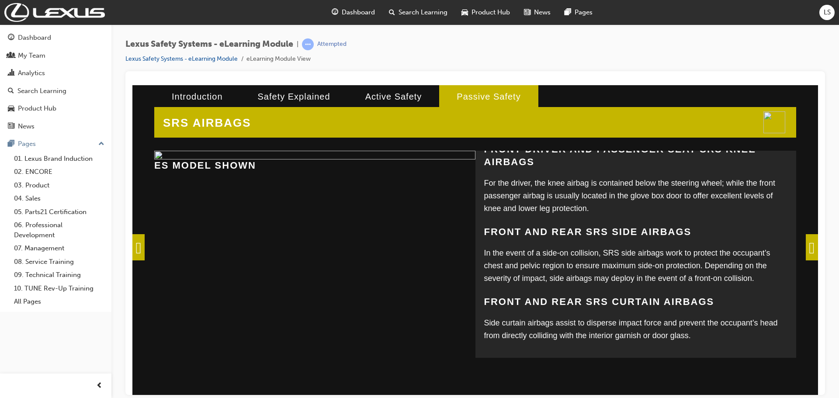
click at [818, 240] on span at bounding box center [812, 247] width 12 height 26
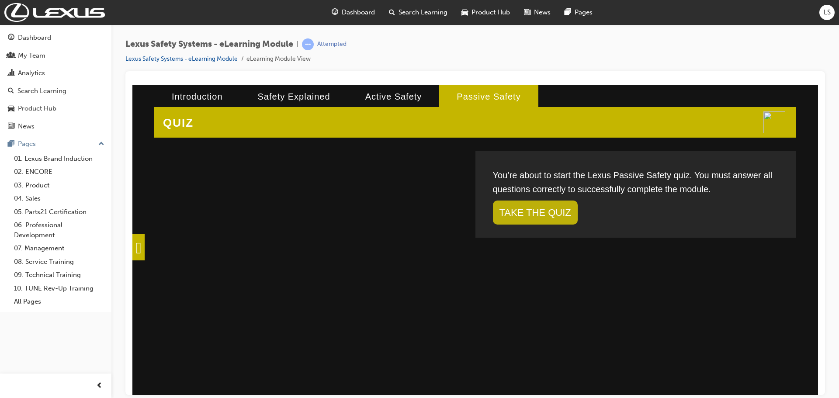
click at [565, 218] on link "TAKE THE QUIZ" at bounding box center [535, 212] width 85 height 24
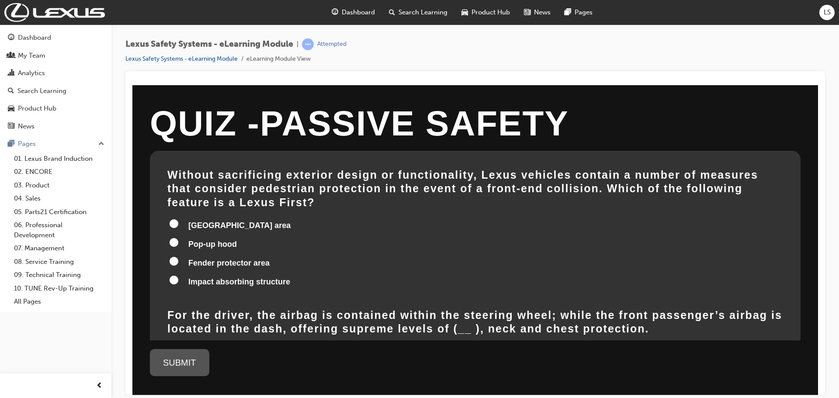
click at [314, 221] on div "[GEOGRAPHIC_DATA] area Pop-up hood Fender protector area Impact absorbing struc…" at bounding box center [475, 254] width 616 height 73
click at [215, 239] on span "Pop-up hood" at bounding box center [212, 243] width 49 height 9
click at [178, 238] on input "Pop-up hood" at bounding box center [174, 242] width 9 height 9
radio input "true"
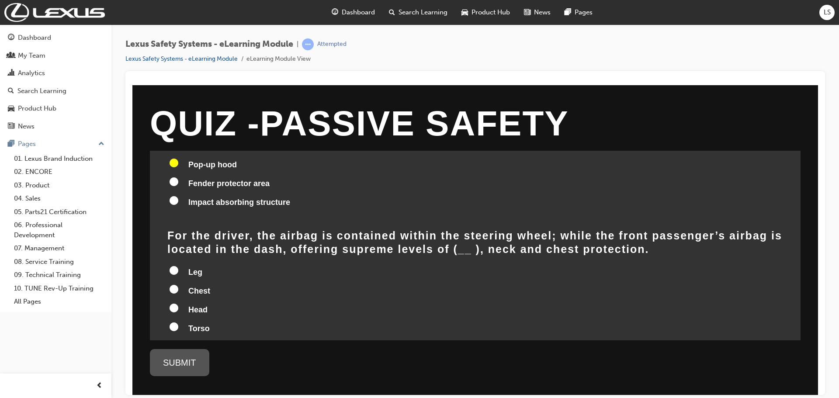
scroll to position [87, 0]
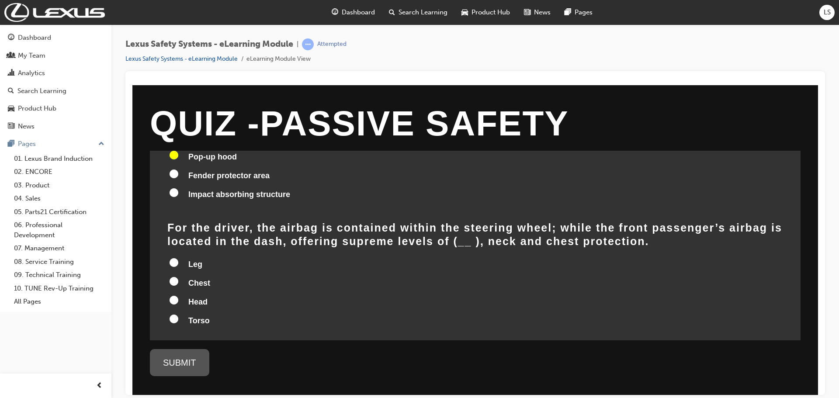
click at [191, 316] on span "Torso" at bounding box center [198, 320] width 21 height 9
click at [178, 314] on input "Torso" at bounding box center [174, 318] width 9 height 9
radio input "true"
click at [192, 297] on span "Head" at bounding box center [197, 301] width 19 height 9
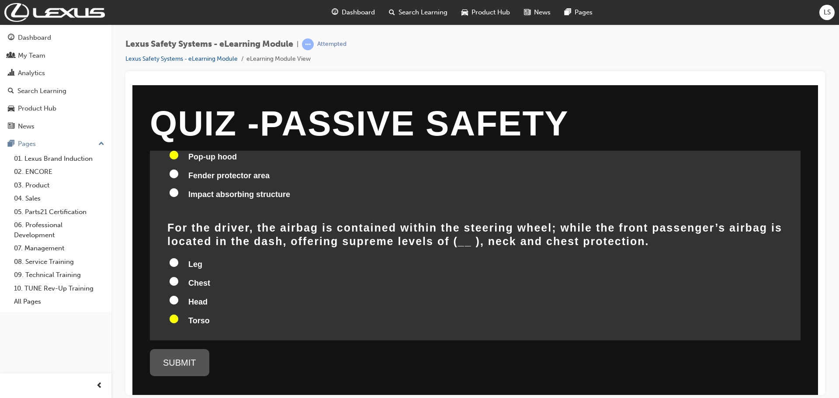
click at [178, 295] on input "Head" at bounding box center [174, 299] width 9 height 9
radio input "true"
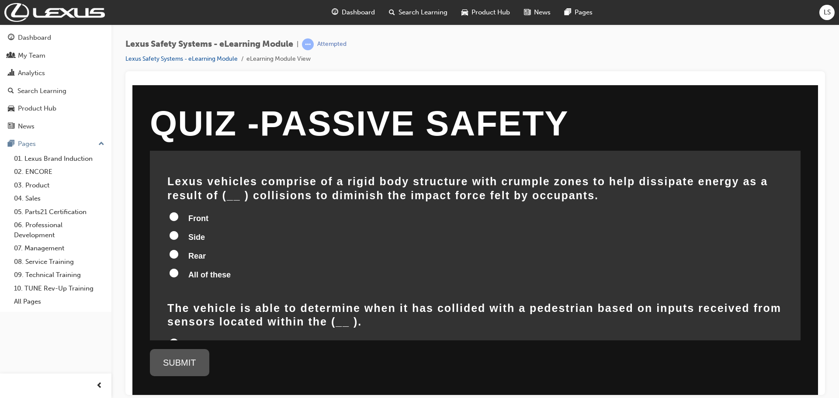
scroll to position [262, 0]
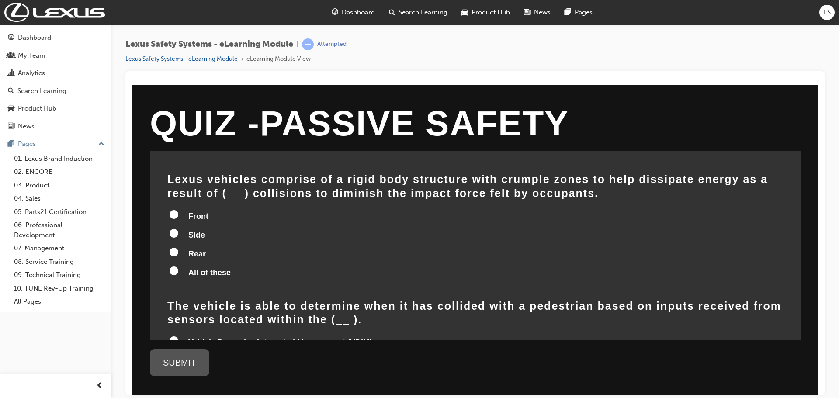
click at [220, 268] on span "All of these" at bounding box center [209, 272] width 42 height 9
click at [178, 266] on input "All of these" at bounding box center [174, 270] width 9 height 9
radio input "true"
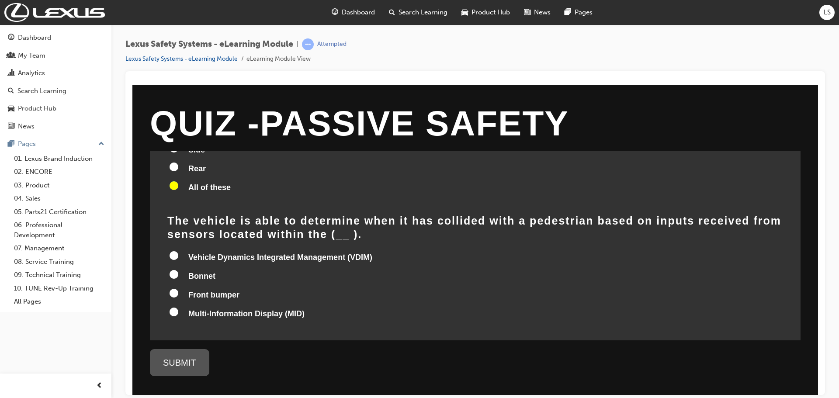
scroll to position [350, 0]
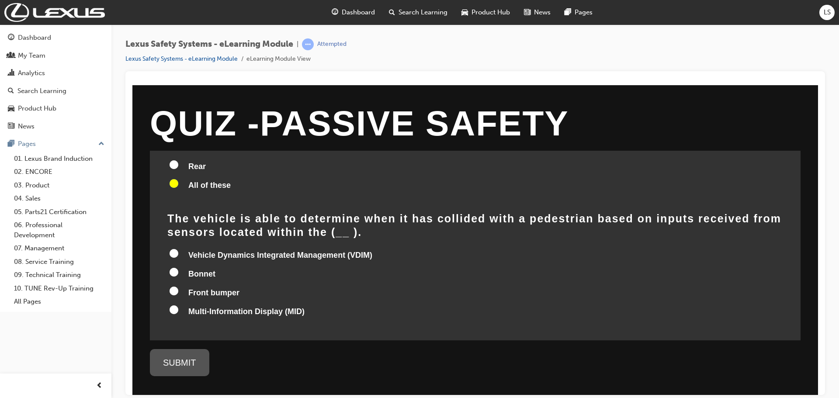
click at [204, 250] on span "Vehicle Dynamics Integrated Management (VDIM)" at bounding box center [280, 254] width 184 height 9
click at [178, 249] on input "Vehicle Dynamics Integrated Management (VDIM)" at bounding box center [174, 253] width 9 height 9
radio input "true"
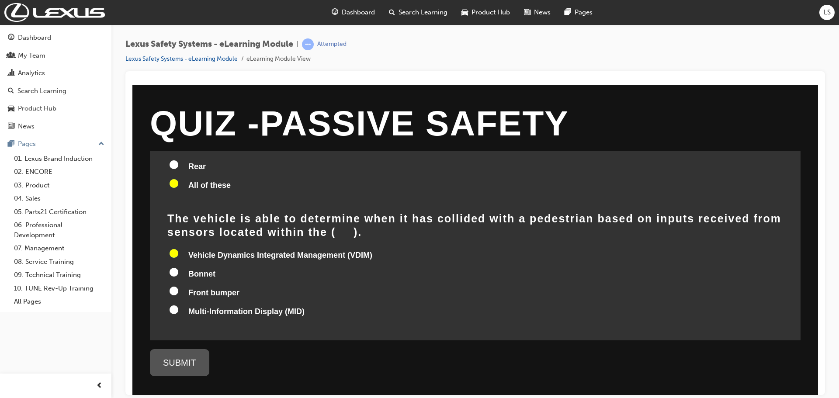
radio input "true"
click at [189, 359] on div "SUBMIT" at bounding box center [179, 362] width 59 height 27
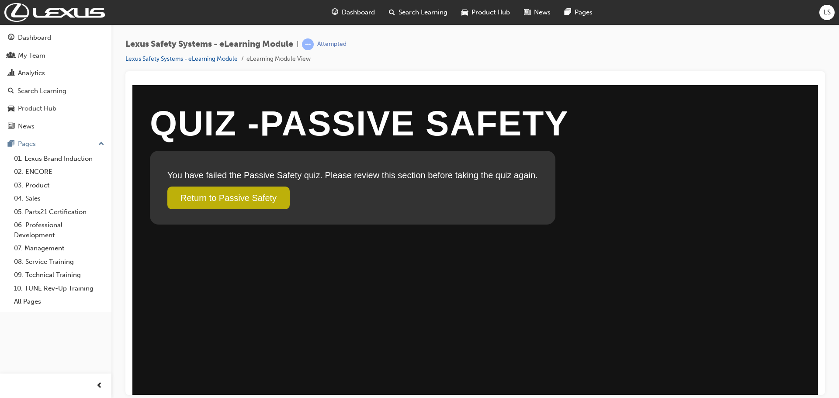
click at [237, 201] on link "Return to Passive Safety" at bounding box center [228, 197] width 122 height 23
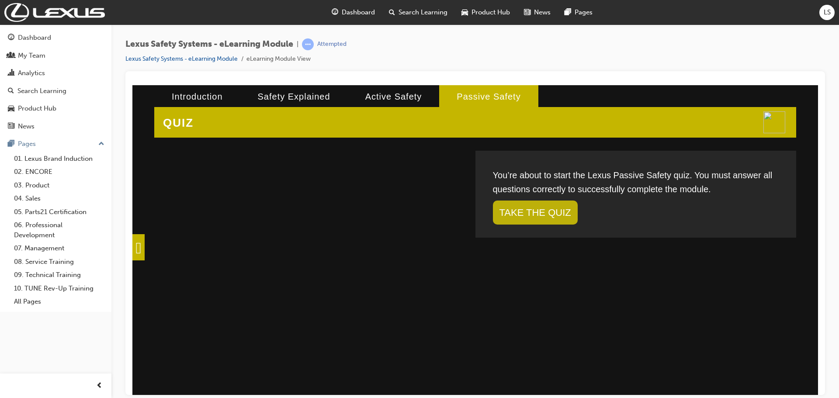
click at [521, 212] on link "TAKE THE QUIZ" at bounding box center [535, 212] width 85 height 24
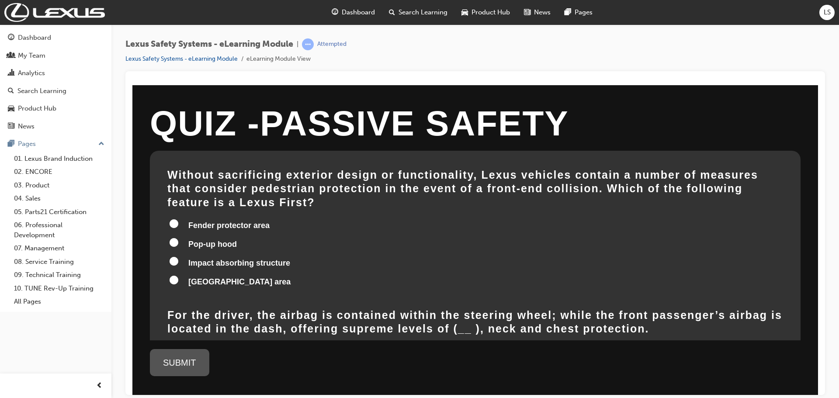
click at [209, 239] on span "Pop-up hood" at bounding box center [212, 243] width 49 height 9
click at [178, 238] on input "Pop-up hood" at bounding box center [174, 242] width 9 height 9
radio input "true"
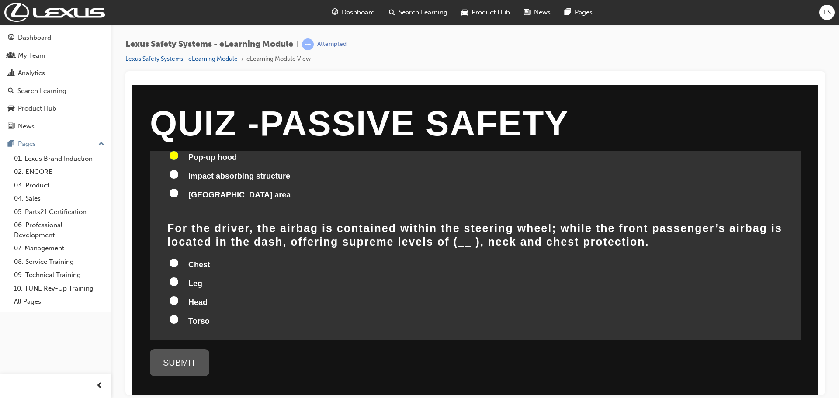
scroll to position [87, 0]
click at [196, 295] on label "Head" at bounding box center [475, 302] width 616 height 17
click at [178, 295] on input "Head" at bounding box center [174, 299] width 9 height 9
radio input "true"
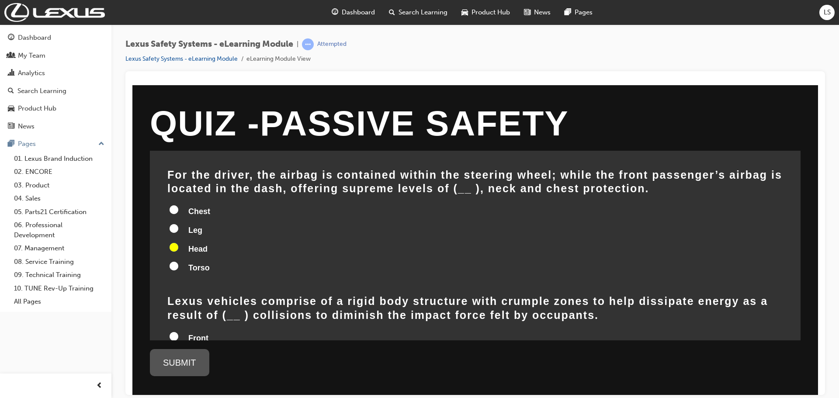
scroll to position [218, 0]
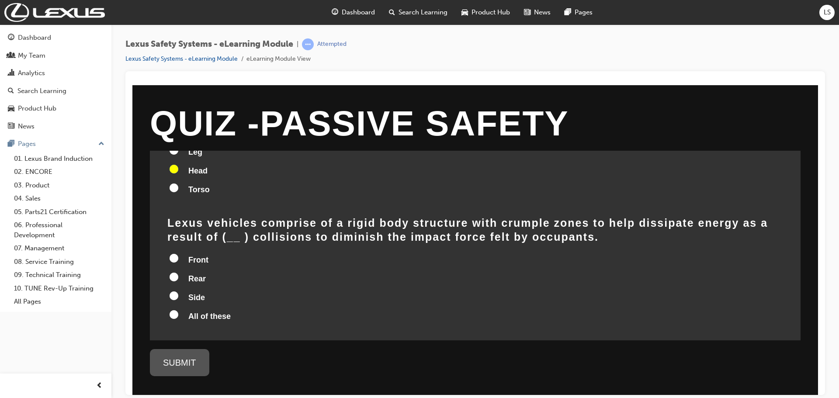
click at [214, 290] on label "Side" at bounding box center [475, 298] width 616 height 17
click at [178, 291] on input "Side" at bounding box center [174, 295] width 9 height 9
radio input "true"
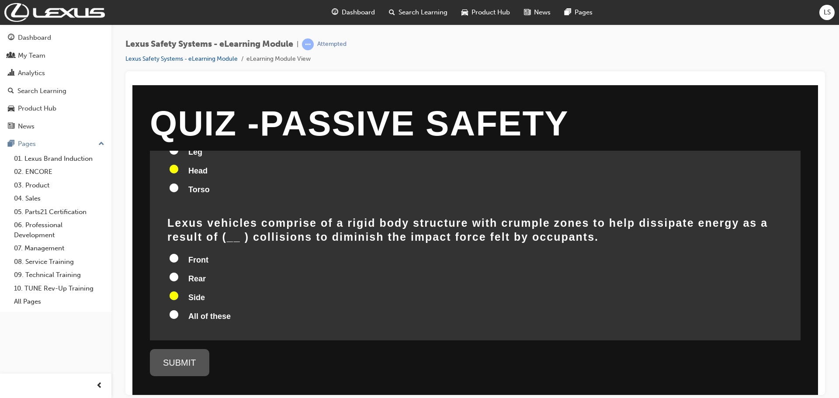
click at [217, 312] on span "All of these" at bounding box center [209, 316] width 42 height 9
click at [178, 310] on input "All of these" at bounding box center [174, 314] width 9 height 9
radio input "true"
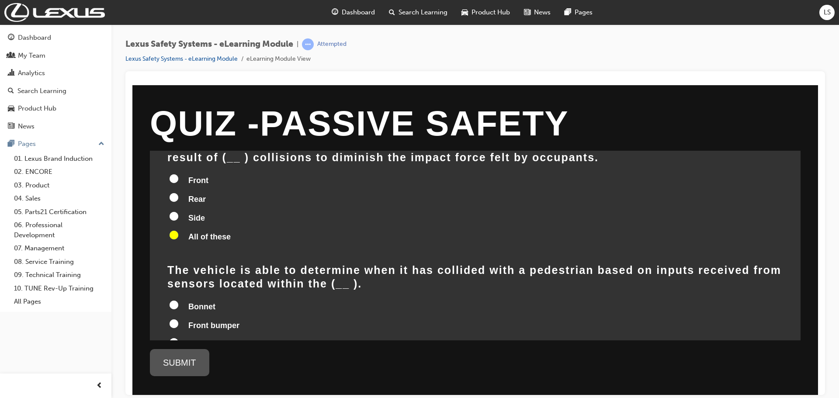
scroll to position [351, 0]
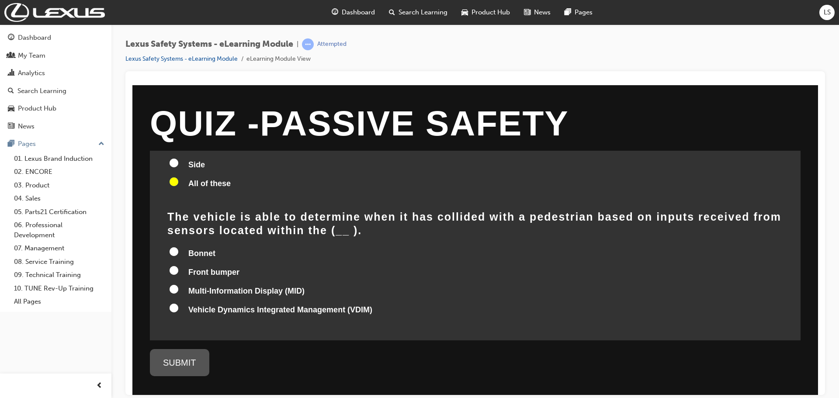
click at [211, 264] on label "Front bumper" at bounding box center [475, 272] width 616 height 17
click at [178, 266] on input "Front bumper" at bounding box center [174, 270] width 9 height 9
radio input "true"
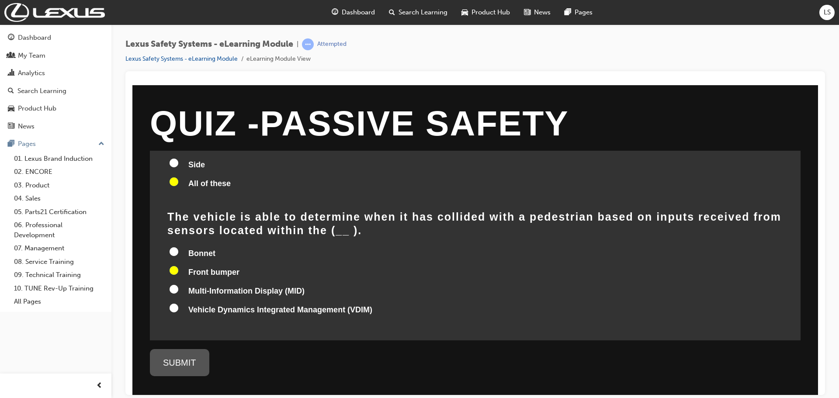
radio input "true"
click at [174, 360] on div "SUBMIT" at bounding box center [179, 362] width 59 height 27
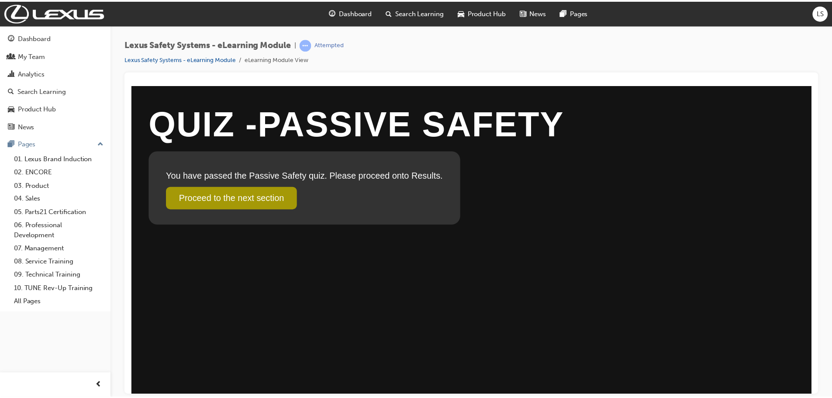
scroll to position [0, 0]
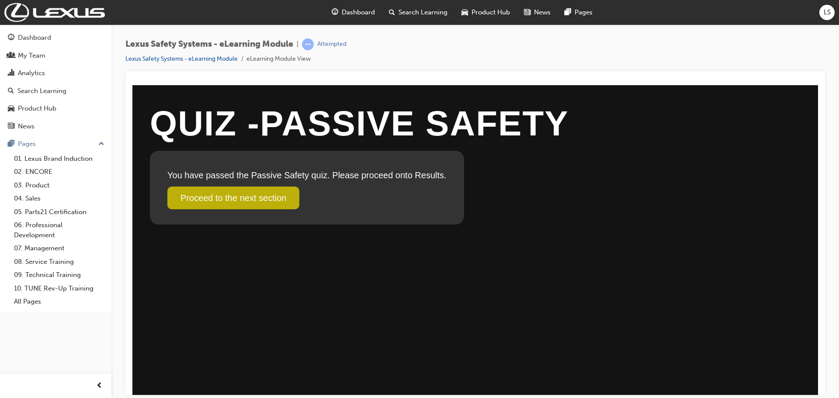
click at [253, 206] on link "Proceed to the next section" at bounding box center [233, 197] width 132 height 23
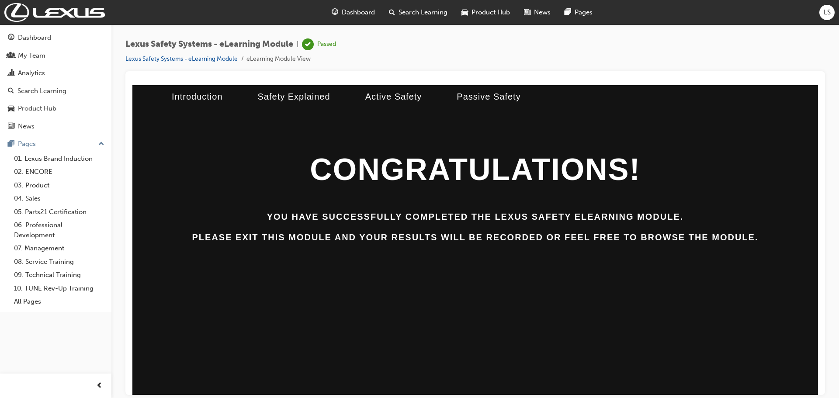
click at [588, 262] on div "CONGRATULATIONS! You have successfully completed the Lexus Safety ELearning mod…" at bounding box center [475, 239] width 686 height 222
click at [415, 8] on span "Search Learning" at bounding box center [423, 12] width 49 height 10
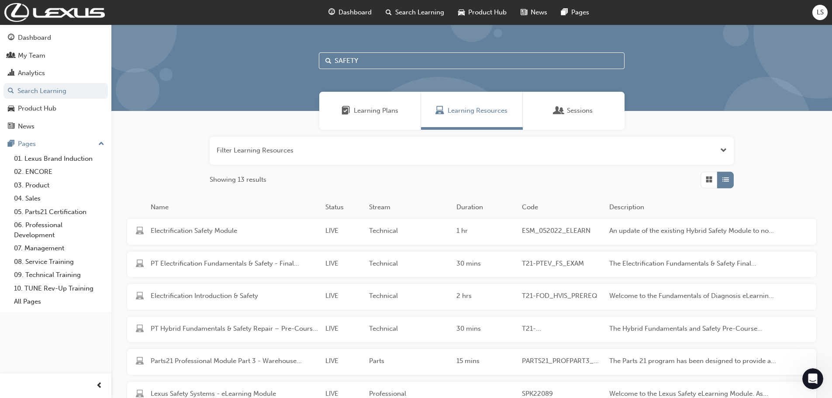
drag, startPoint x: 388, startPoint y: 66, endPoint x: 298, endPoint y: 59, distance: 90.8
click at [298, 59] on div "SAFETY" at bounding box center [471, 67] width 721 height 87
type input "ELECTRIFIED"
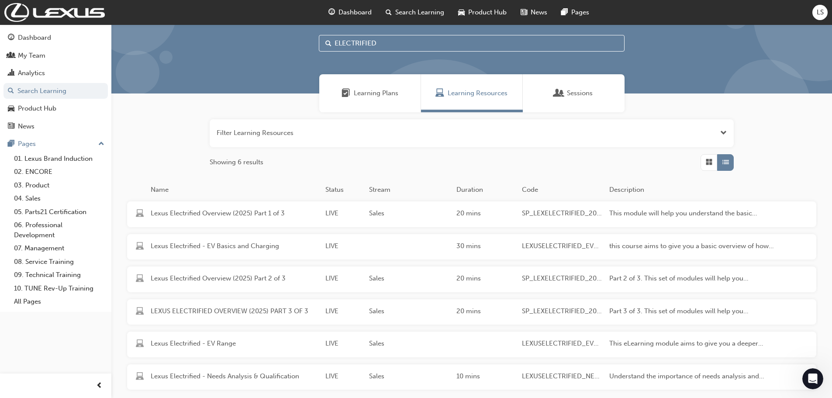
scroll to position [44, 0]
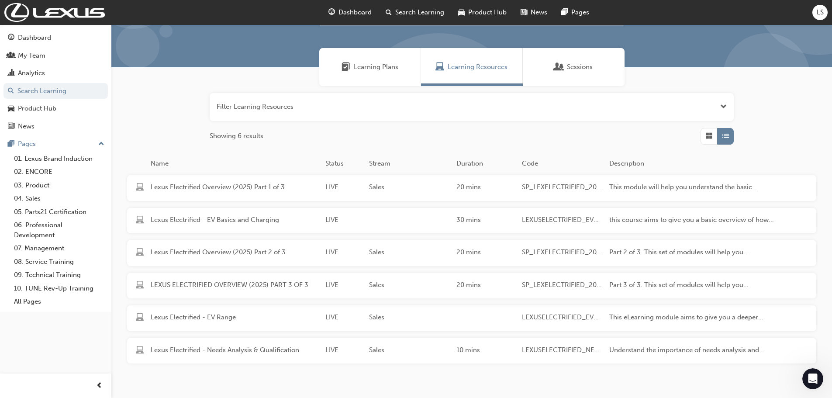
click at [556, 347] on span "LEXUSELECTRIFIED_NEEDSANALYSIS" at bounding box center [562, 350] width 80 height 10
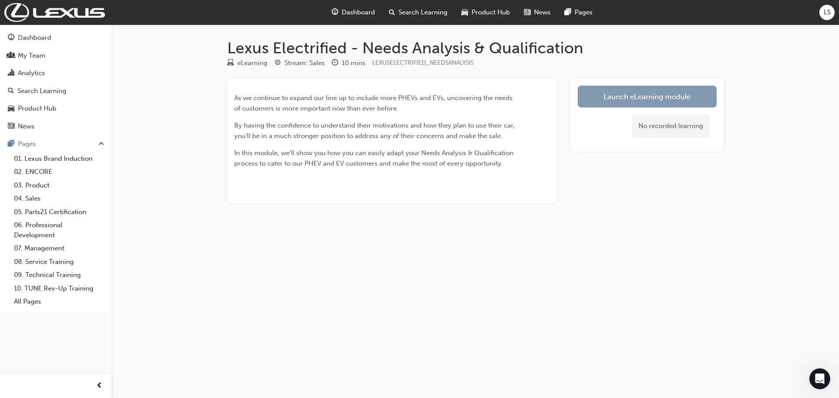
click at [648, 101] on link "Launch eLearning module" at bounding box center [647, 97] width 139 height 22
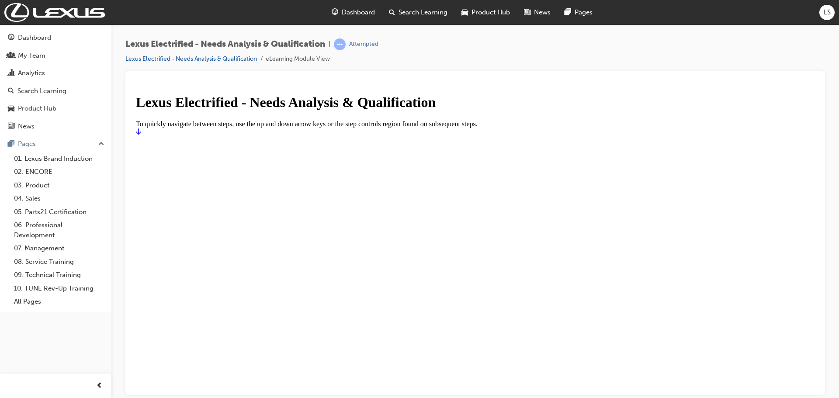
click at [548, 110] on h1 "Lexus Electrified - Needs Analysis & Qualification" at bounding box center [475, 102] width 679 height 16
click at [141, 135] on link "Start" at bounding box center [138, 131] width 5 height 7
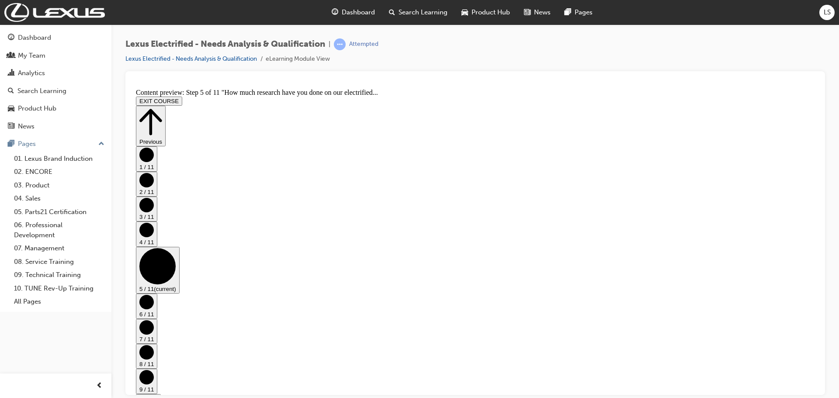
scroll to position [139, 0]
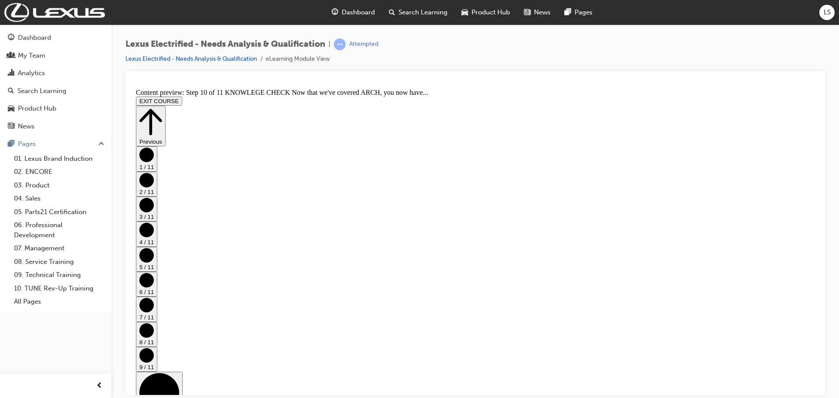
scroll to position [133, 0]
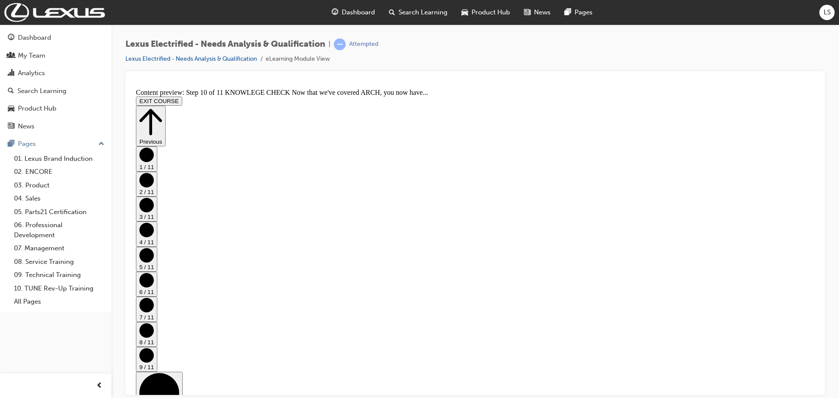
scroll to position [133, 0]
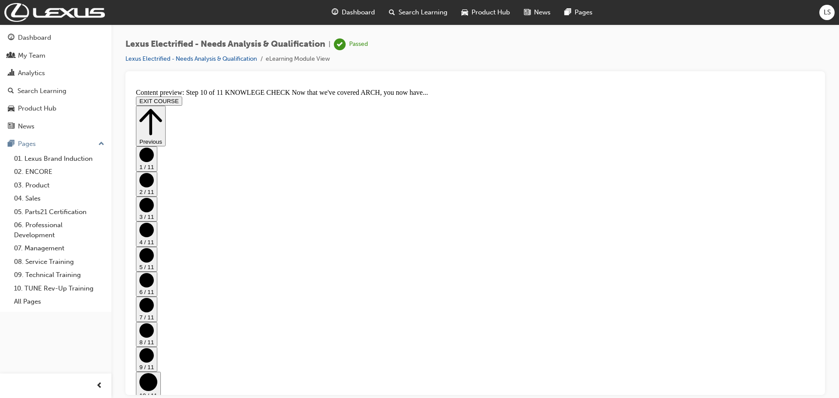
click at [182, 96] on button "EXIT COURSE" at bounding box center [159, 100] width 46 height 9
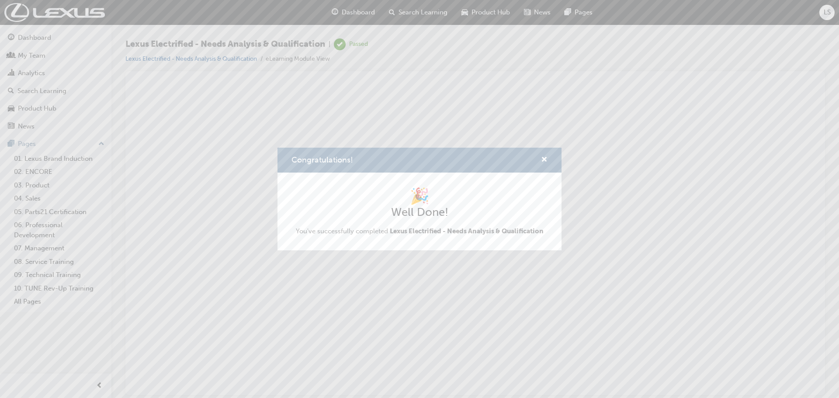
scroll to position [0, 0]
click at [539, 159] on div "Congratulations!" at bounding box center [541, 160] width 14 height 11
click at [543, 158] on span "cross-icon" at bounding box center [544, 160] width 7 height 8
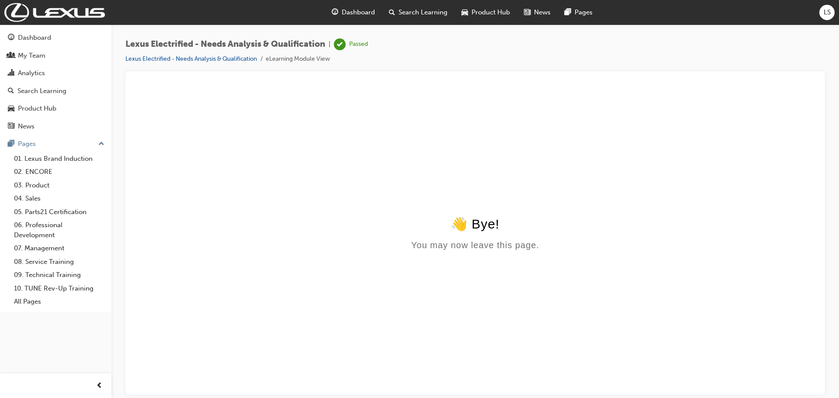
click at [415, 17] on span "Search Learning" at bounding box center [423, 12] width 49 height 10
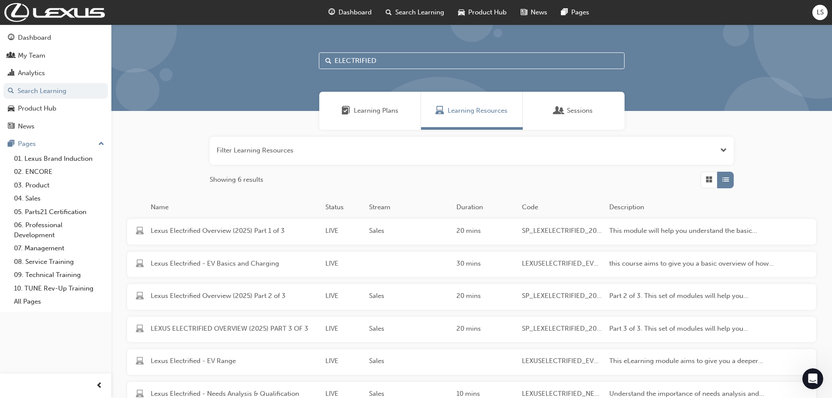
drag, startPoint x: 263, startPoint y: 41, endPoint x: 122, endPoint y: 42, distance: 141.6
click at [122, 42] on div "ELECTRIFIED" at bounding box center [471, 67] width 721 height 87
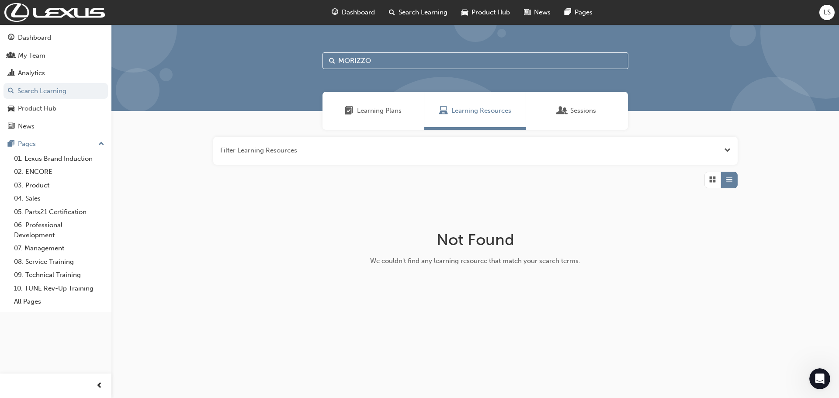
click at [413, 56] on input "MORIZZO" at bounding box center [475, 60] width 306 height 17
type input "MORIZ"
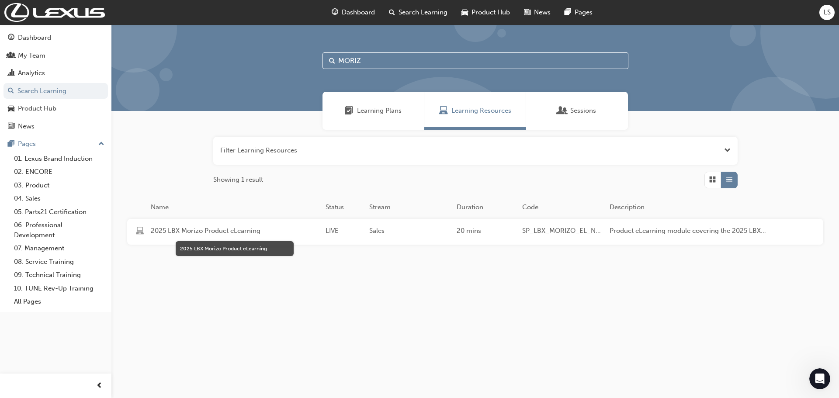
click at [183, 229] on span "2025 LBX Morizo Product eLearning" at bounding box center [235, 231] width 168 height 10
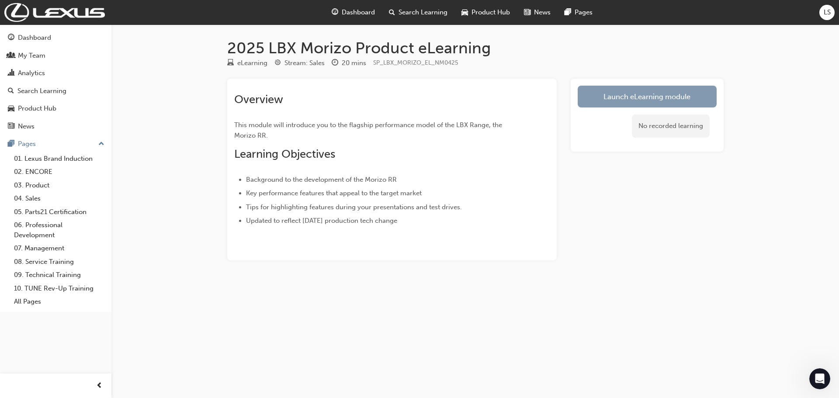
click at [658, 97] on link "Launch eLearning module" at bounding box center [647, 97] width 139 height 22
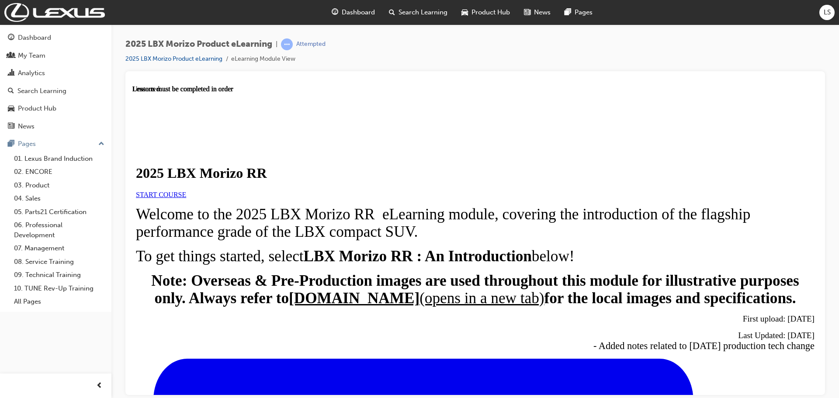
click at [186, 198] on span "START COURSE" at bounding box center [161, 194] width 50 height 7
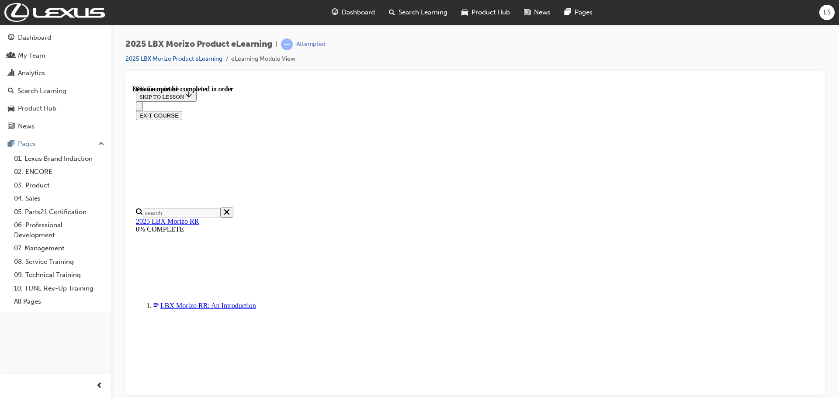
scroll to position [818, 0]
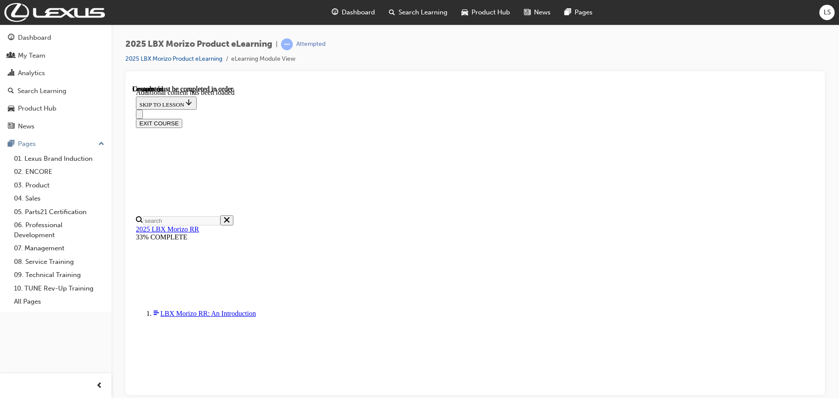
scroll to position [1283, 0]
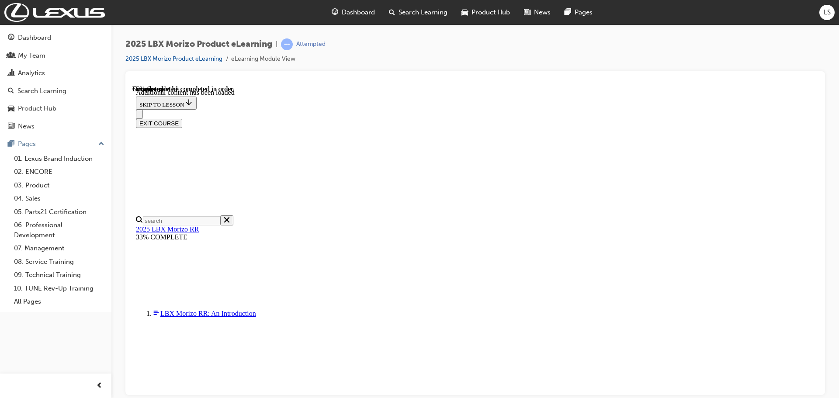
scroll to position [686, 0]
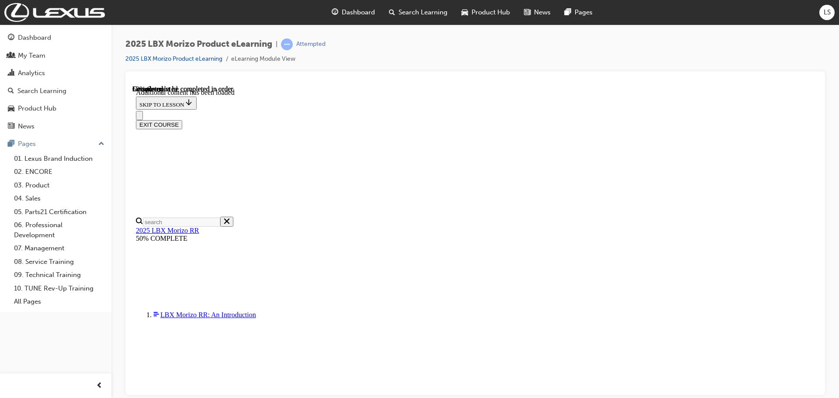
scroll to position [0, 0]
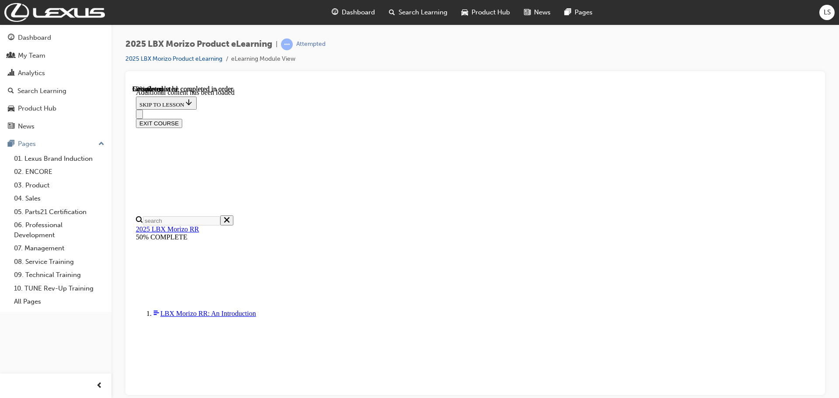
scroll to position [1442, 0]
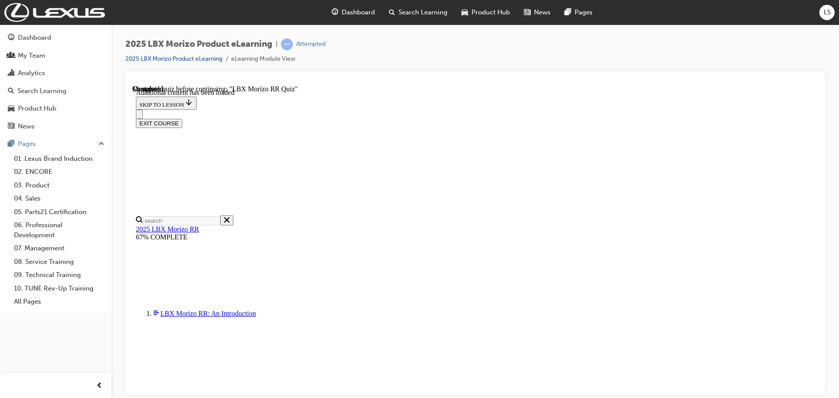
drag, startPoint x: 617, startPoint y: 336, endPoint x: 593, endPoint y: 238, distance: 101.0
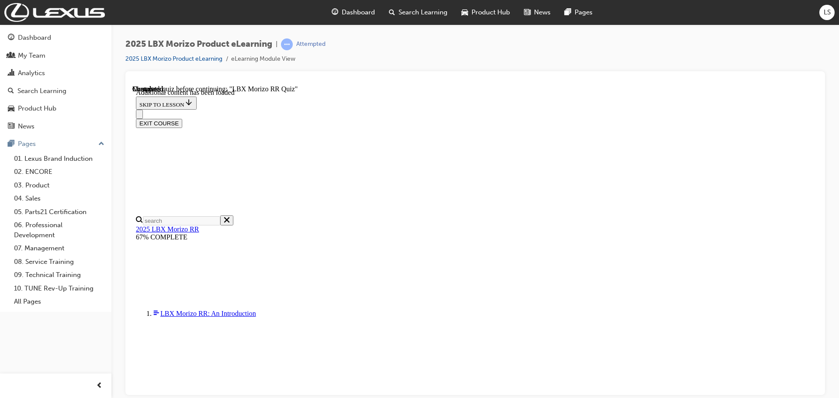
scroll to position [67, 0]
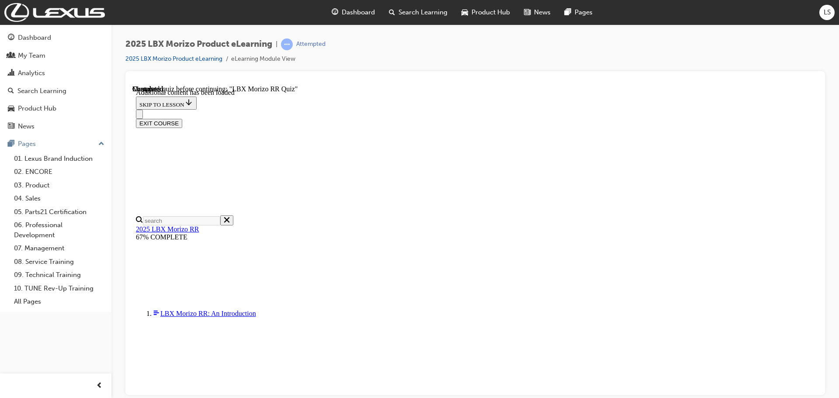
scroll to position [234, 0]
radio input "true"
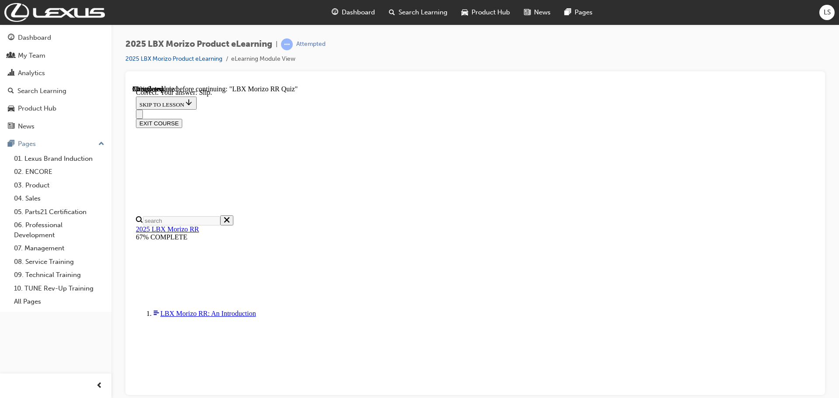
scroll to position [287, 0]
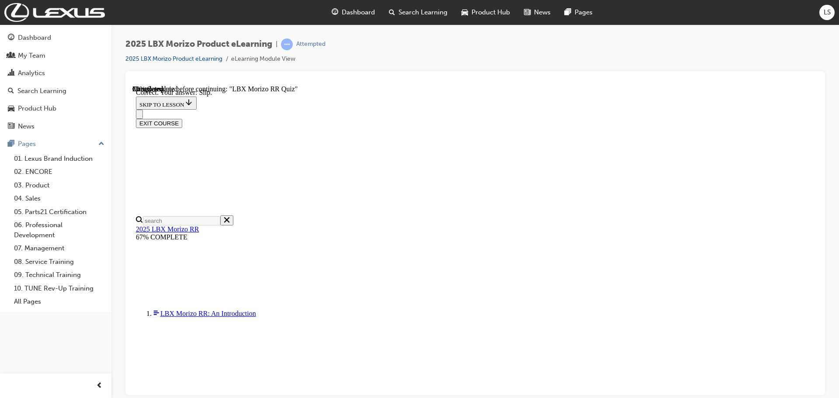
radio input "true"
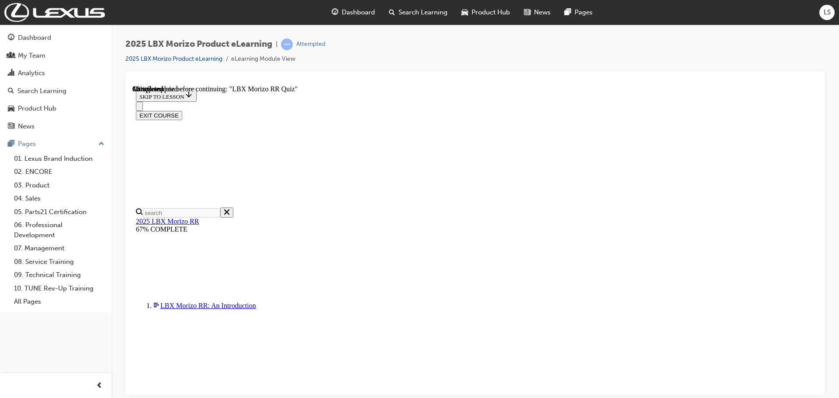
scroll to position [175, 0]
drag, startPoint x: 400, startPoint y: 335, endPoint x: 402, endPoint y: 340, distance: 5.3
radio input "true"
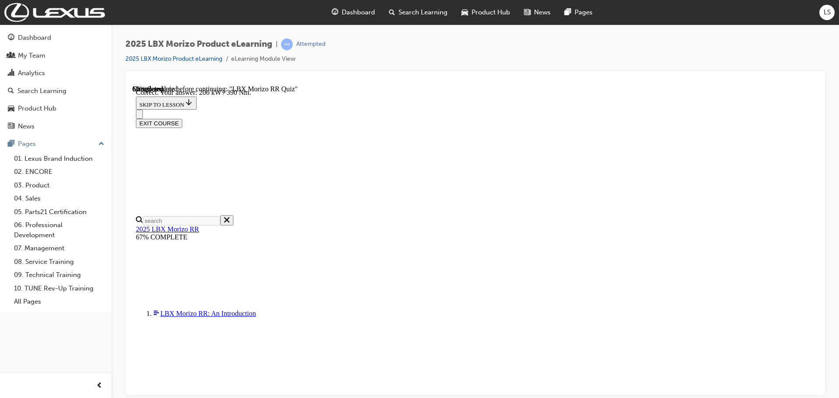
scroll to position [309, 0]
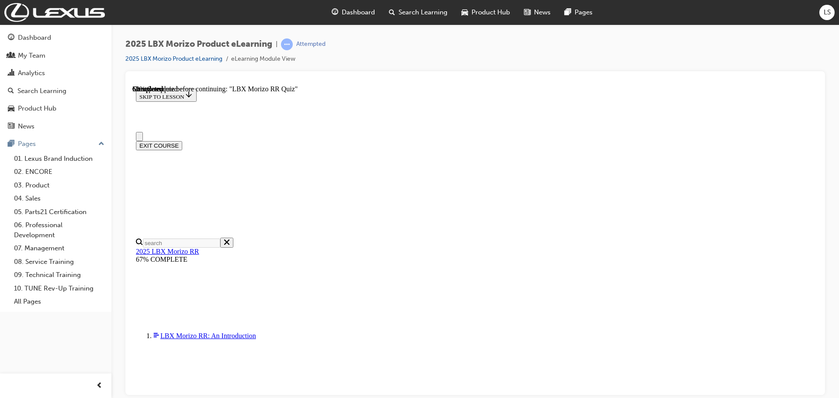
scroll to position [175, 0]
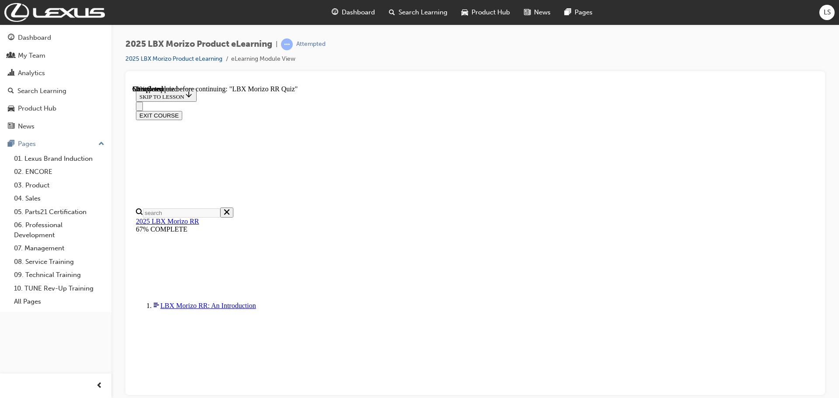
radio input "true"
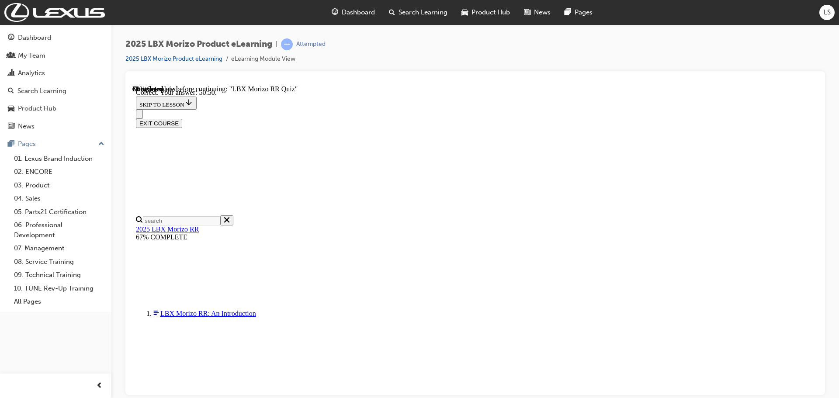
scroll to position [309, 0]
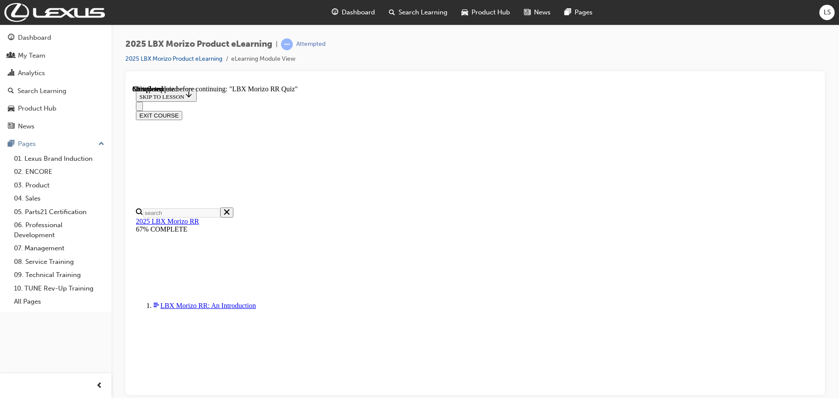
scroll to position [131, 0]
radio input "true"
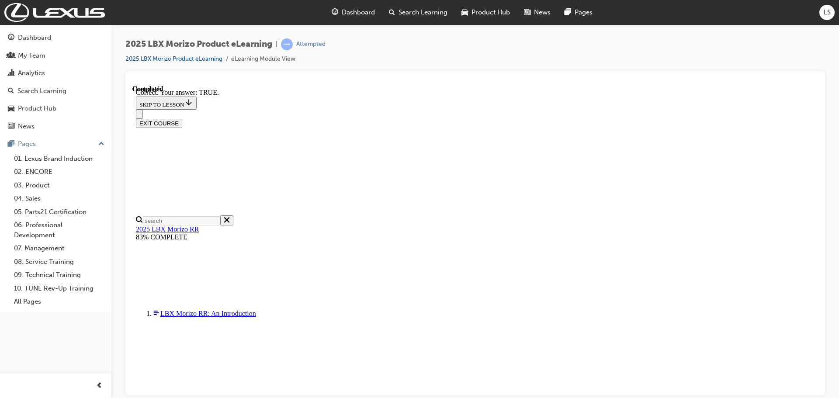
scroll to position [256, 0]
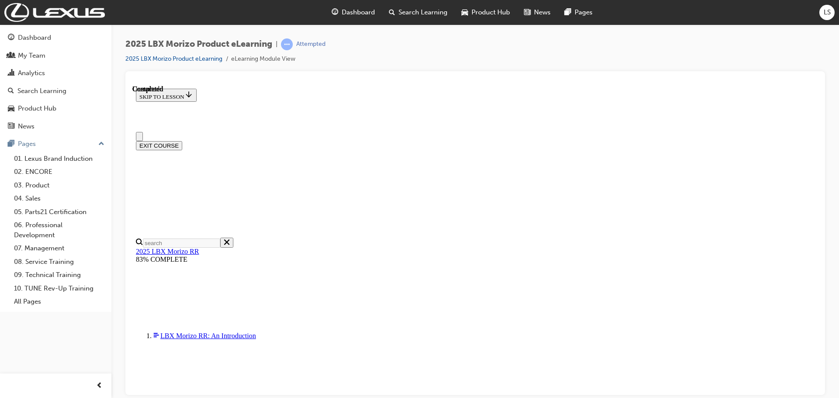
scroll to position [0, 0]
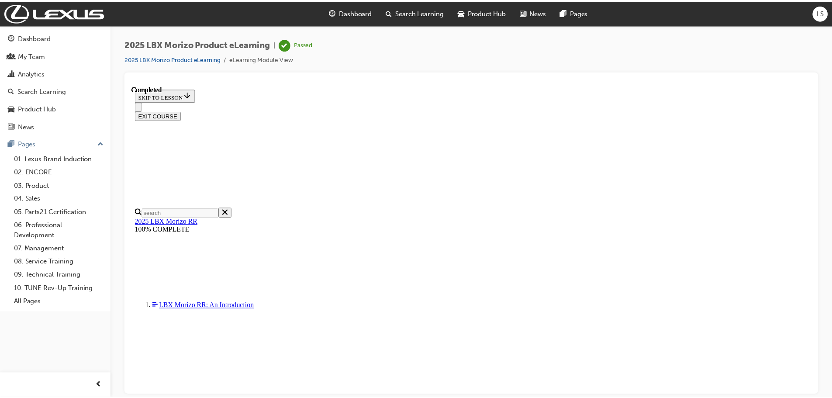
scroll to position [162, 0]
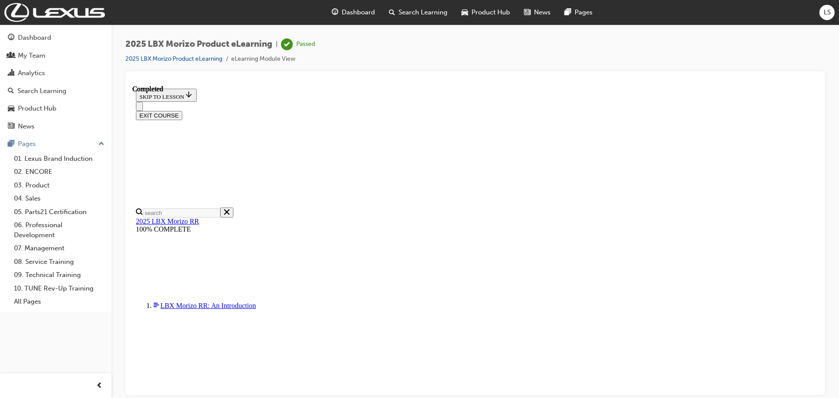
click at [428, 14] on span "Search Learning" at bounding box center [423, 12] width 49 height 10
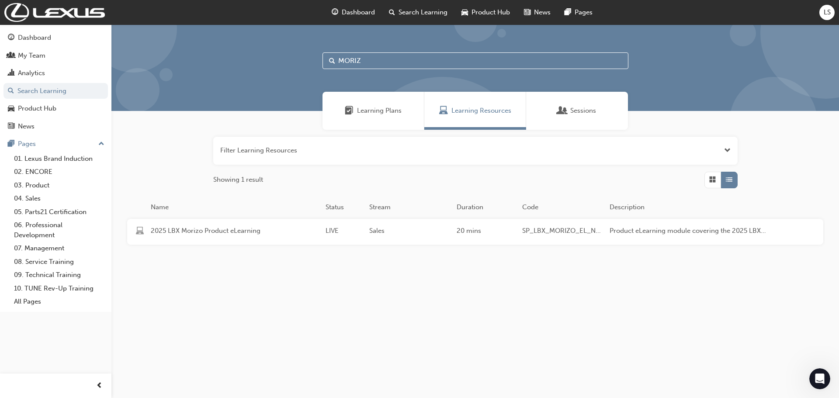
drag, startPoint x: 375, startPoint y: 69, endPoint x: 120, endPoint y: 46, distance: 256.7
click at [191, 61] on div "MORIZ" at bounding box center [475, 67] width 728 height 87
type input "rx"
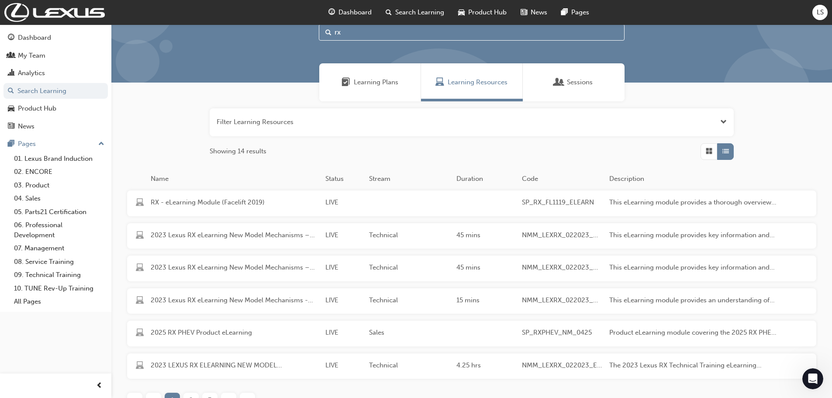
scroll to position [44, 0]
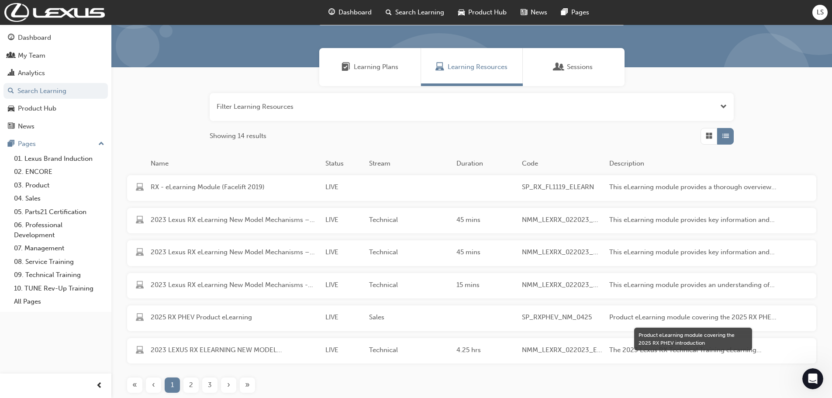
click at [635, 321] on span "Product eLearning module covering the 2025 RX PHEV introduction" at bounding box center [694, 317] width 168 height 10
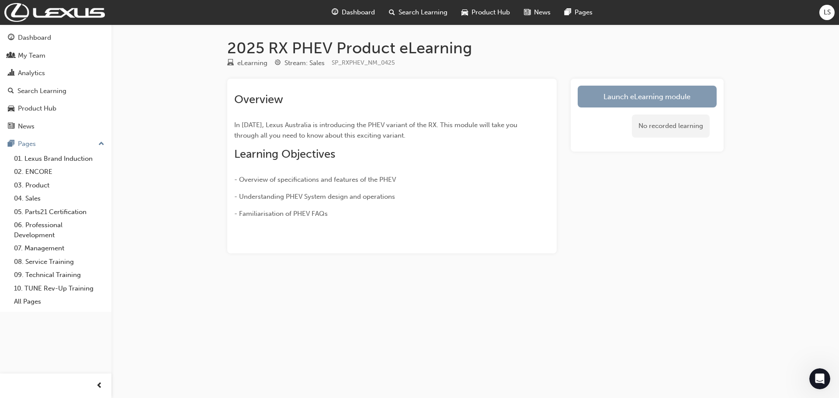
click at [647, 95] on link "Launch eLearning module" at bounding box center [647, 97] width 139 height 22
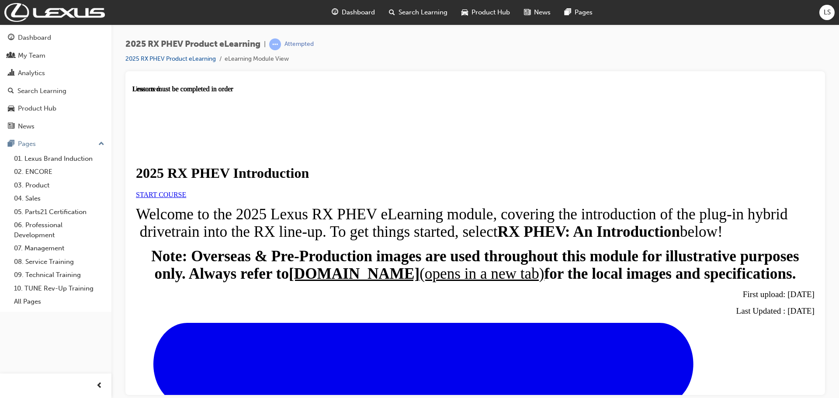
click at [186, 198] on span "START COURSE" at bounding box center [161, 194] width 50 height 7
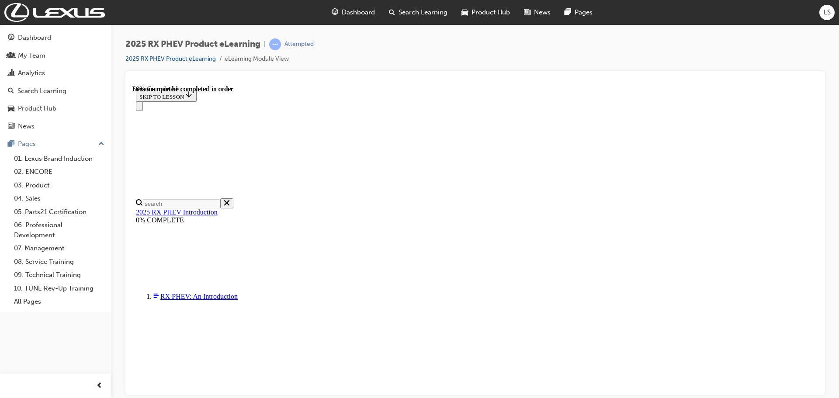
scroll to position [584, 0]
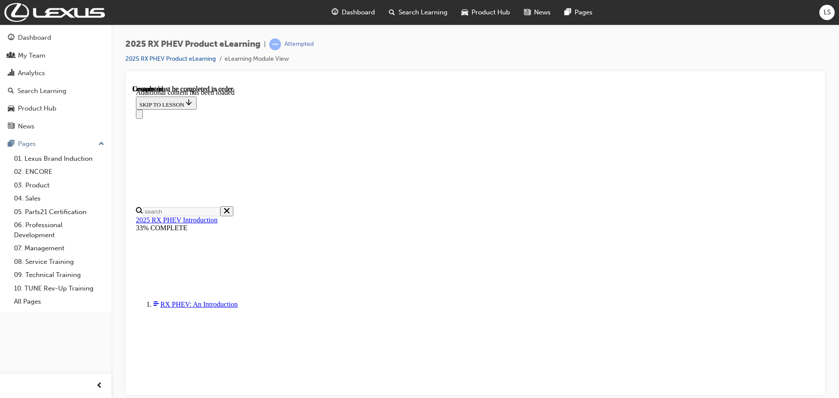
scroll to position [1014, 0]
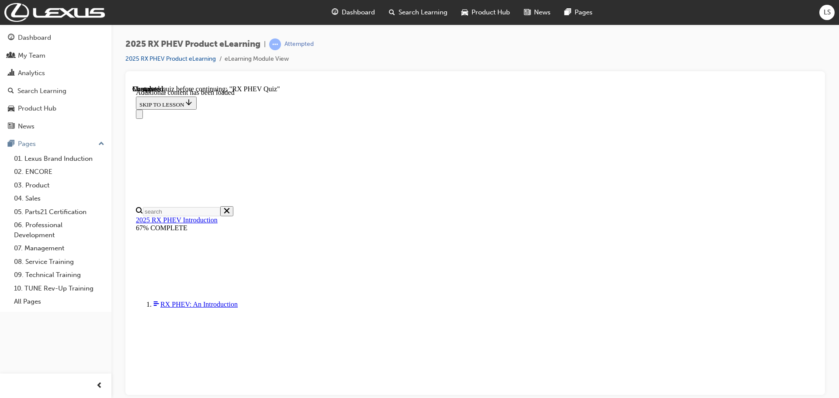
scroll to position [30, 0]
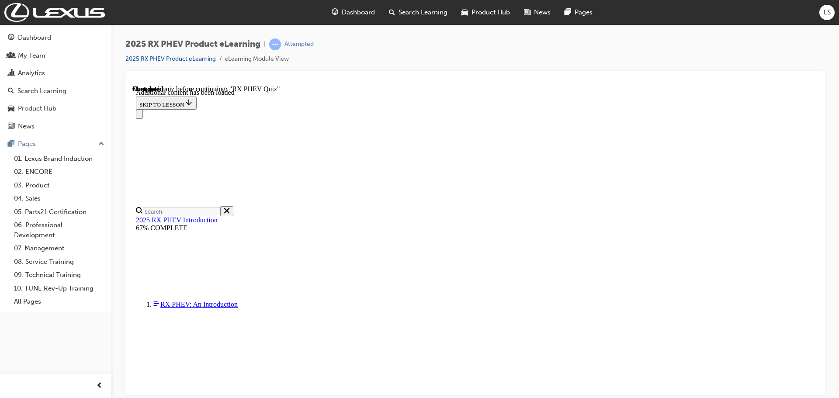
radio input "true"
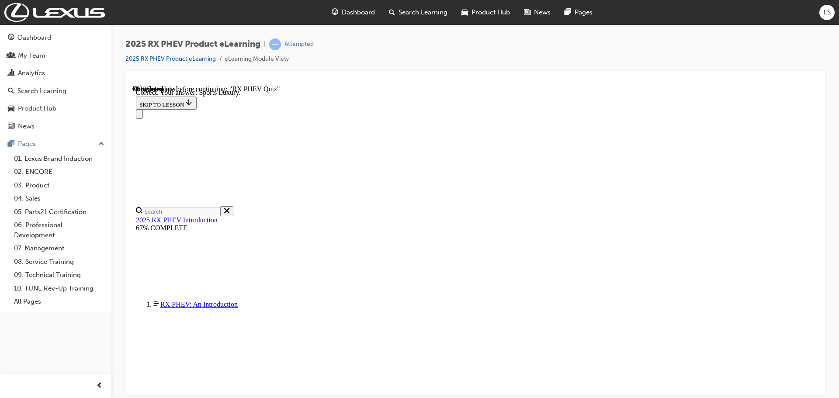
scroll to position [0, 0]
radio input "true"
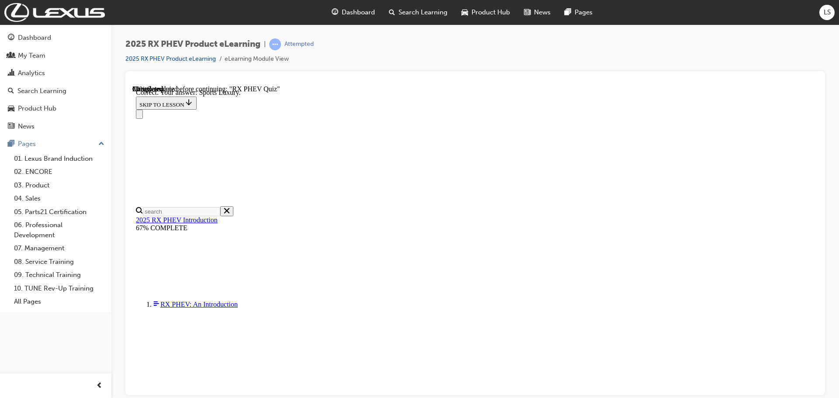
radio input "true"
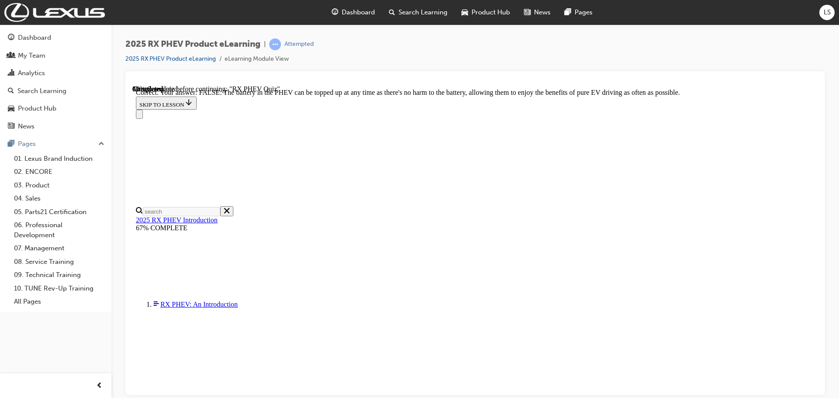
scroll to position [100, 0]
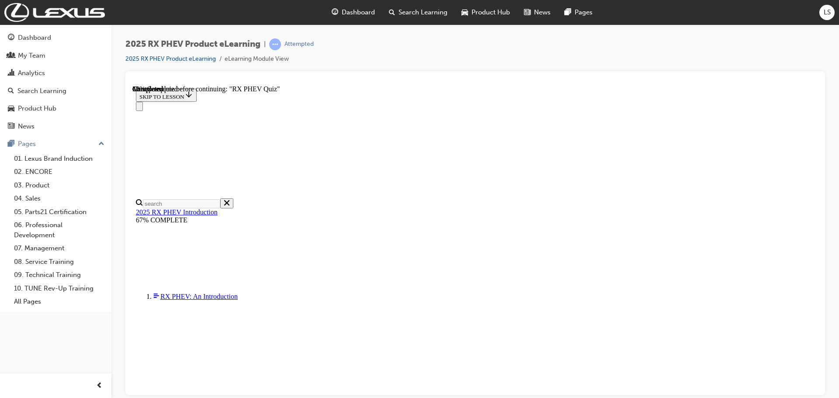
radio input "true"
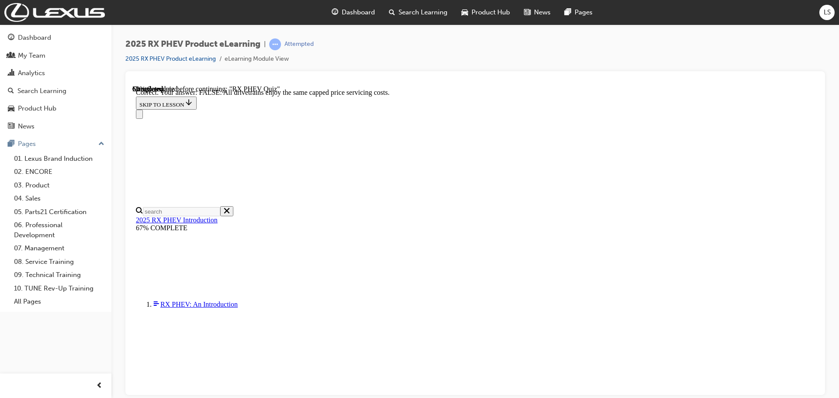
scroll to position [100, 0]
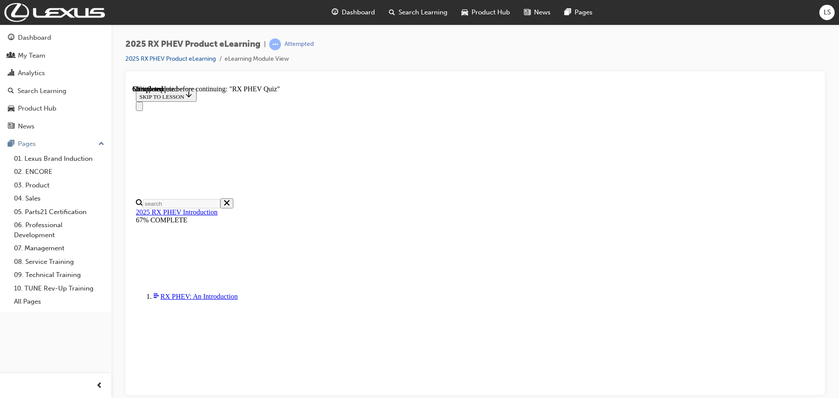
scroll to position [91, 0]
radio input "true"
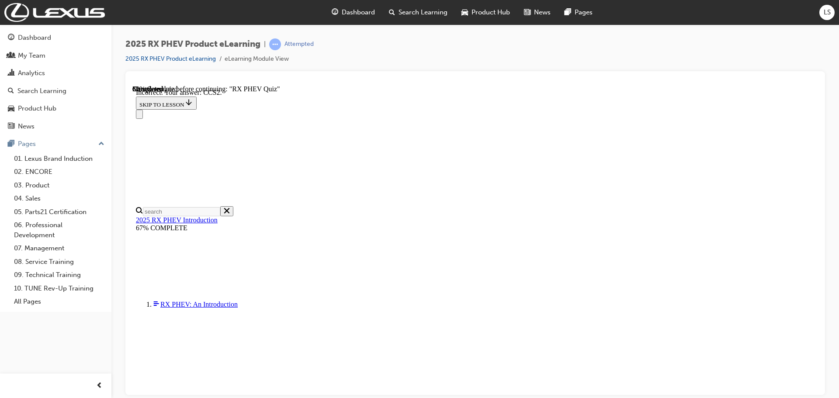
scroll to position [161, 0]
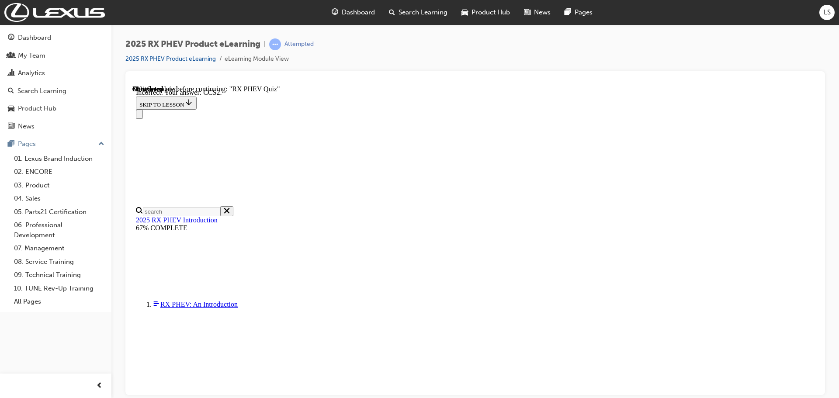
scroll to position [99, 0]
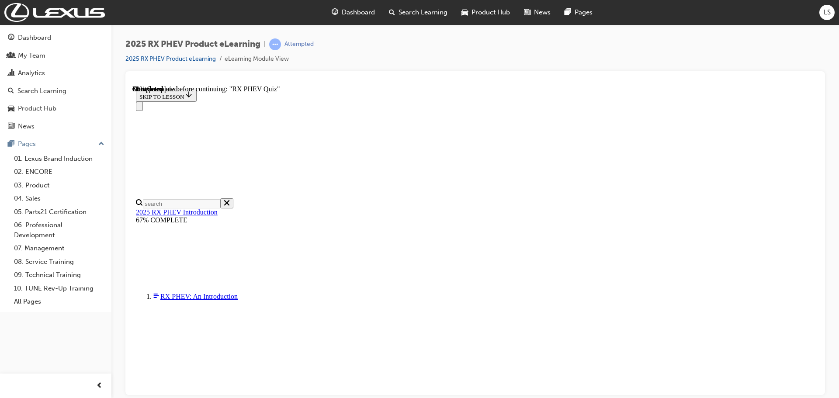
radio input "true"
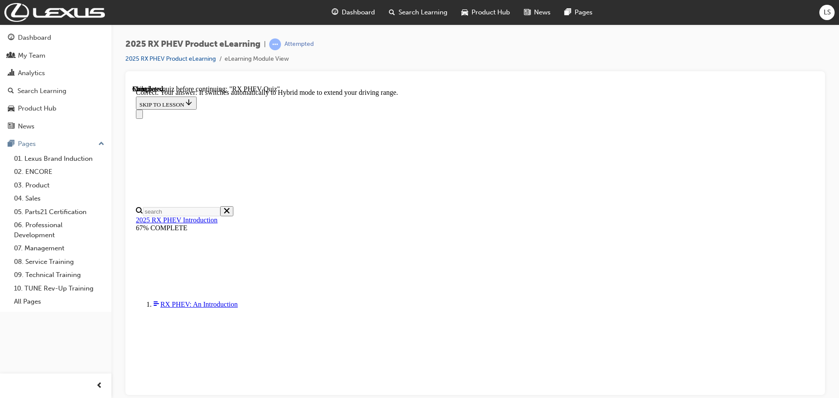
scroll to position [126, 0]
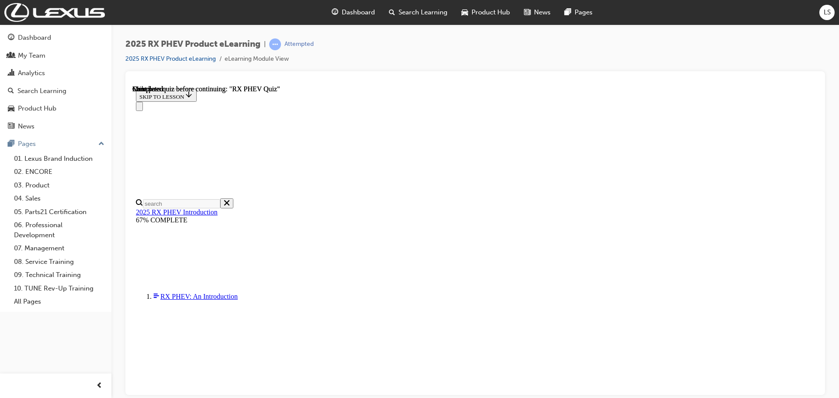
scroll to position [171, 0]
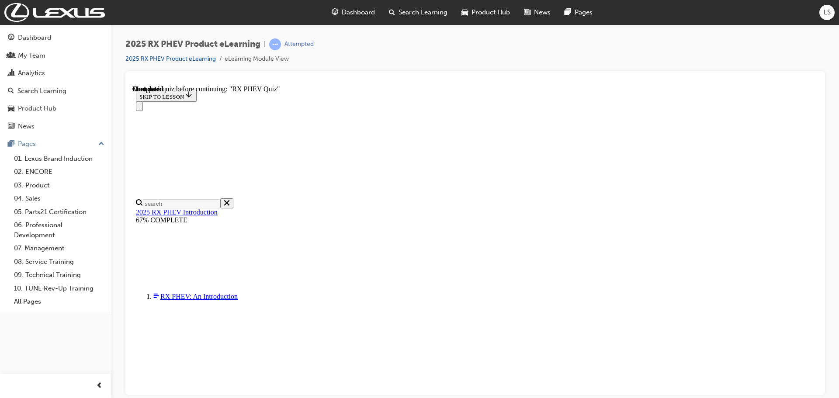
scroll to position [74, 0]
radio input "true"
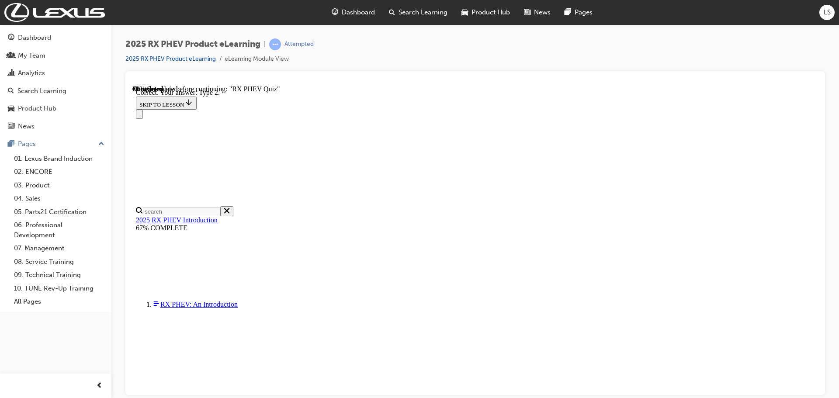
scroll to position [161, 0]
drag, startPoint x: 539, startPoint y: 359, endPoint x: 454, endPoint y: 272, distance: 121.1
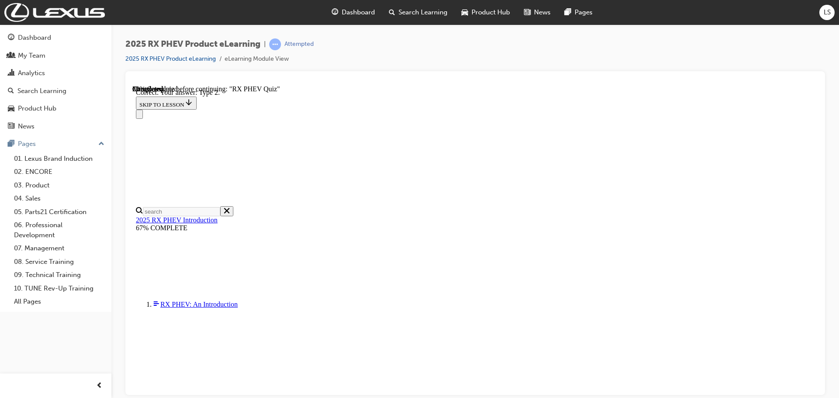
radio input "true"
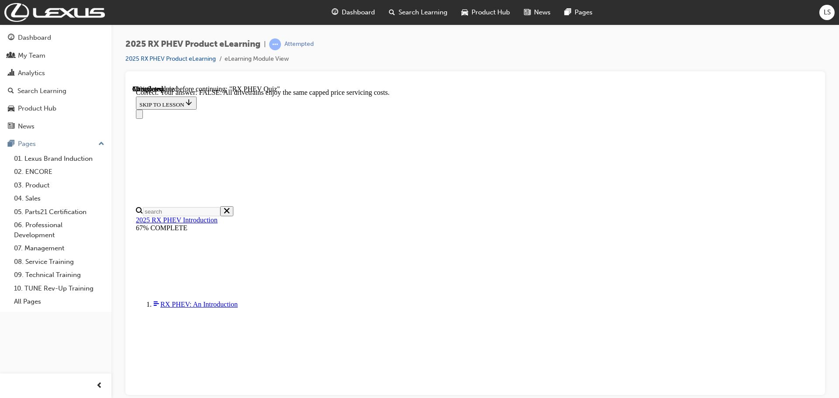
scroll to position [73, 0]
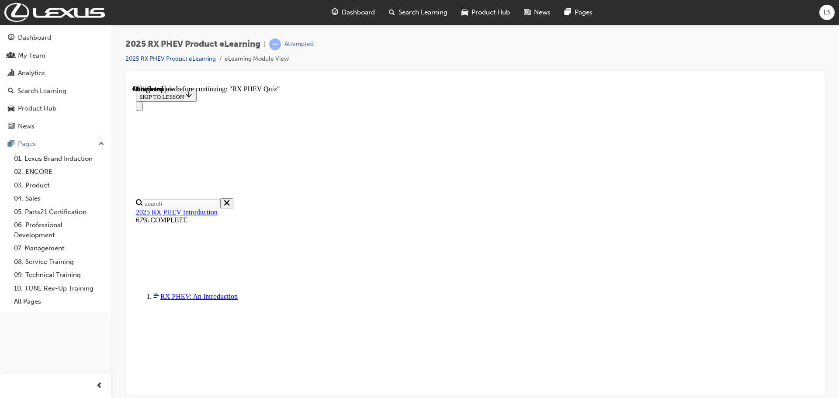
radio input "true"
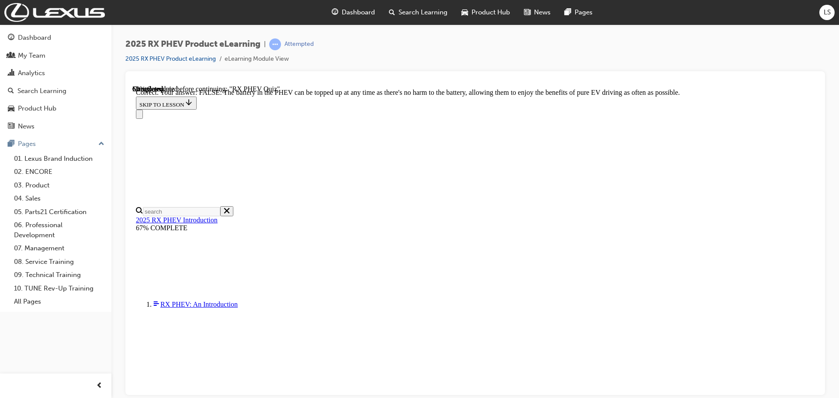
scroll to position [100, 0]
drag, startPoint x: 532, startPoint y: 357, endPoint x: 522, endPoint y: 344, distance: 16.2
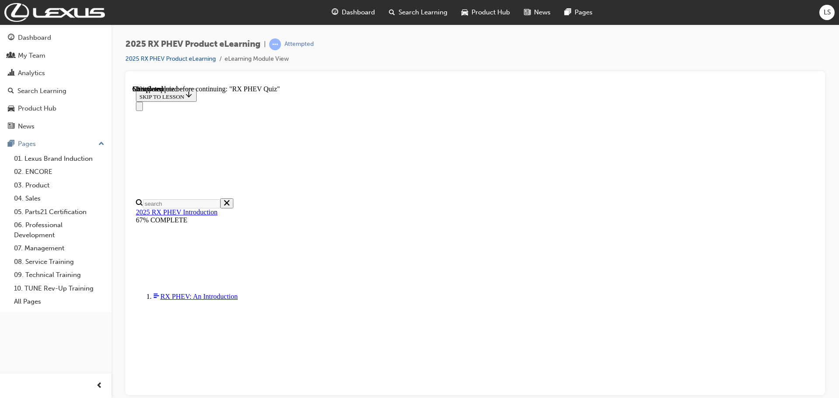
scroll to position [91, 0]
radio input "true"
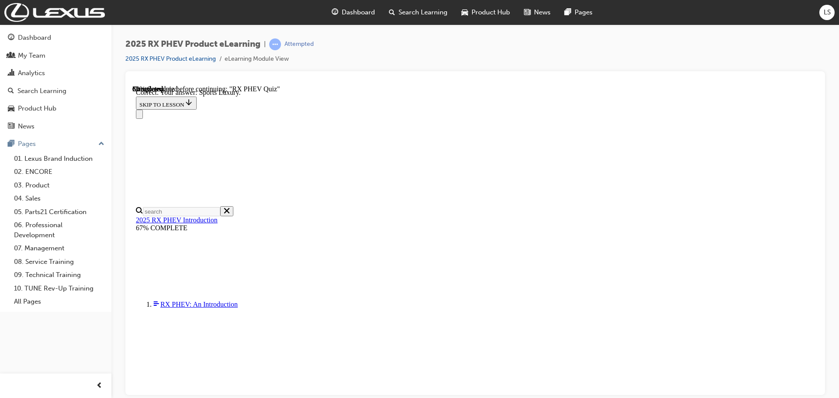
scroll to position [161, 0]
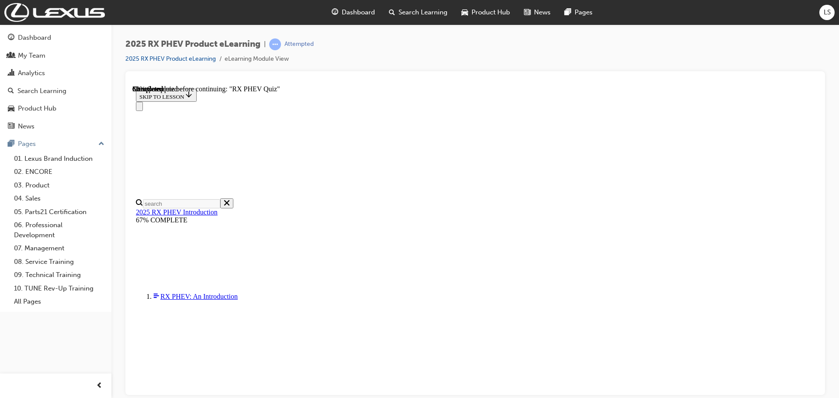
radio input "true"
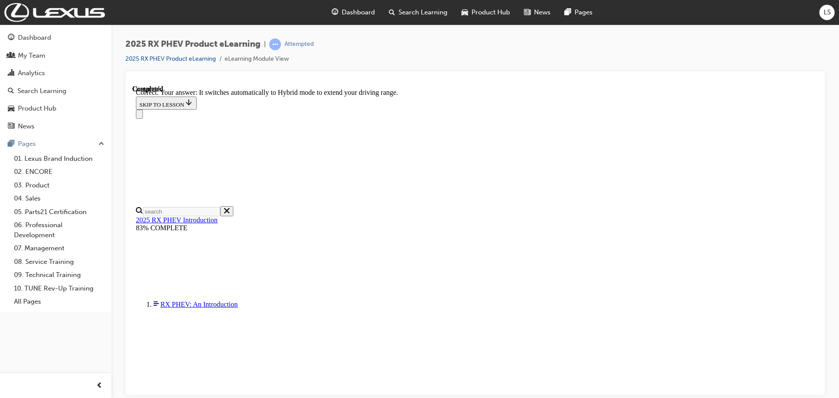
scroll to position [126, 0]
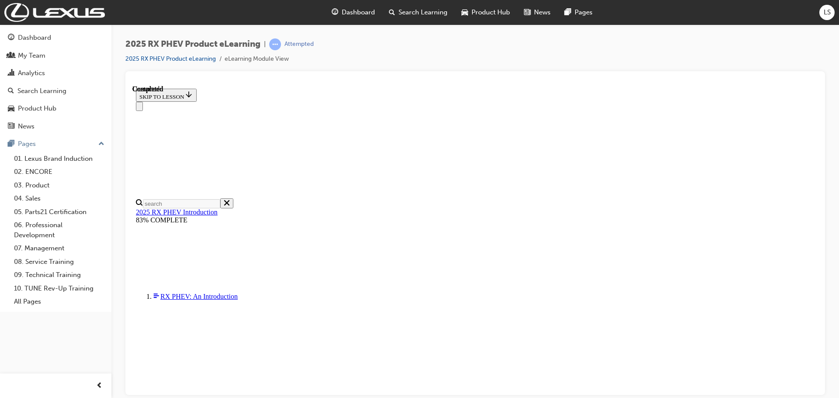
scroll to position [171, 0]
click at [62, 33] on div "Dashboard" at bounding box center [56, 37] width 96 height 11
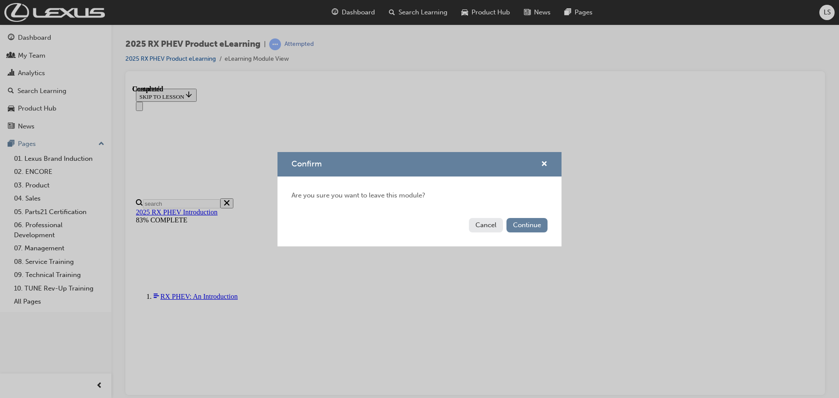
drag, startPoint x: 488, startPoint y: 227, endPoint x: 356, endPoint y: 139, distance: 158.5
click at [488, 227] on button "Cancel" at bounding box center [486, 225] width 34 height 14
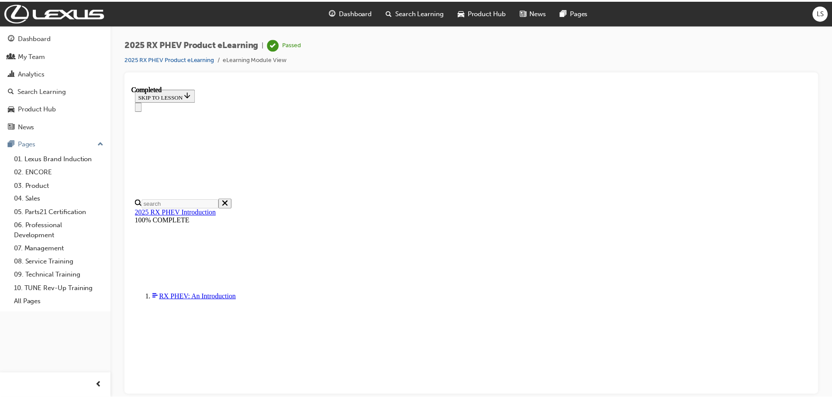
scroll to position [274, 0]
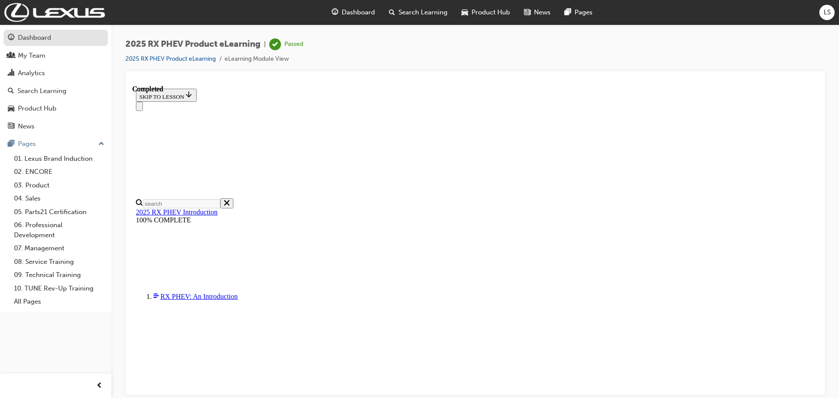
click at [33, 41] on div "Dashboard" at bounding box center [34, 38] width 33 height 10
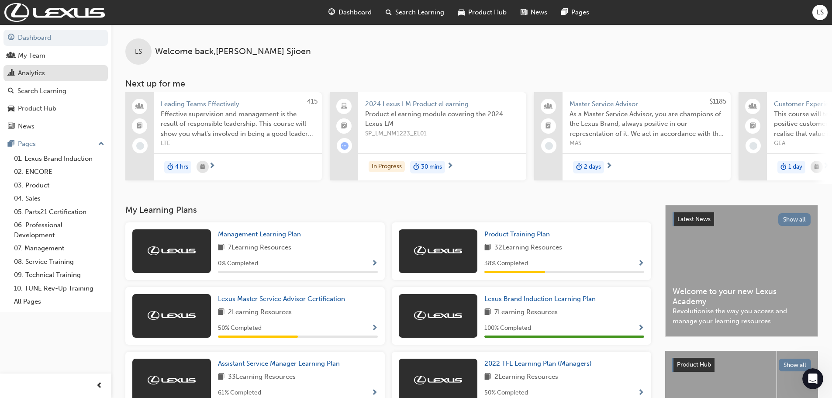
click at [30, 74] on div "Analytics" at bounding box center [31, 73] width 27 height 10
